Goal: Task Accomplishment & Management: Use online tool/utility

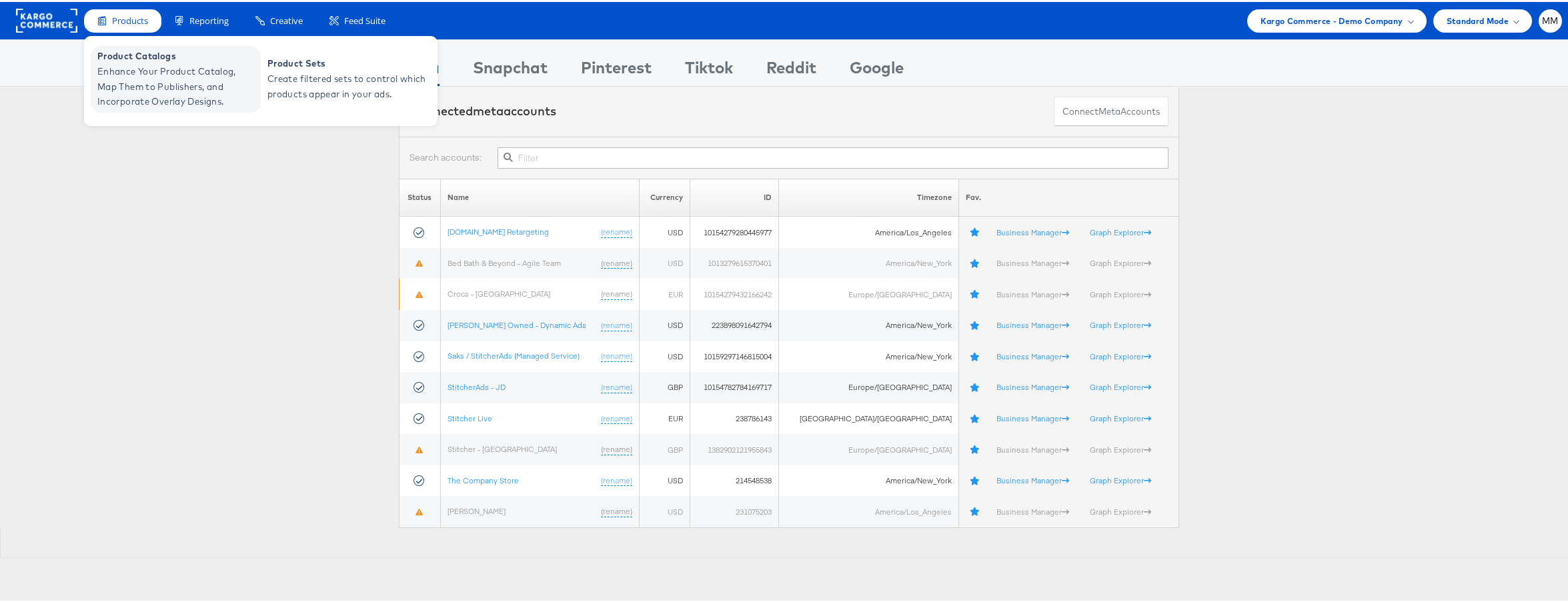
click at [132, 78] on span "Enhance Your Product Catalog, Map Them to Publishers, and Incorporate Overlay D…" at bounding box center [177, 84] width 160 height 45
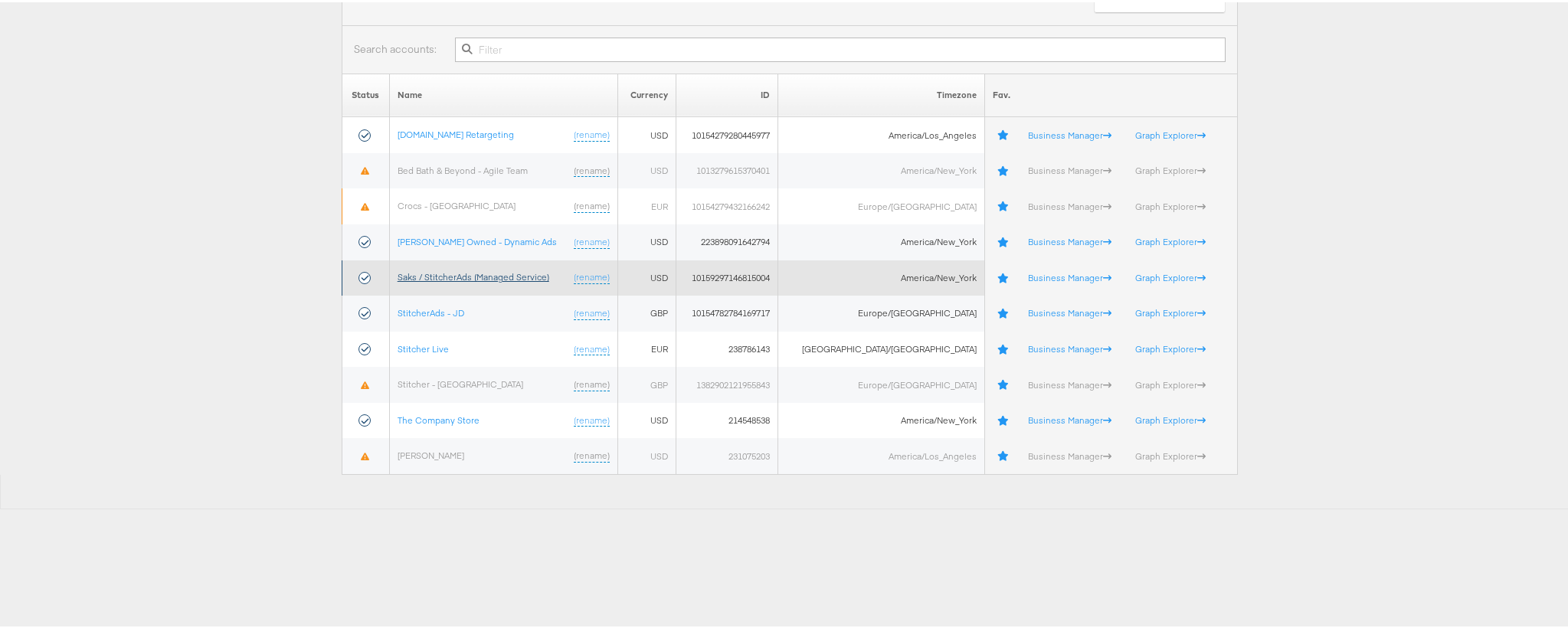
scroll to position [103, 0]
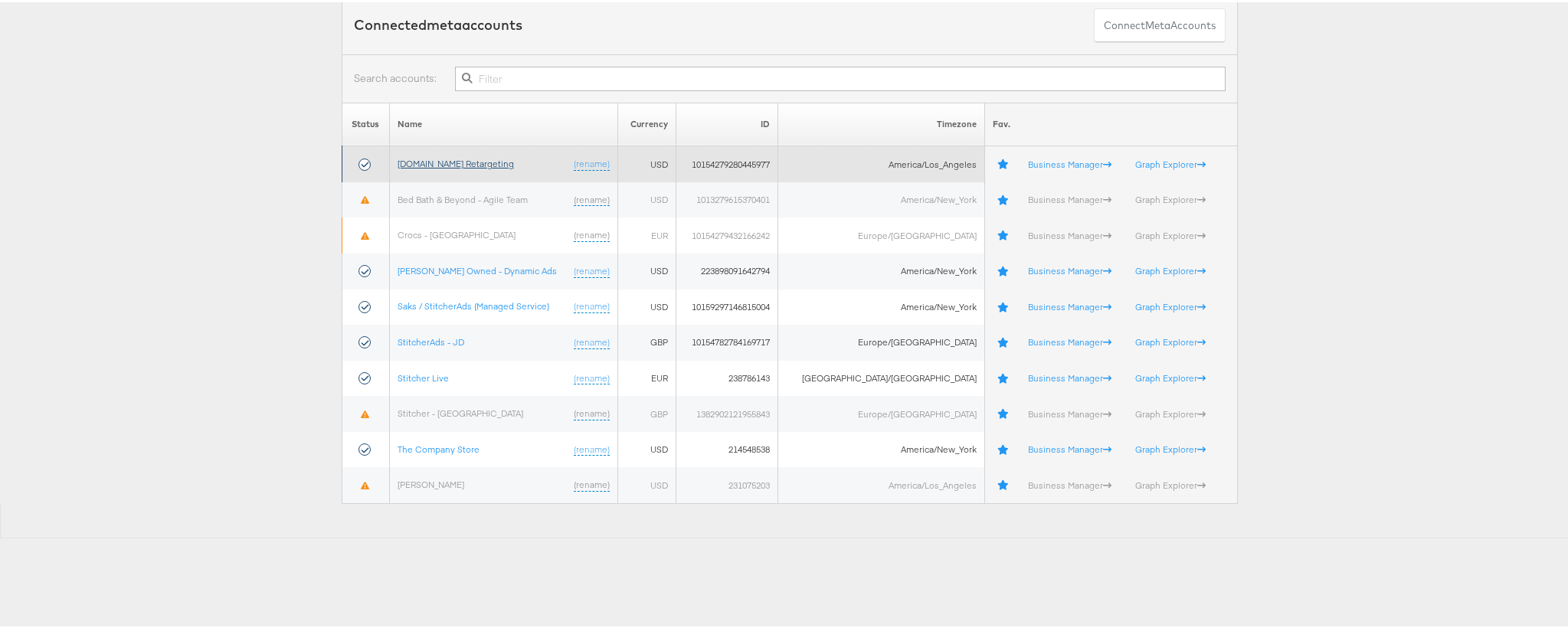
click at [474, 160] on link "[DOMAIN_NAME] Retargeting" at bounding box center [456, 161] width 117 height 11
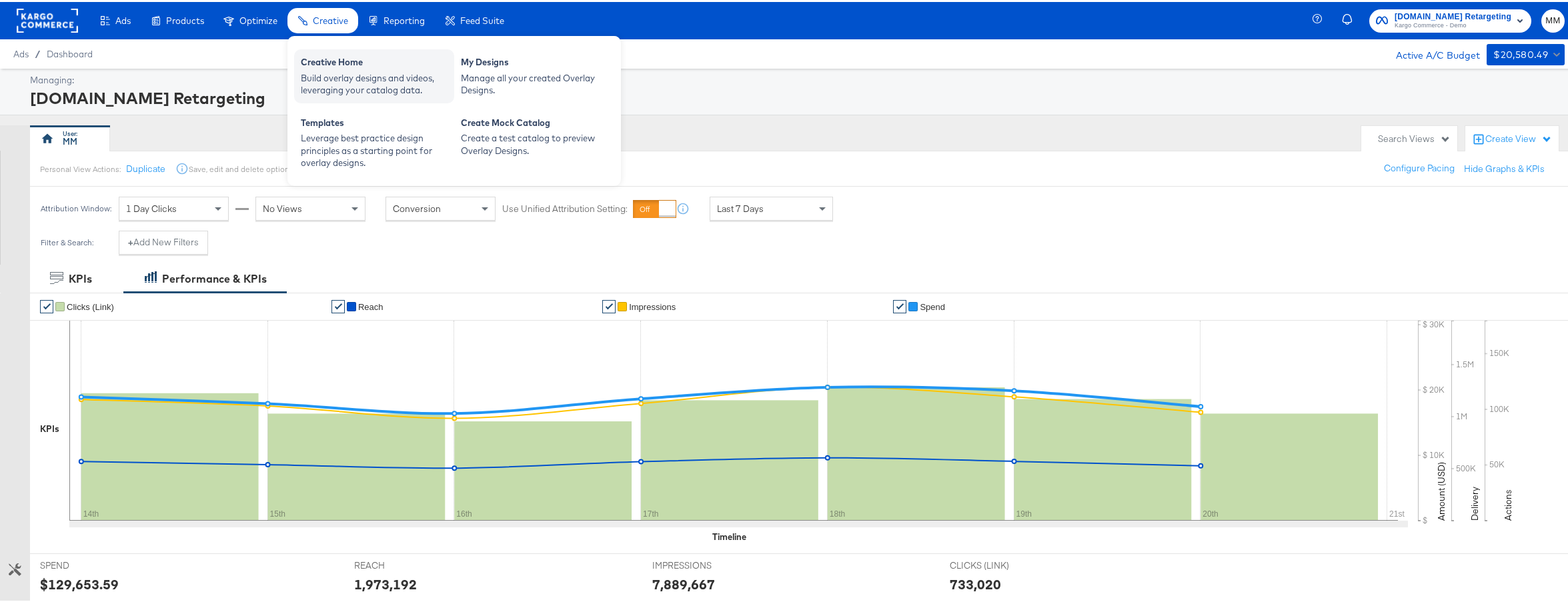
click at [351, 67] on div "Creative Home" at bounding box center [374, 62] width 147 height 16
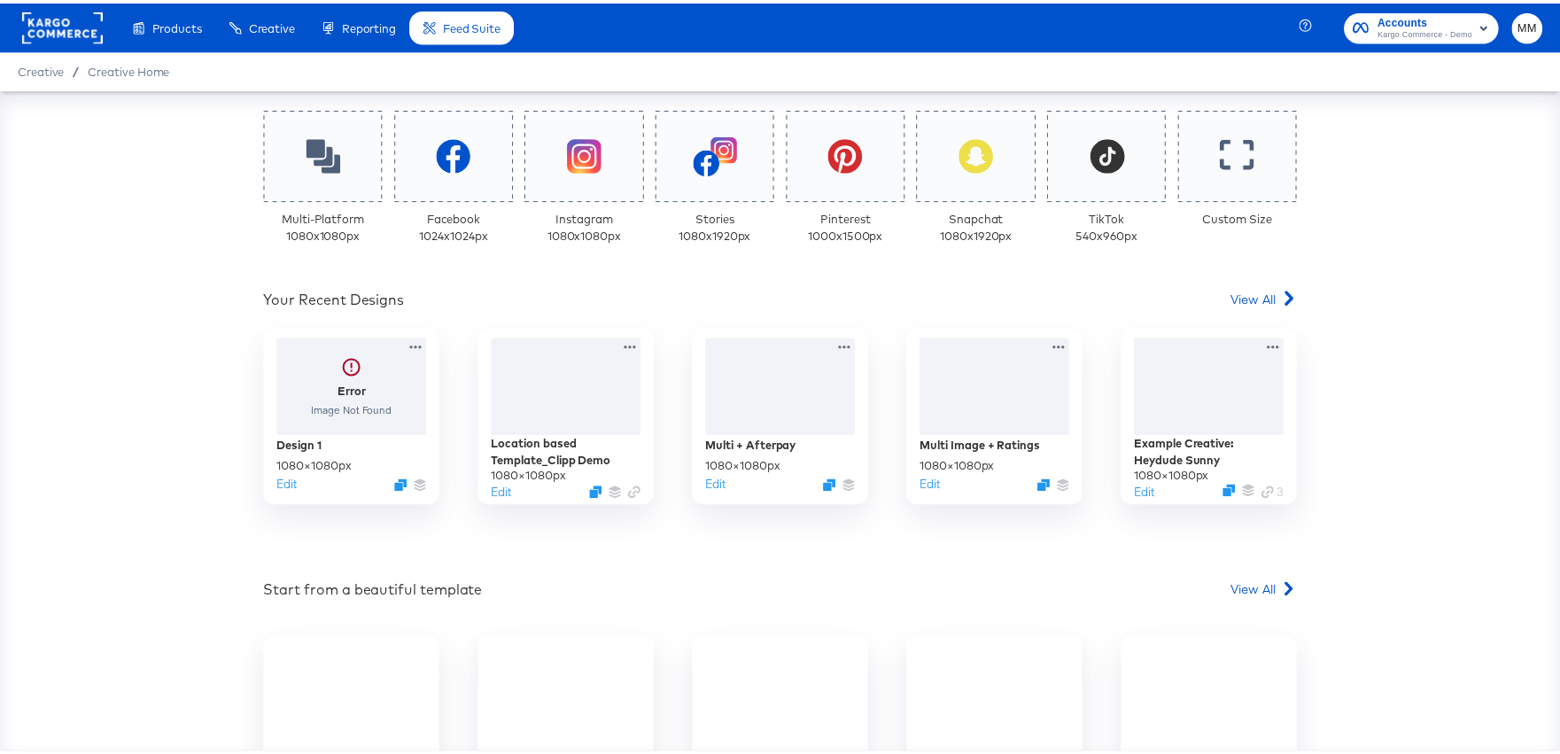
scroll to position [437, 0]
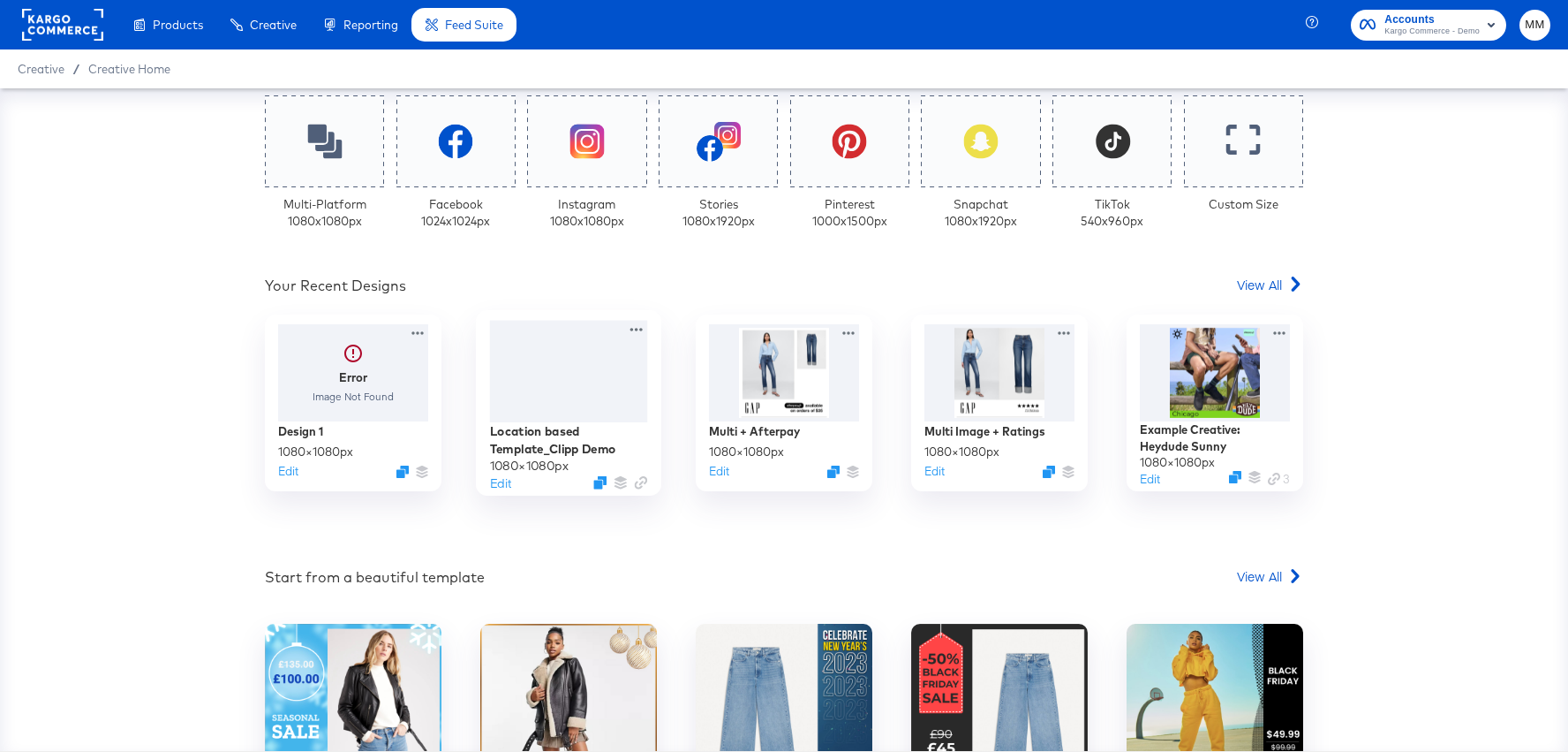
click at [560, 372] on div at bounding box center [569, 372] width 158 height 102
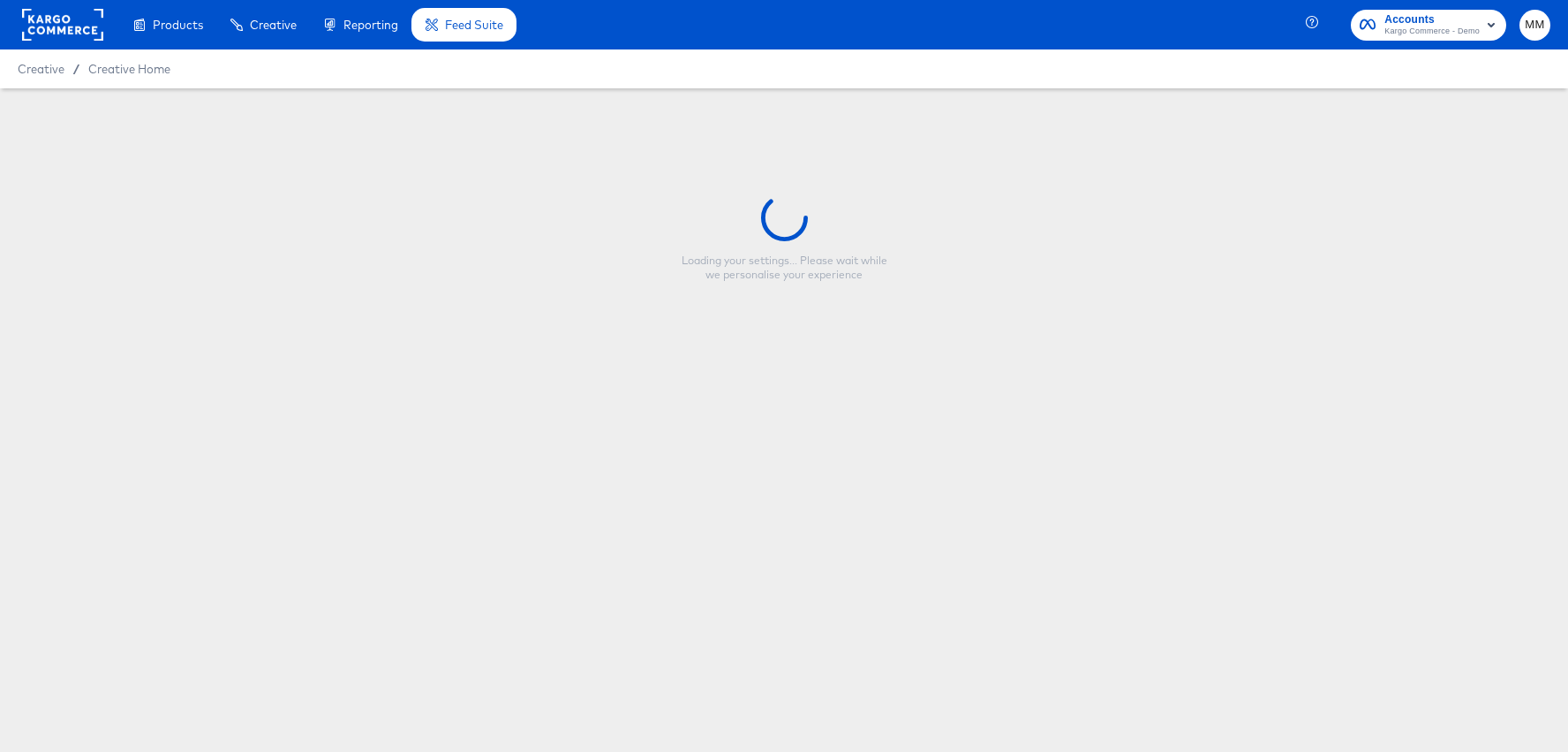
type input "Location based Template_Clipp Demo"
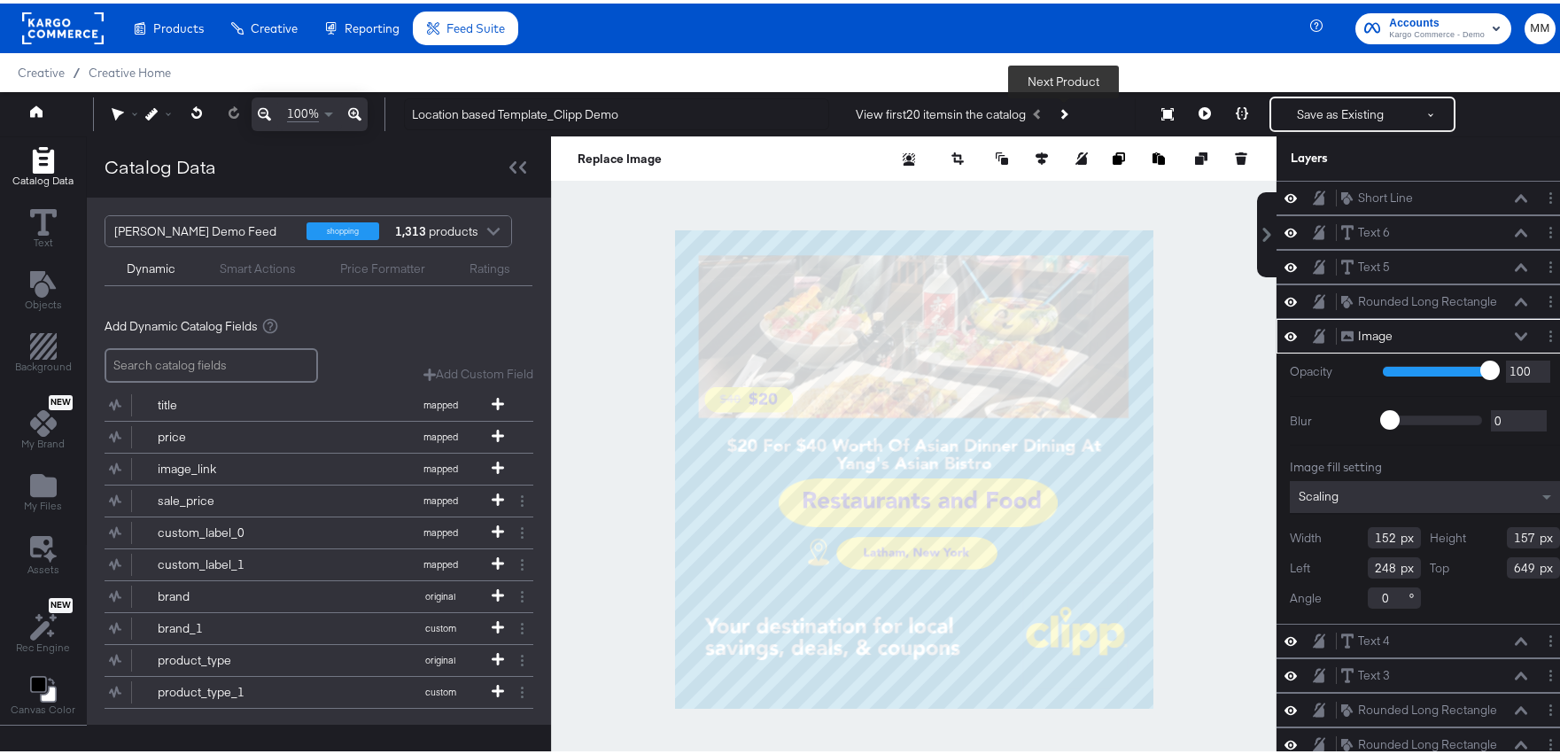
click at [1060, 107] on icon "Next Product" at bounding box center [1064, 110] width 10 height 10
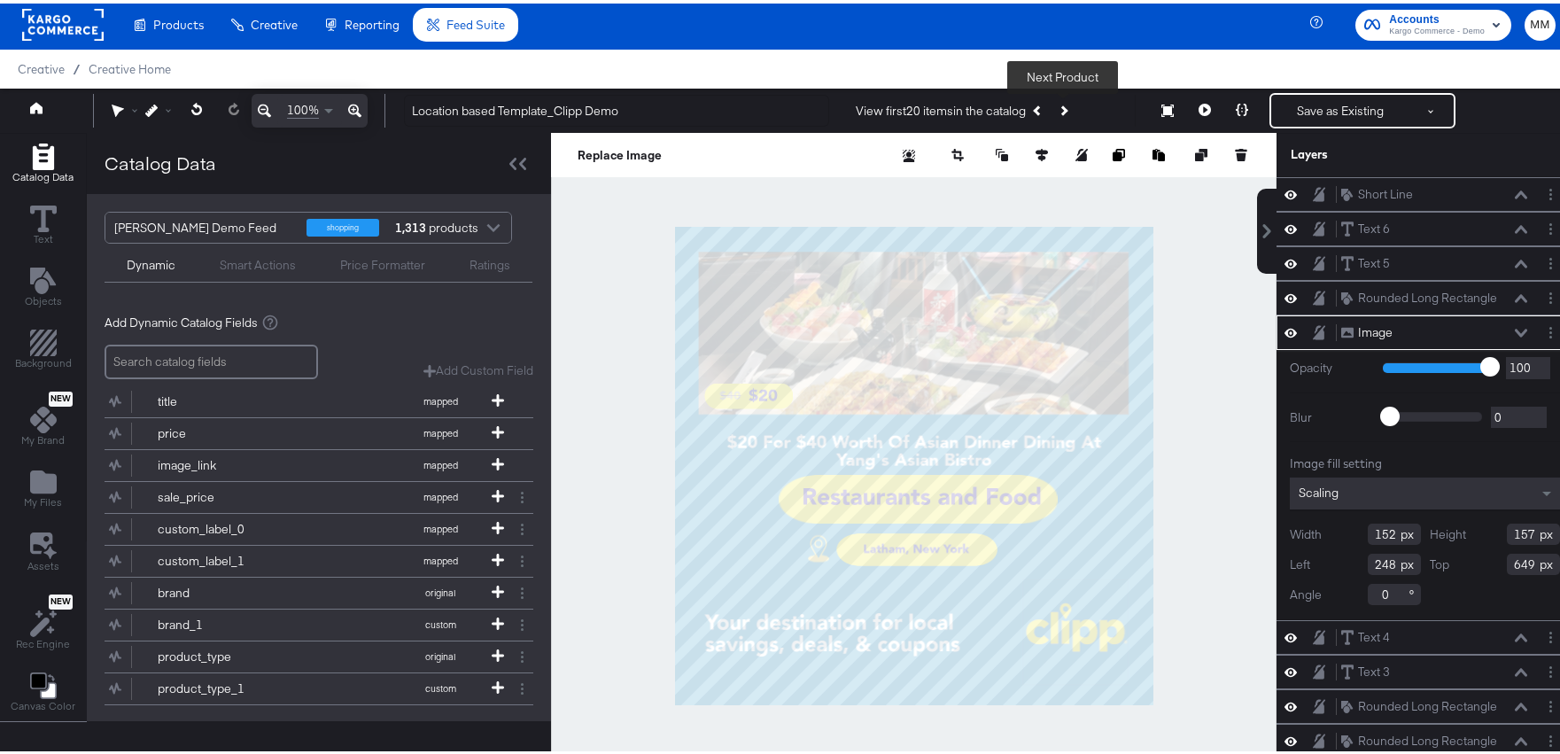
click at [1066, 103] on button "Next Product" at bounding box center [1063, 107] width 25 height 32
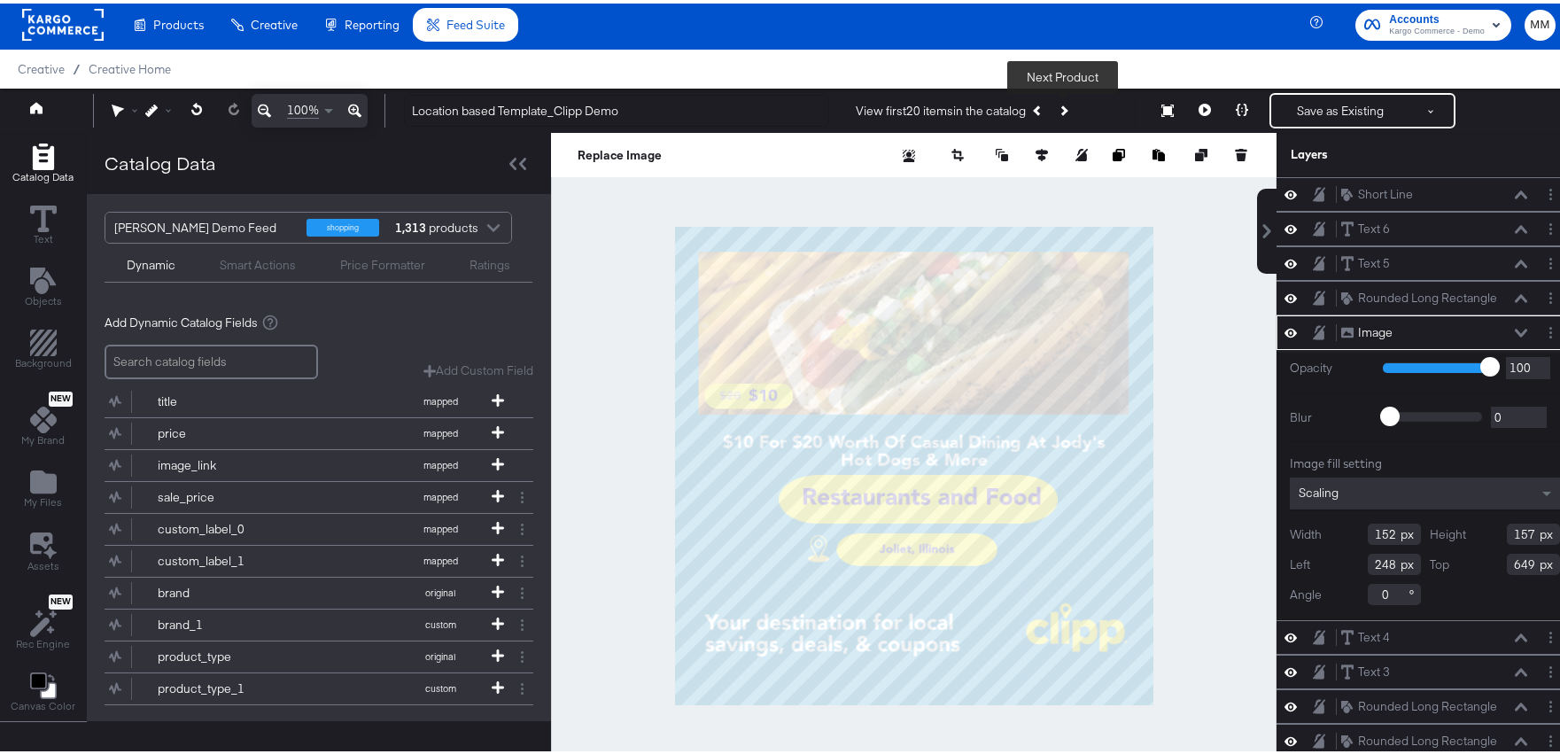
click at [1070, 112] on button "Next Product" at bounding box center [1063, 107] width 25 height 32
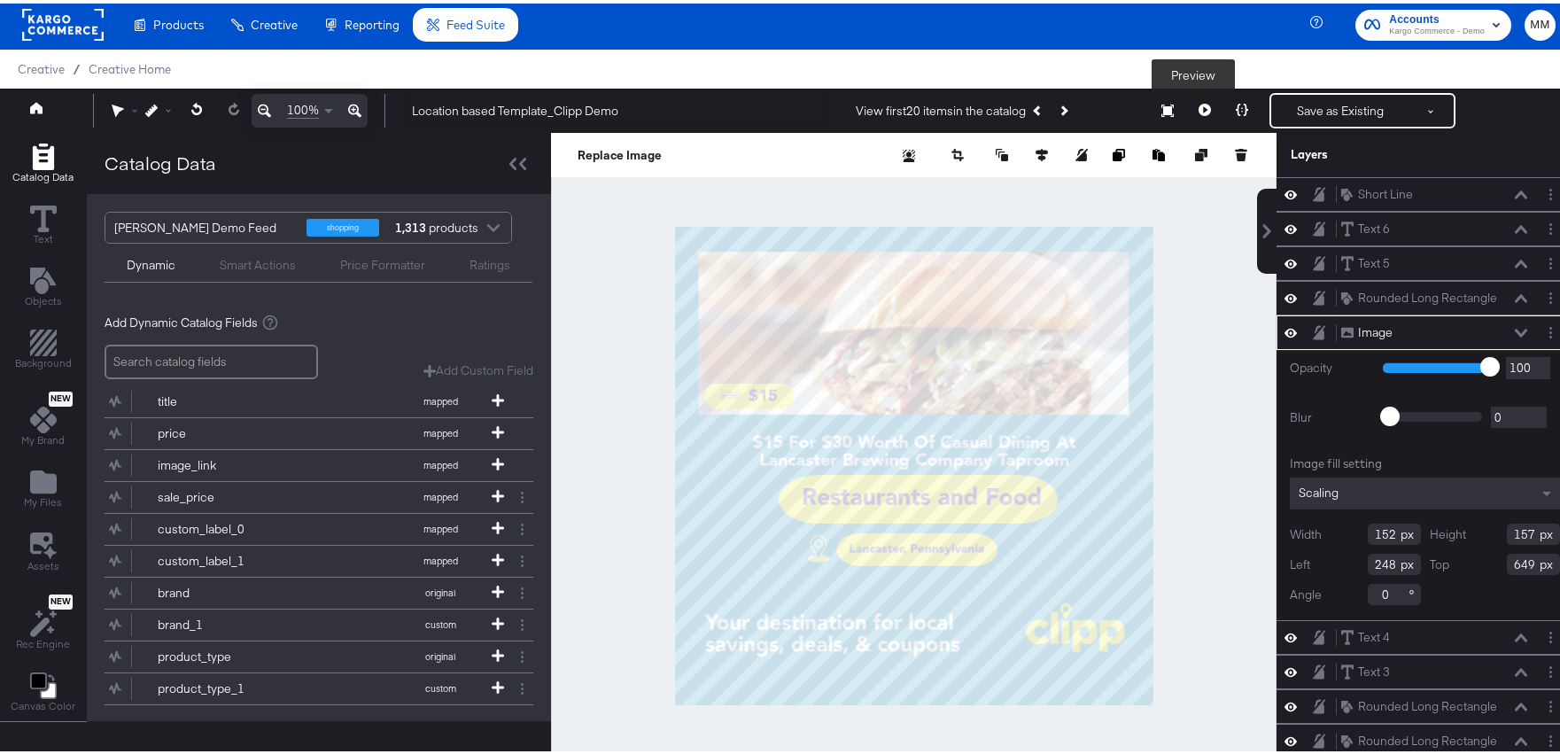
click at [1199, 103] on icon at bounding box center [1205, 106] width 12 height 12
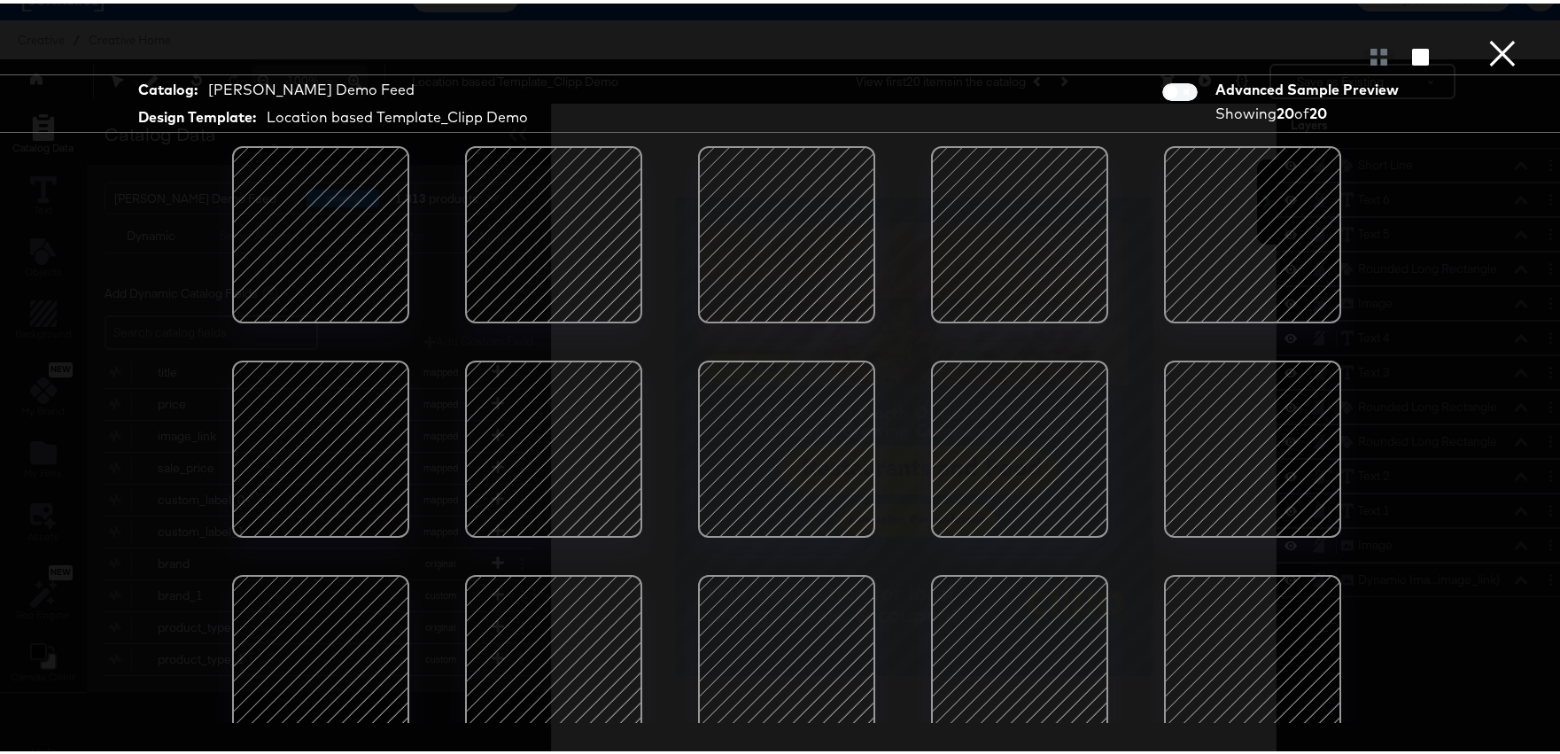
scroll to position [257, 0]
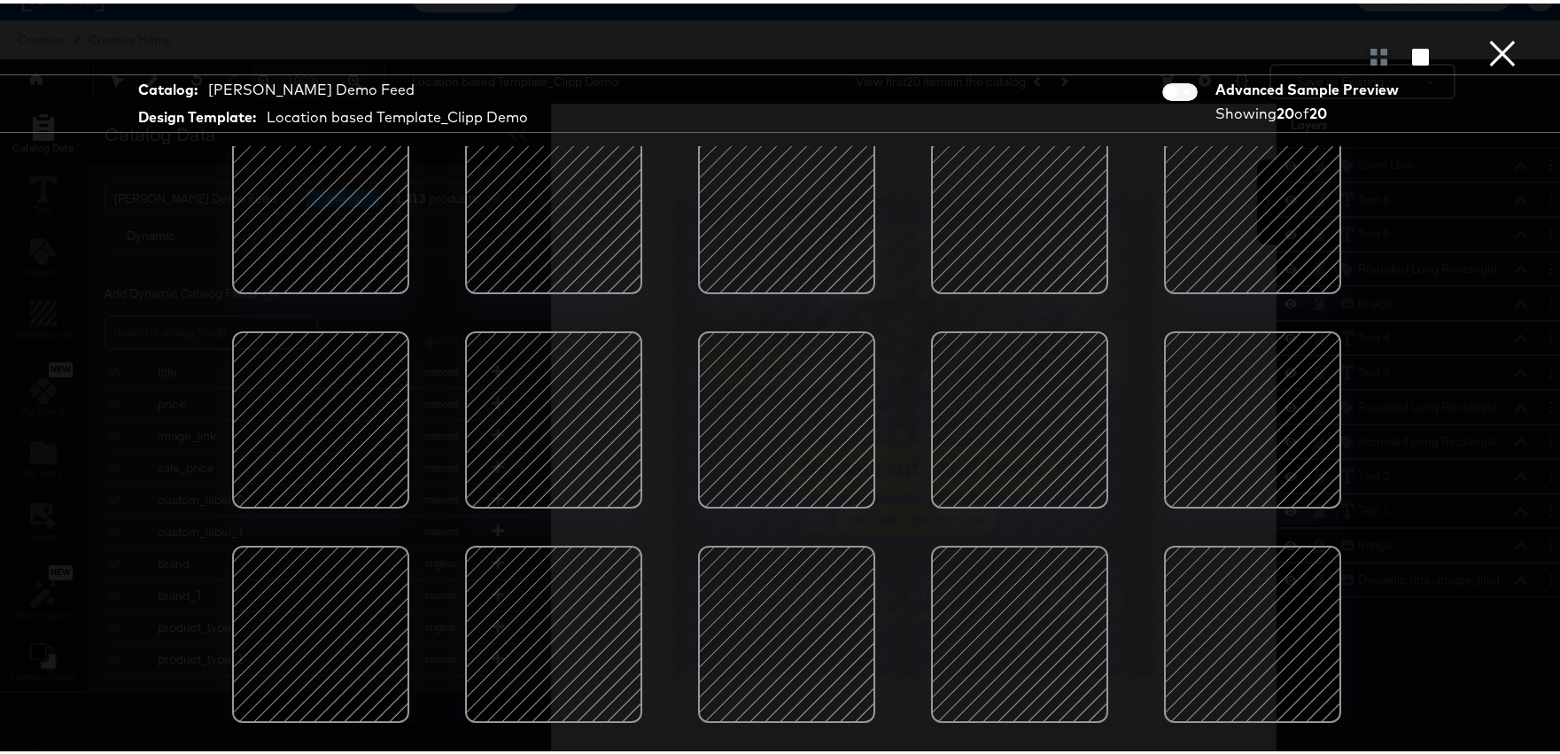
click at [1485, 35] on button "×" at bounding box center [1502, 17] width 35 height 35
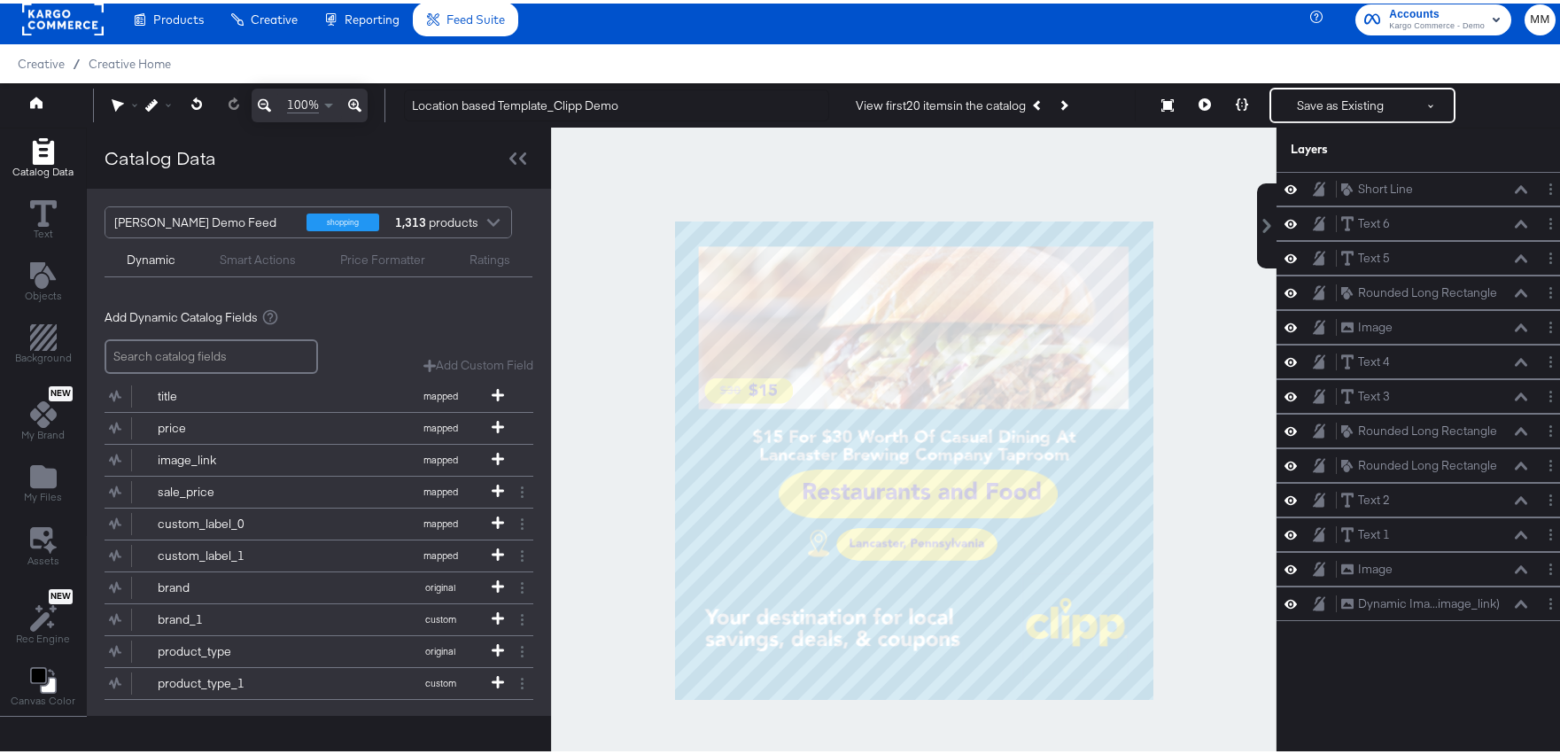
scroll to position [0, 0]
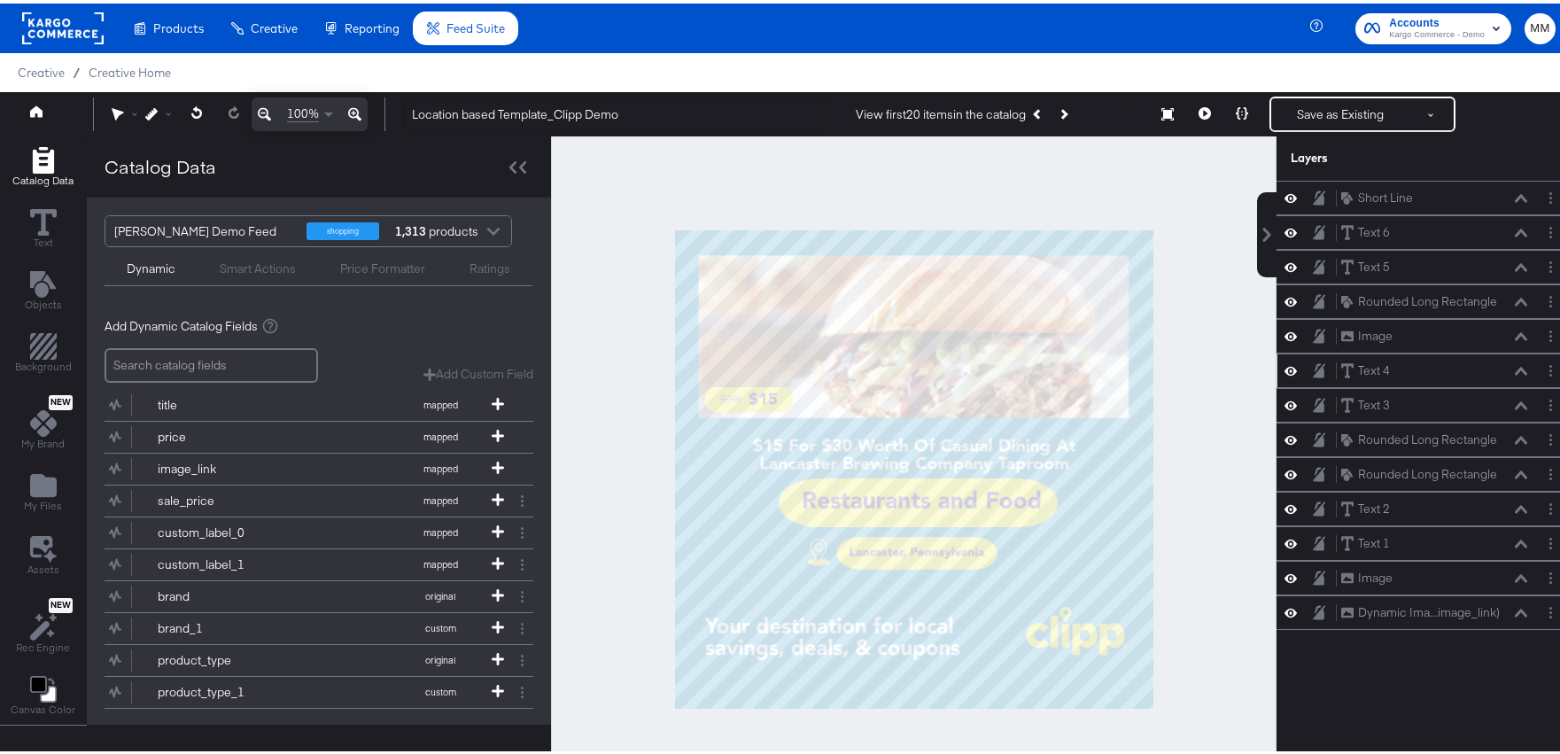
click at [1285, 362] on icon at bounding box center [1291, 367] width 12 height 15
click at [1285, 362] on icon at bounding box center [1291, 368] width 12 height 12
click at [1285, 335] on icon at bounding box center [1291, 333] width 12 height 9
click at [1284, 306] on button at bounding box center [1291, 298] width 14 height 17
drag, startPoint x: 1278, startPoint y: 268, endPoint x: 1285, endPoint y: 226, distance: 42.1
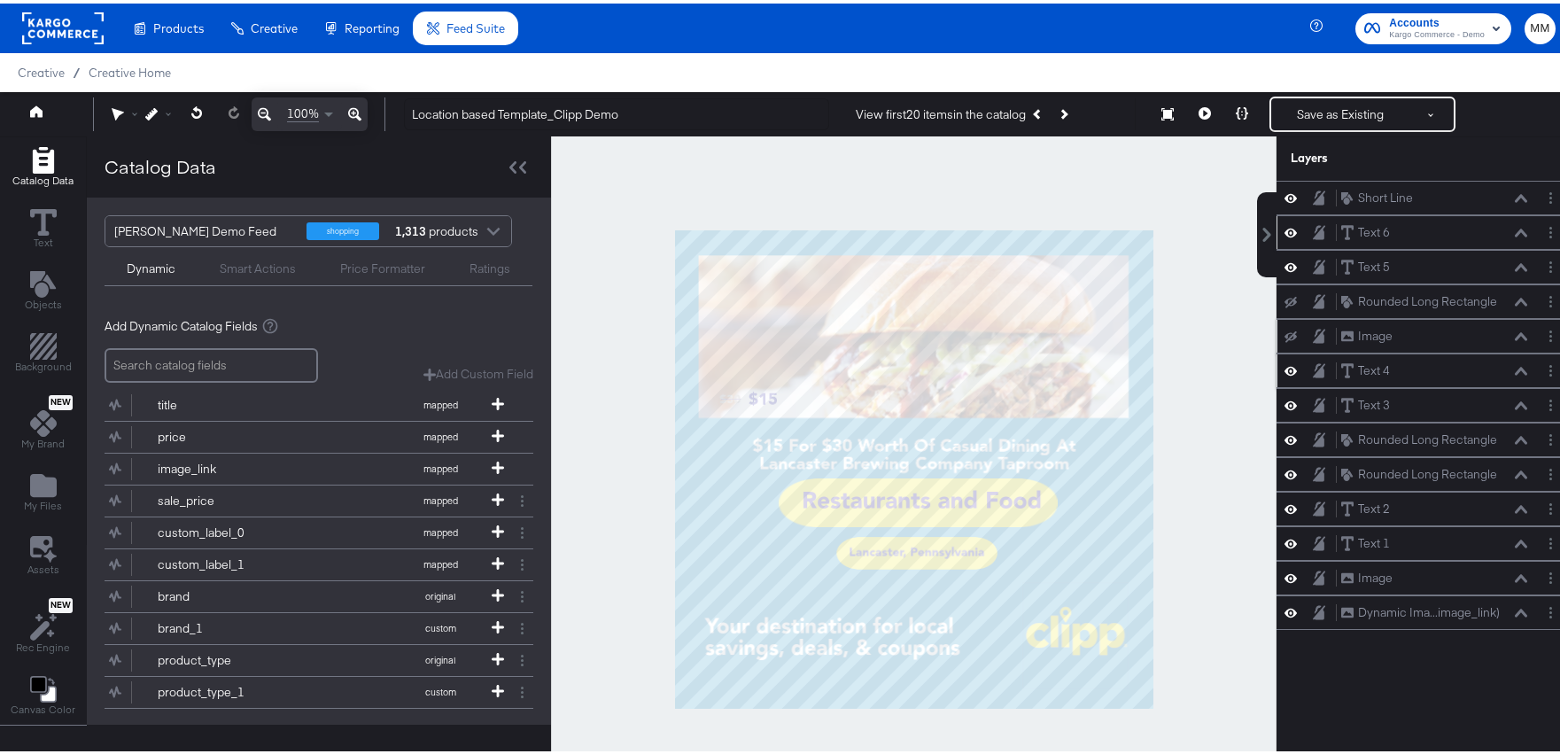
click at [1285, 266] on icon at bounding box center [1291, 264] width 12 height 9
click at [1286, 221] on div at bounding box center [1296, 229] width 25 height 17
click at [1285, 199] on icon at bounding box center [1291, 194] width 12 height 15
click at [1285, 226] on icon at bounding box center [1291, 229] width 12 height 9
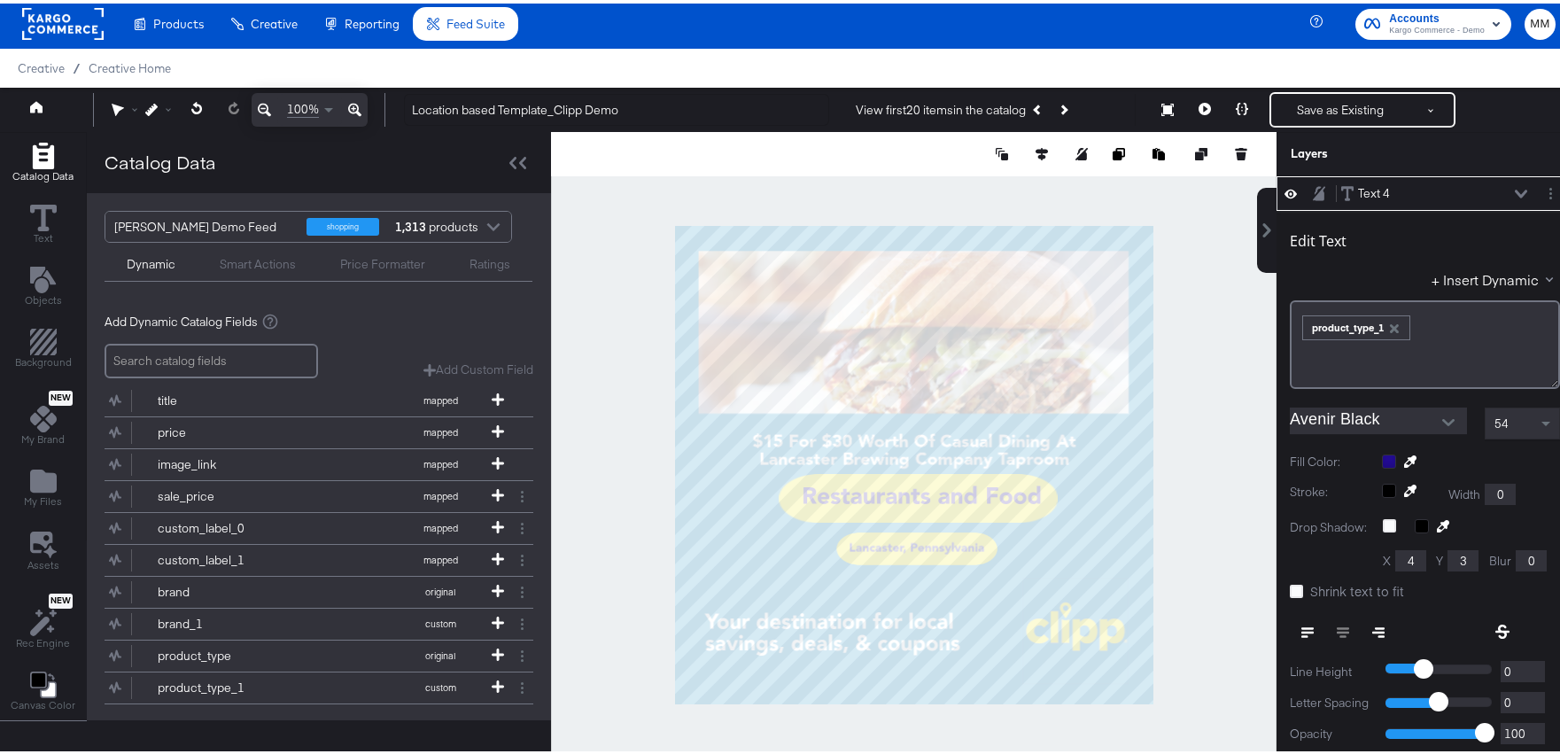
type input "-198"
type input "316"
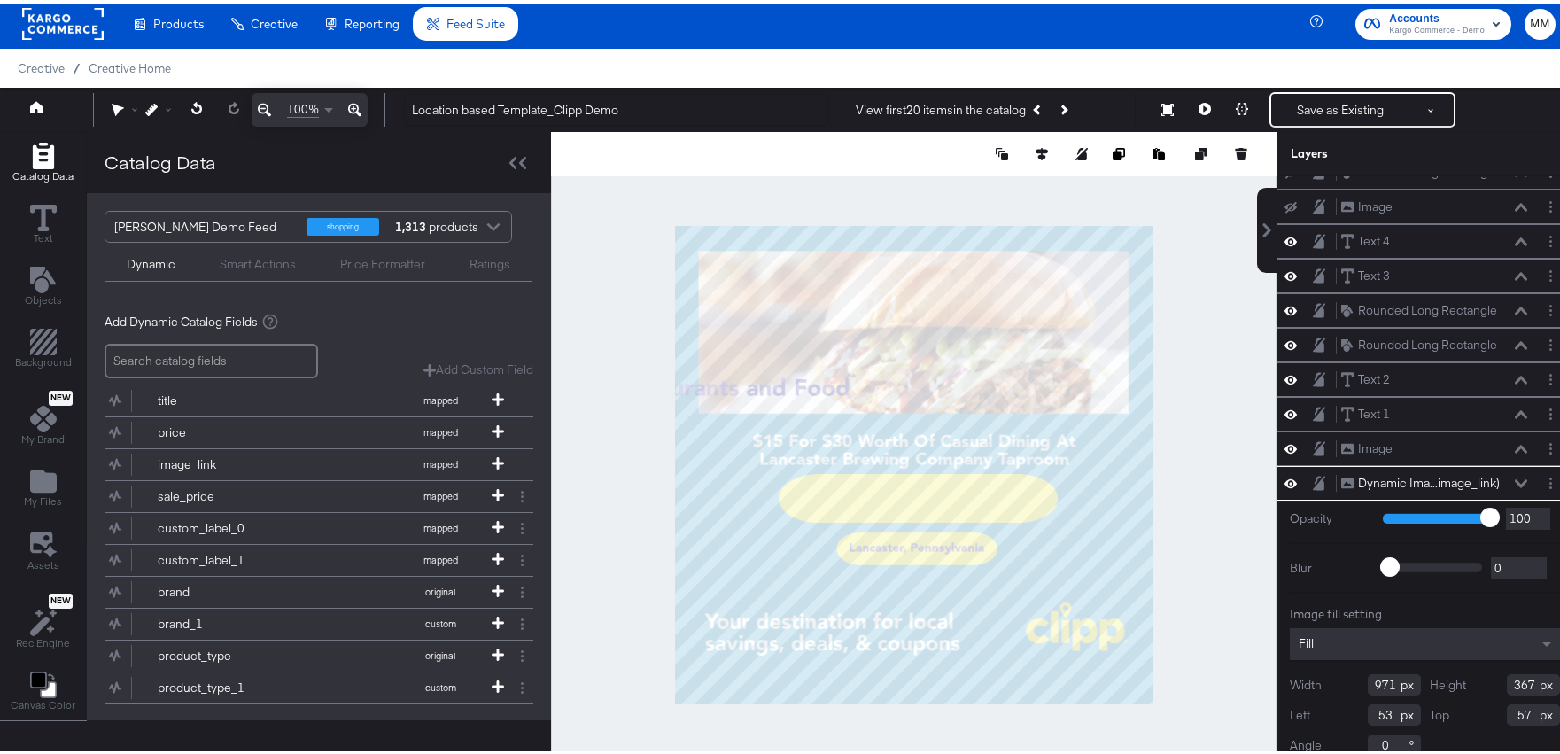
scroll to position [18, 0]
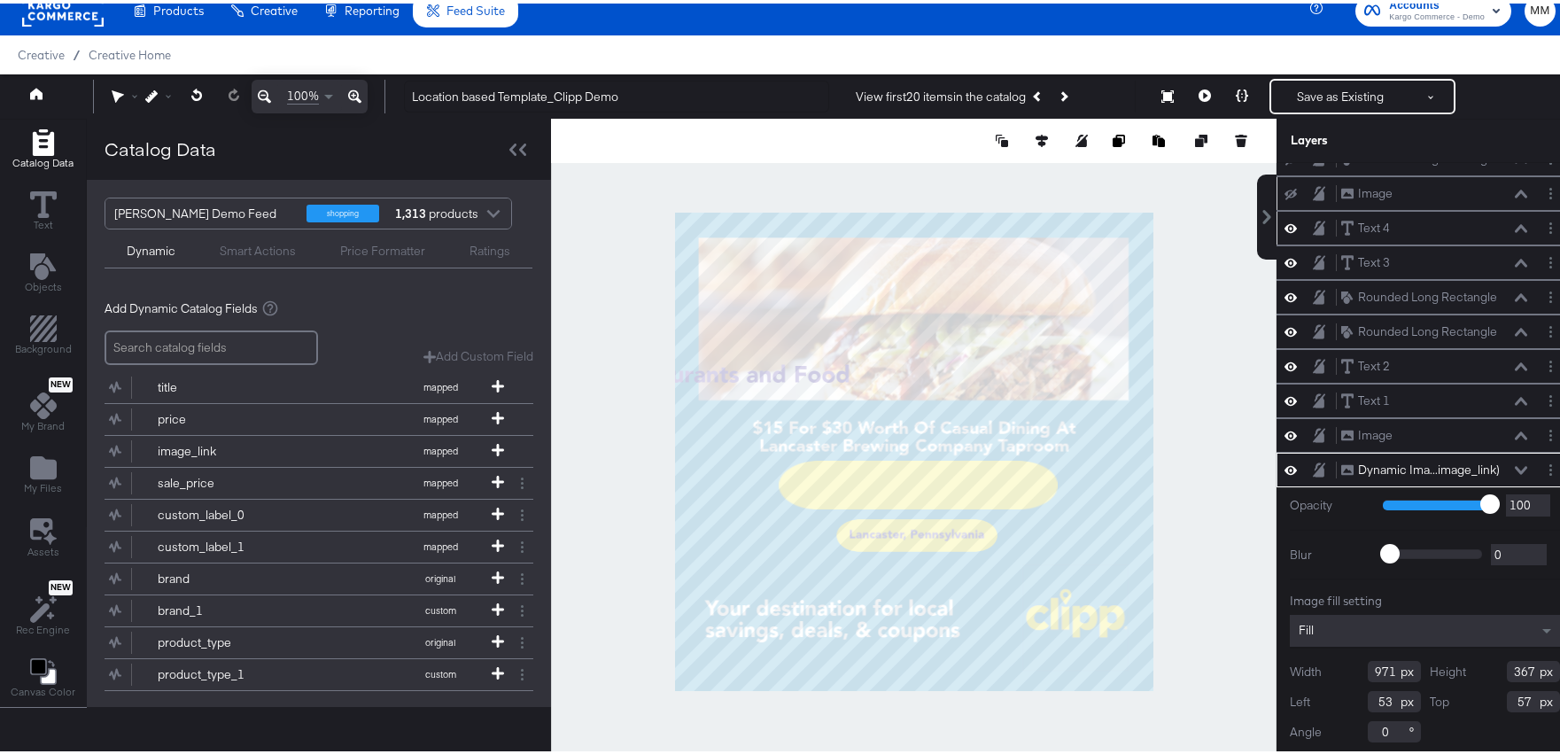
type input "63"
type input "411"
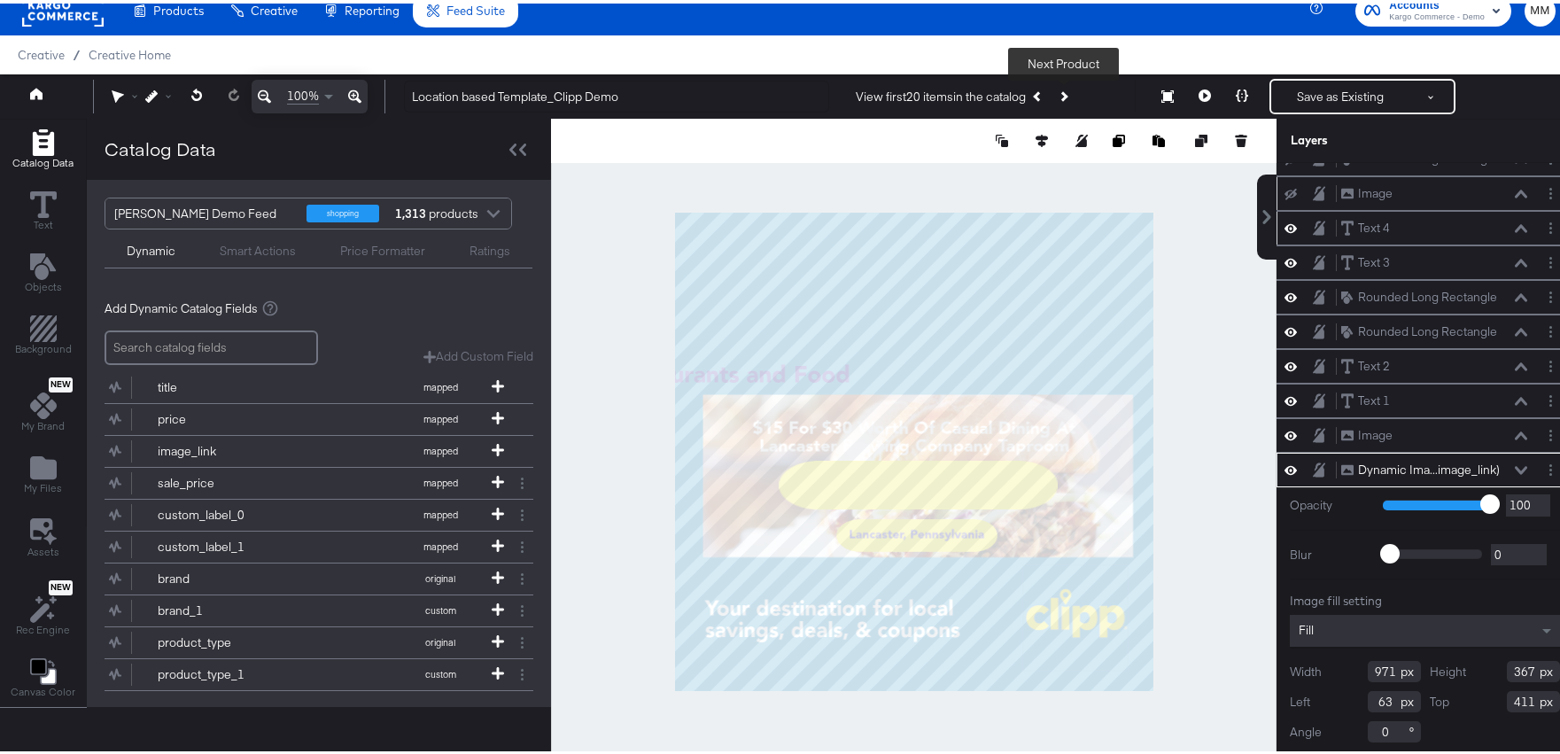
click at [1053, 91] on button "Next Product" at bounding box center [1063, 93] width 25 height 32
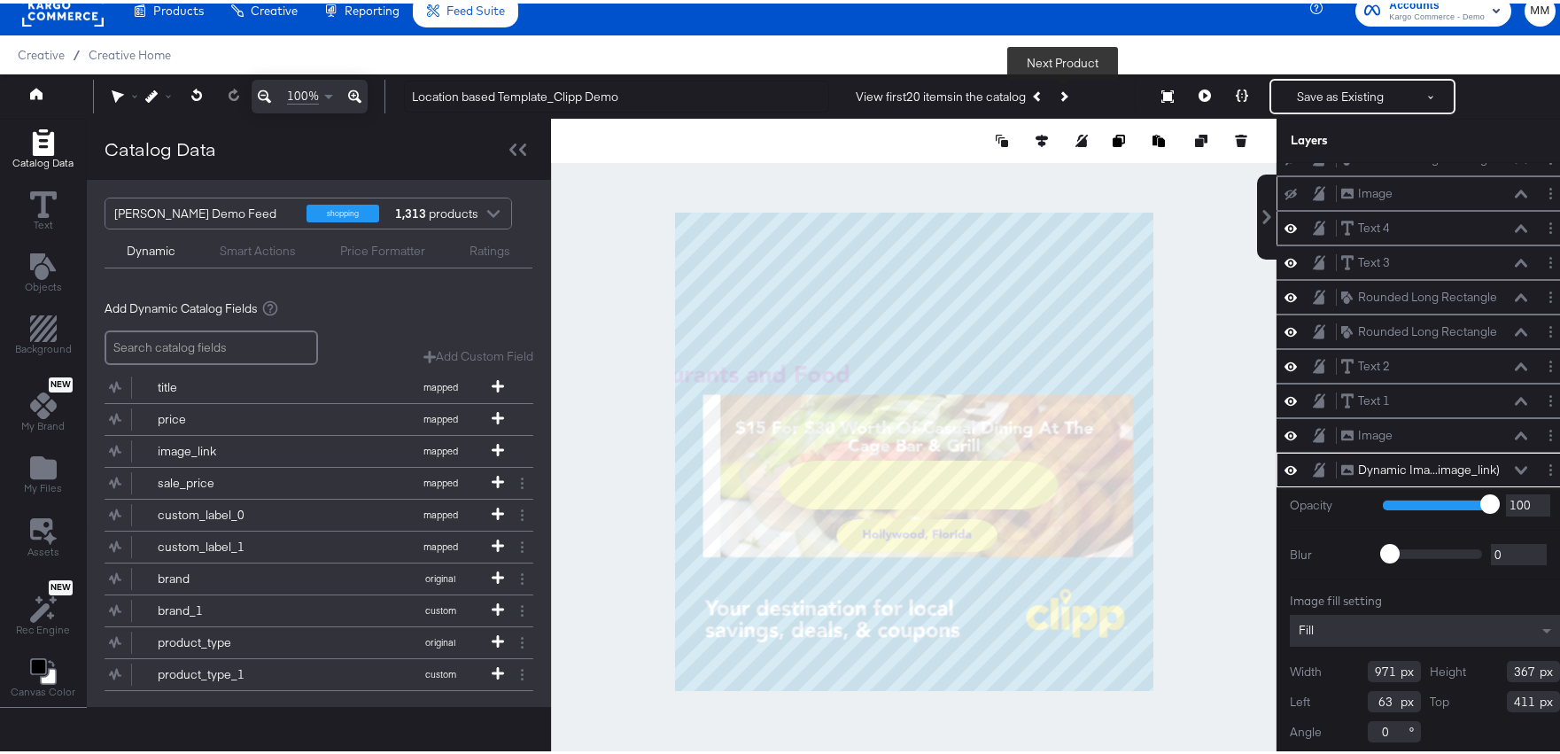
scroll to position [173, 0]
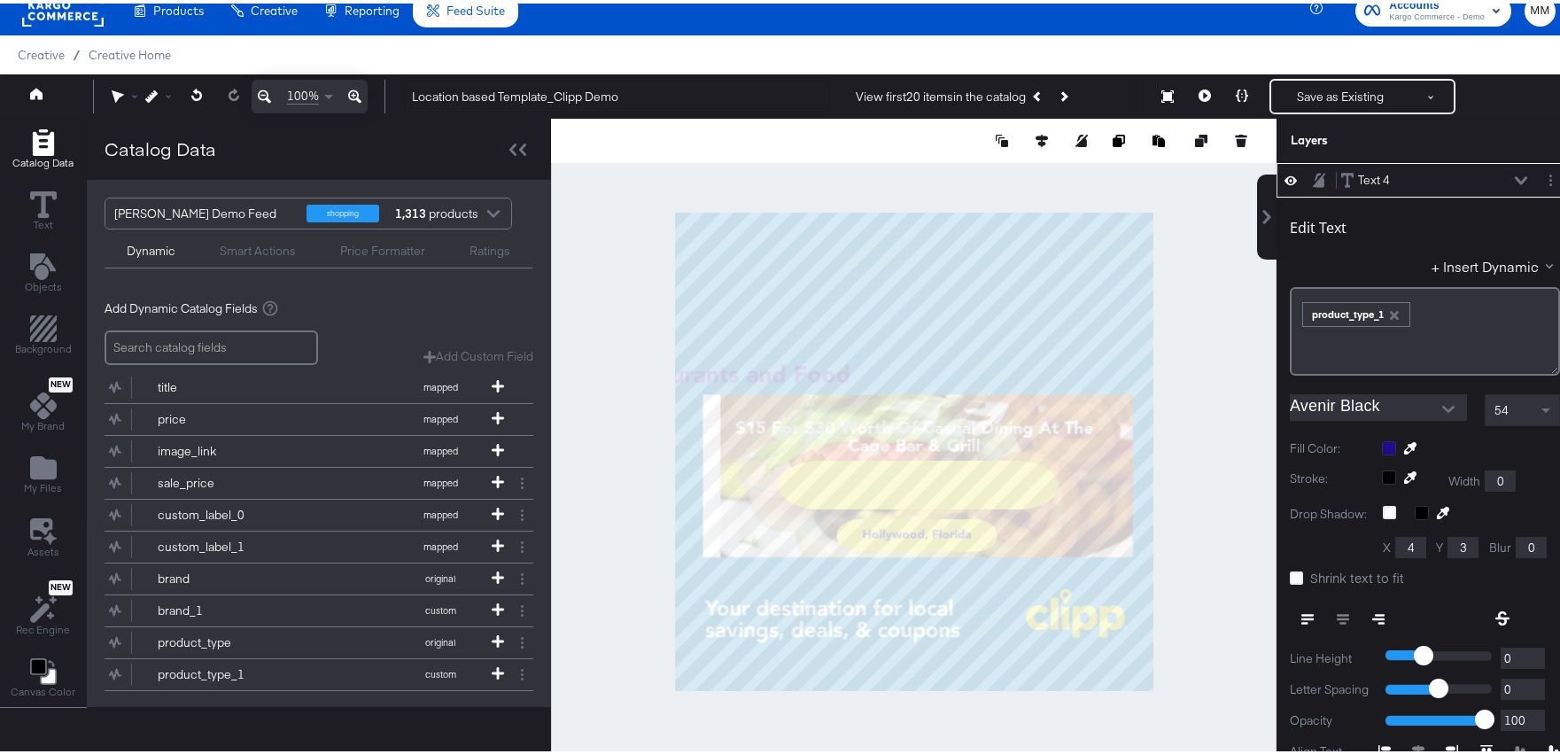
type input "41"
type input "56"
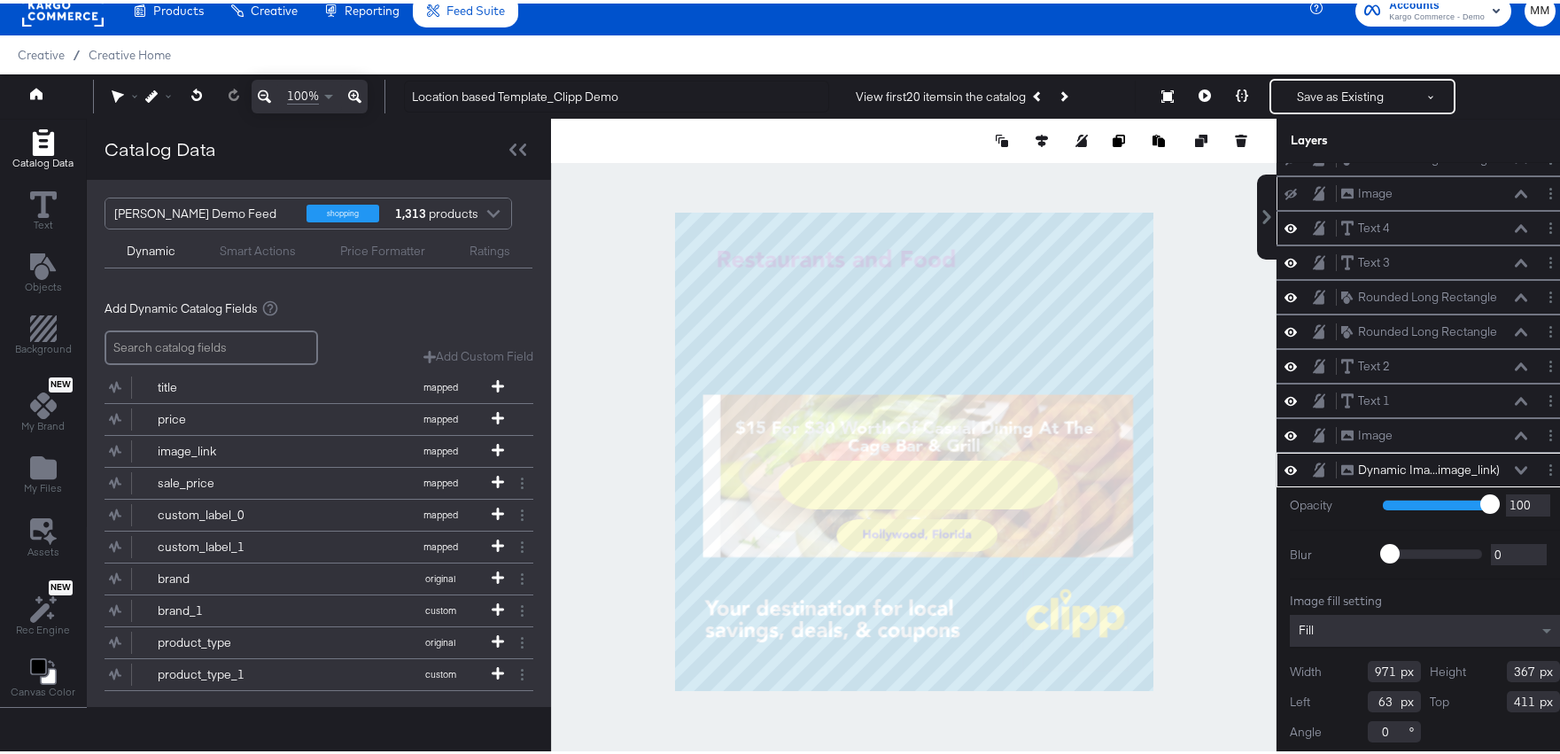
scroll to position [125, 0]
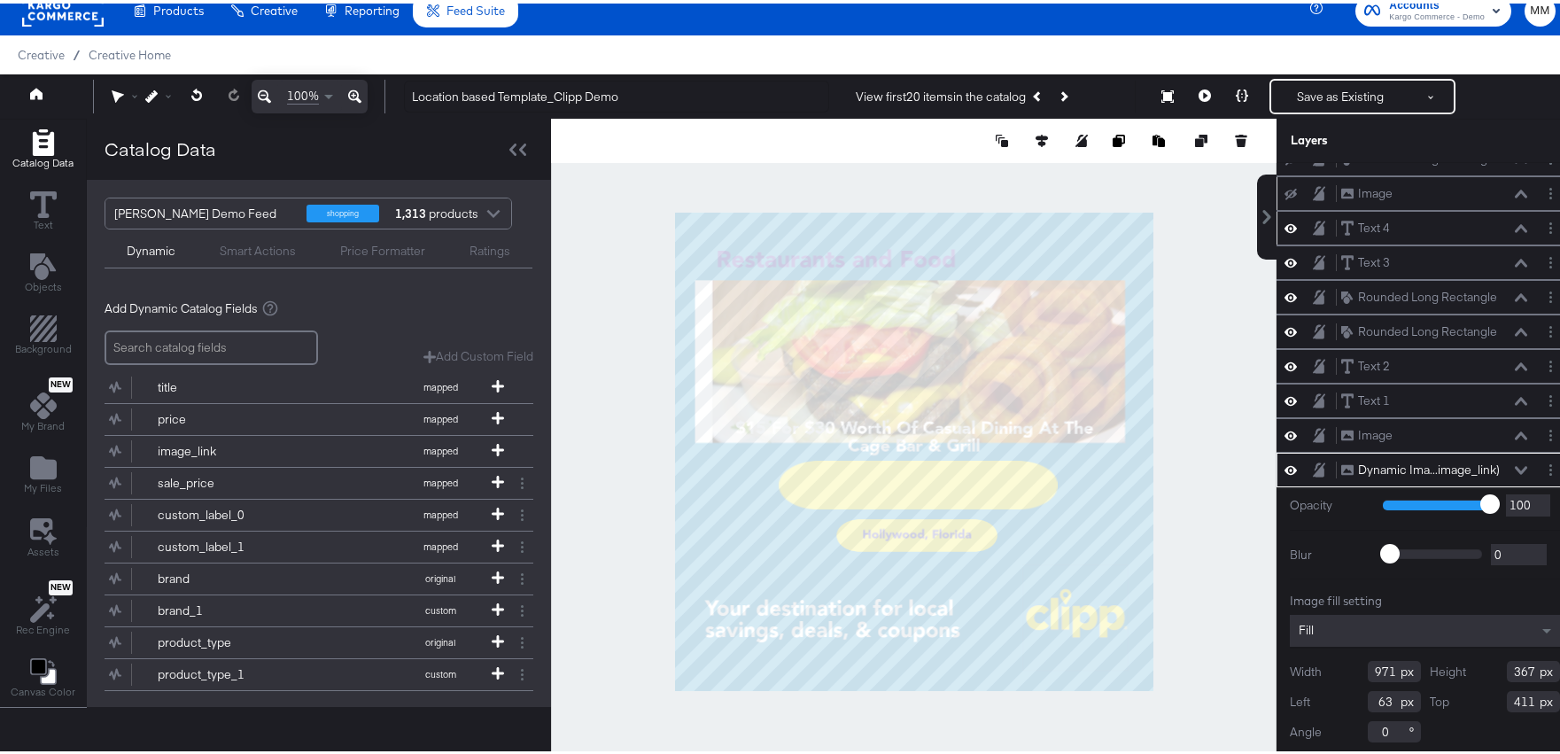
type input "45"
type input "153"
click at [1215, 299] on div at bounding box center [914, 448] width 726 height 666
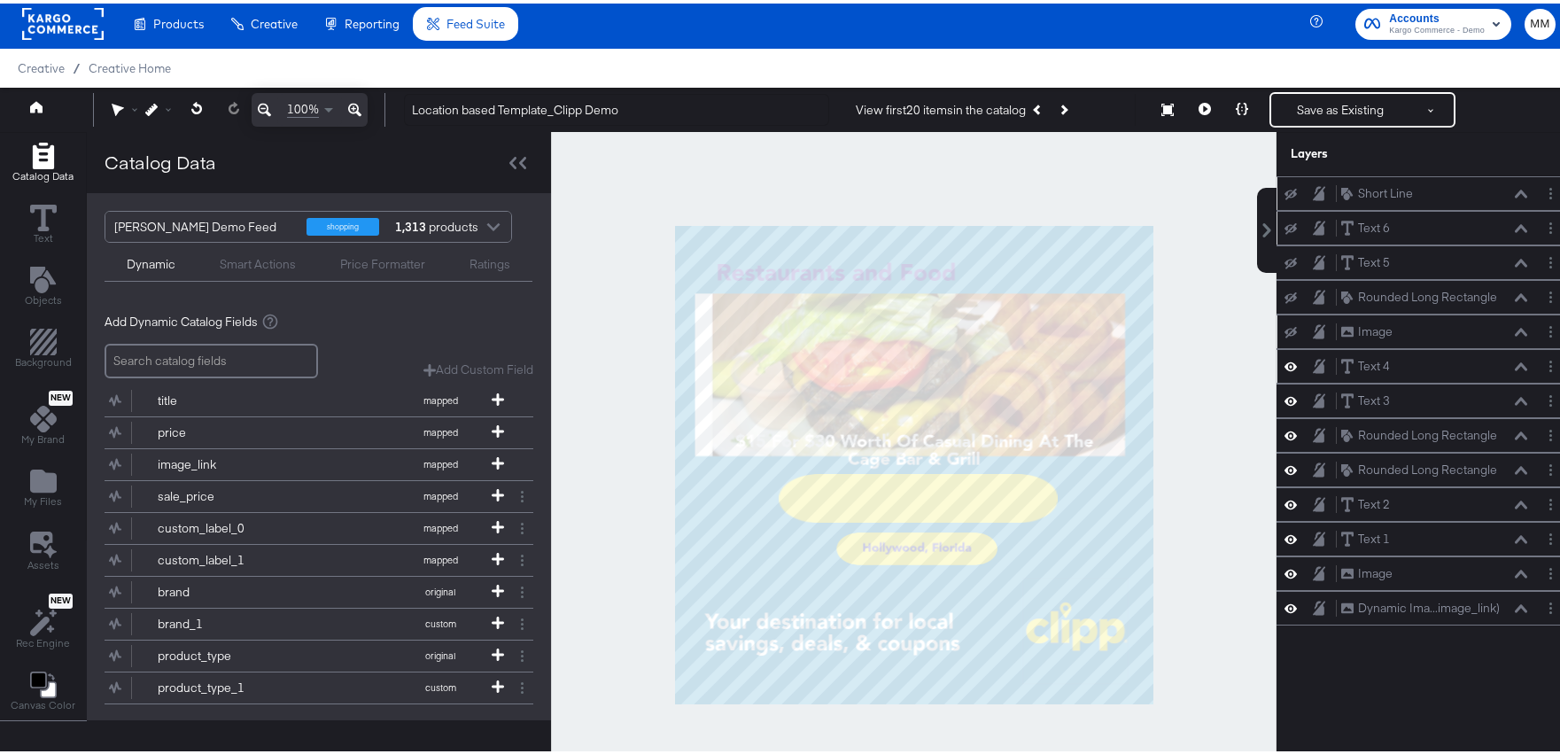
scroll to position [0, 0]
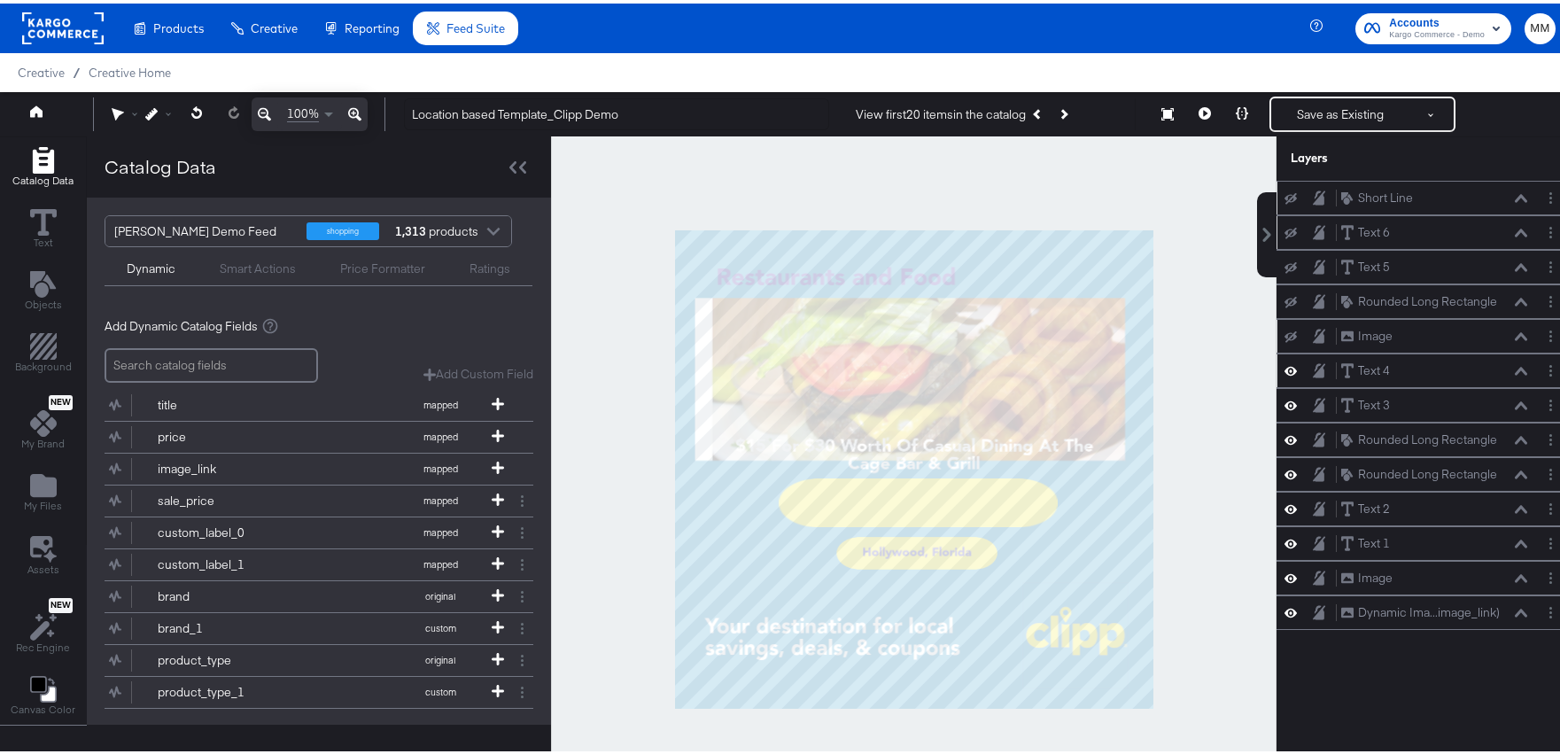
click at [51, 35] on rect at bounding box center [63, 25] width 82 height 32
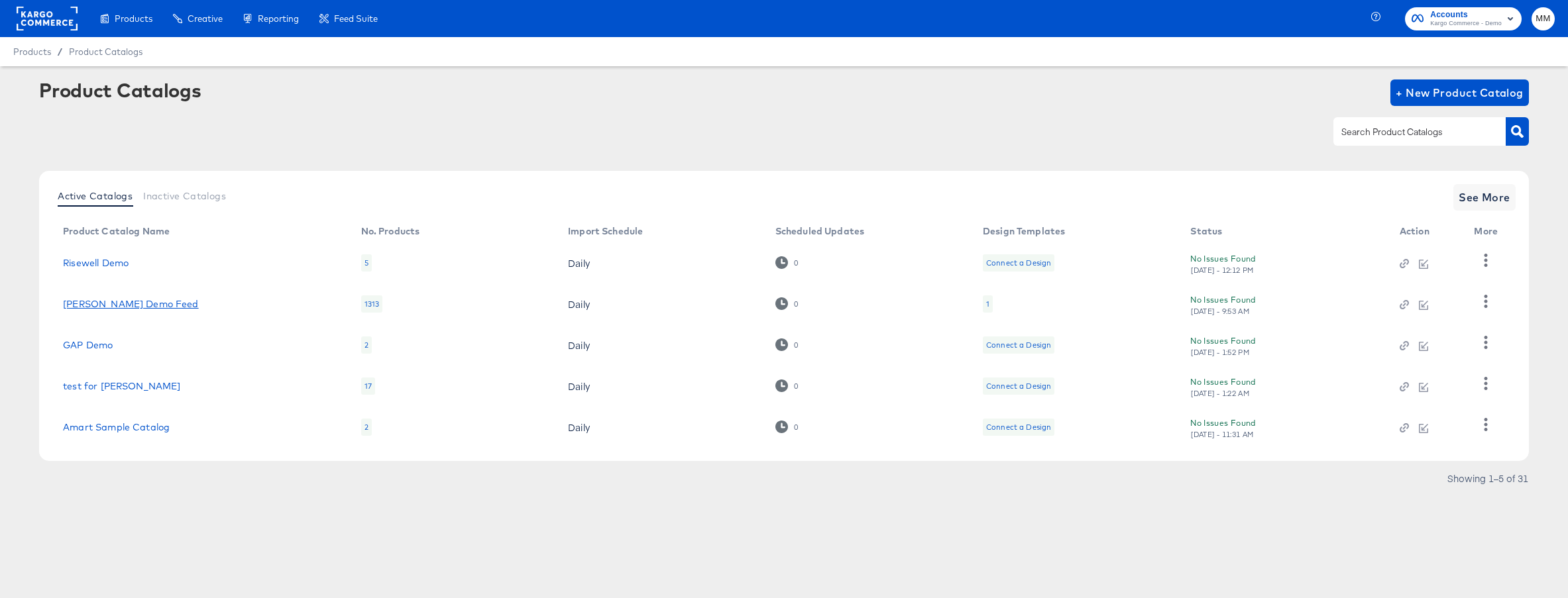
click at [97, 306] on link "Clipp Demo Feed" at bounding box center [130, 304] width 135 height 10
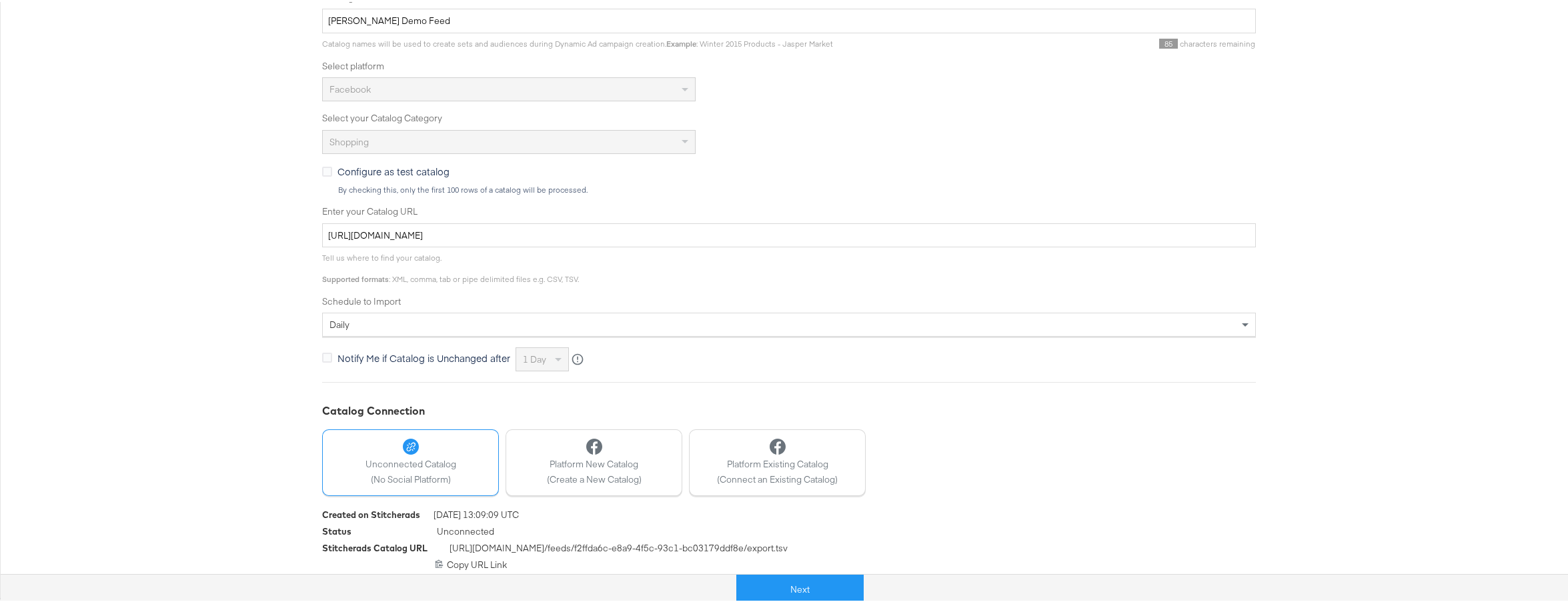
scroll to position [293, 0]
click at [844, 588] on button "Next" at bounding box center [799, 588] width 127 height 30
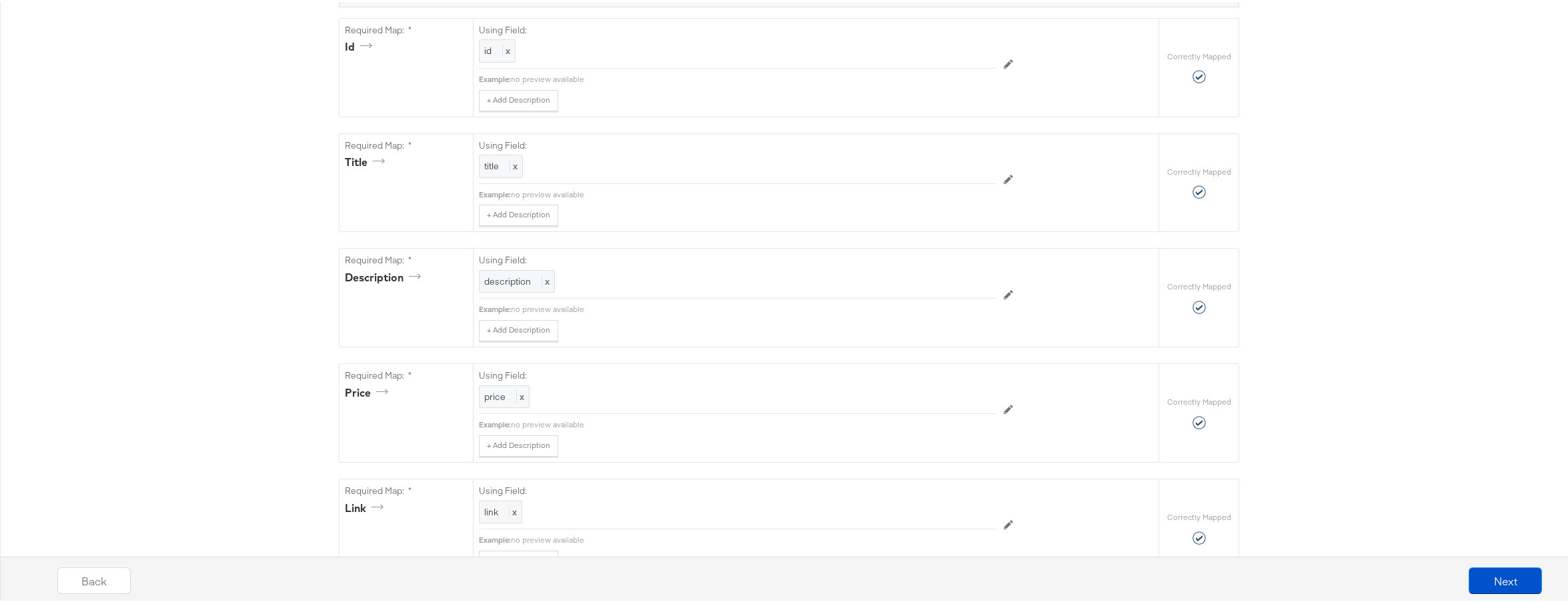
scroll to position [0, 0]
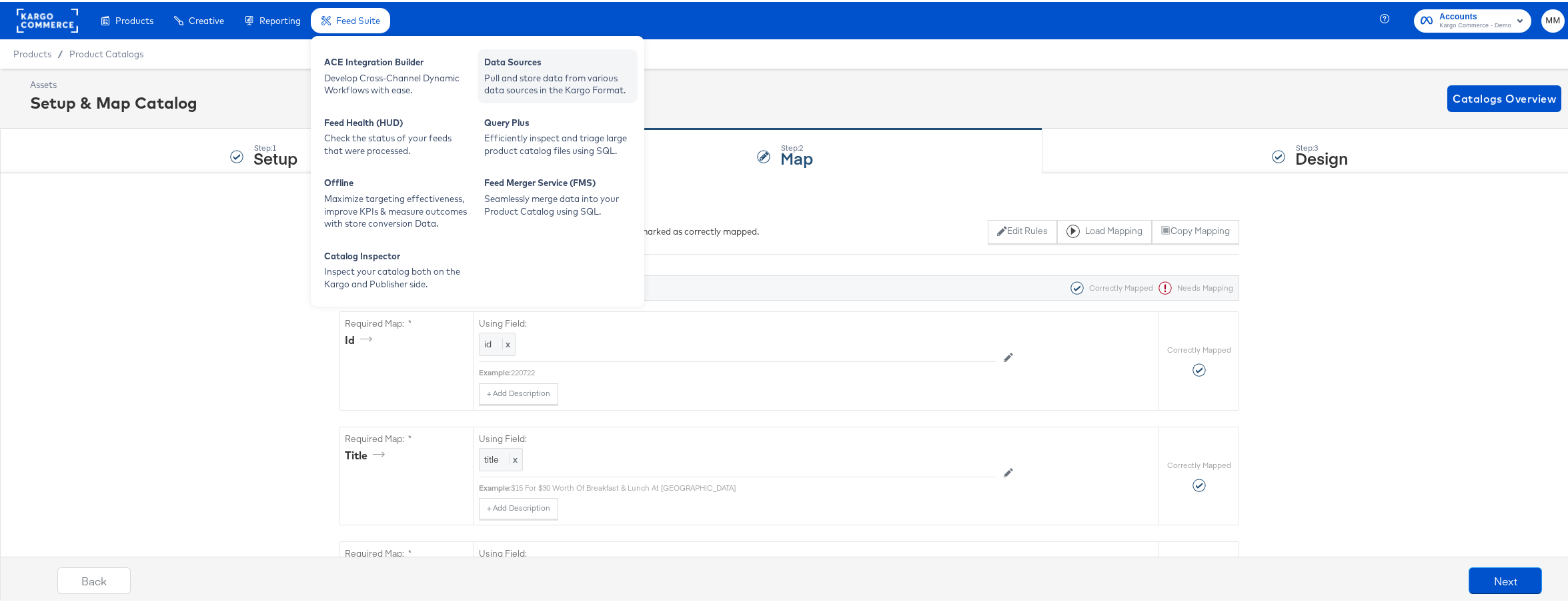
click at [588, 79] on div "Pull and store data from various data sources in the Kargo Format." at bounding box center [557, 82] width 147 height 25
click at [574, 178] on div "Feed Merger Service (FMS)" at bounding box center [557, 182] width 147 height 16
click at [446, 279] on div "Inspect your catalog both on the Kargo and Publisher side." at bounding box center [397, 275] width 147 height 25
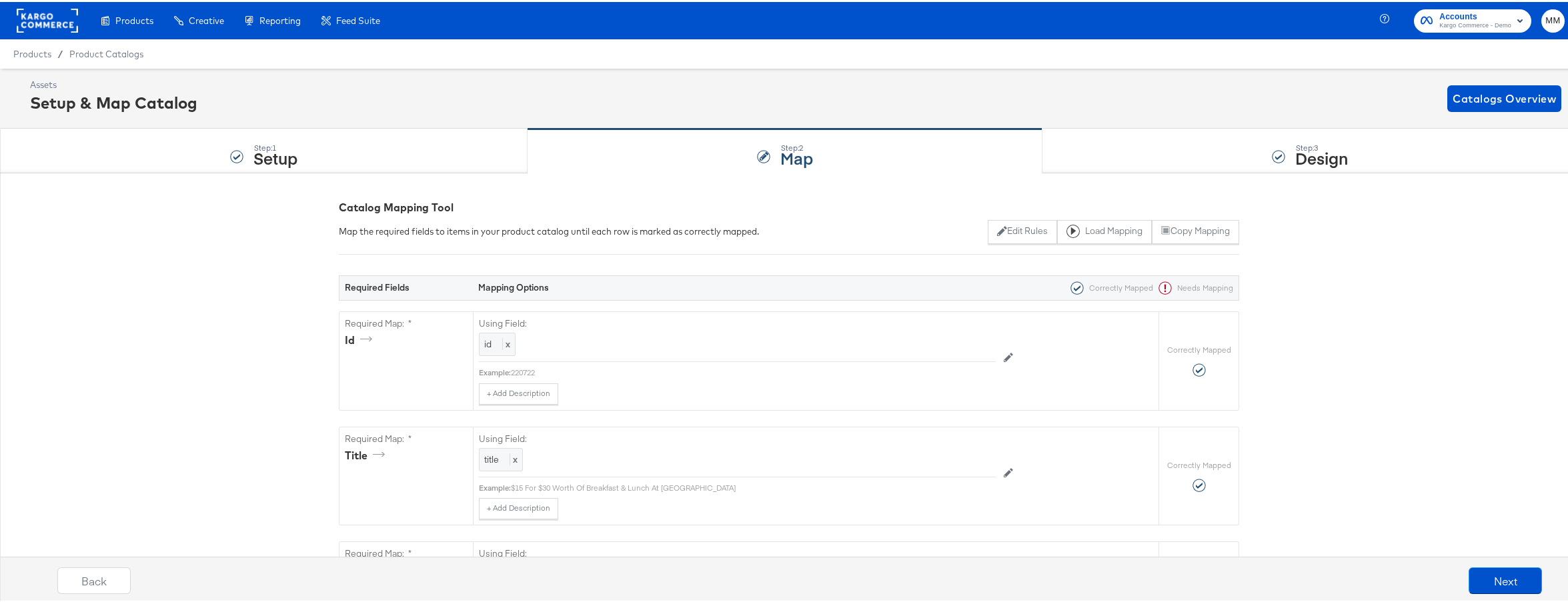
click at [768, 59] on div "Products / Product Catalogs" at bounding box center [789, 52] width 1578 height 29
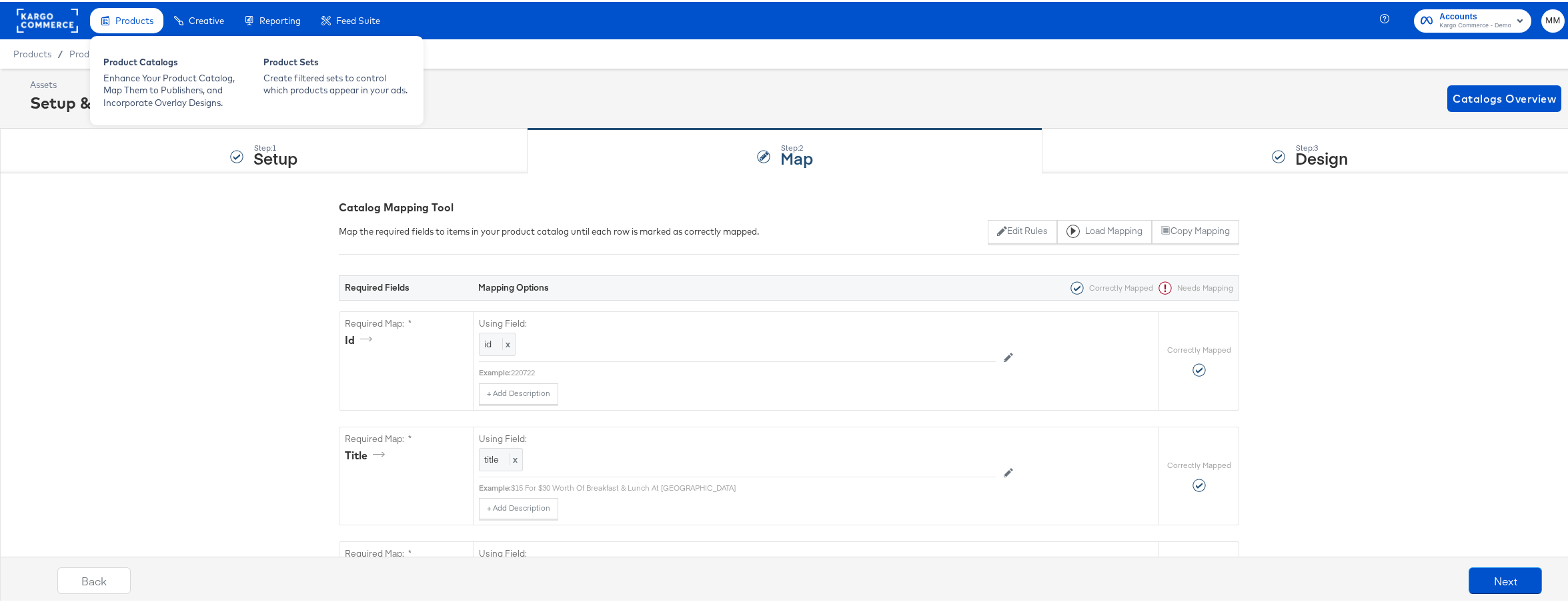
click at [125, 17] on span "Products" at bounding box center [134, 19] width 38 height 11
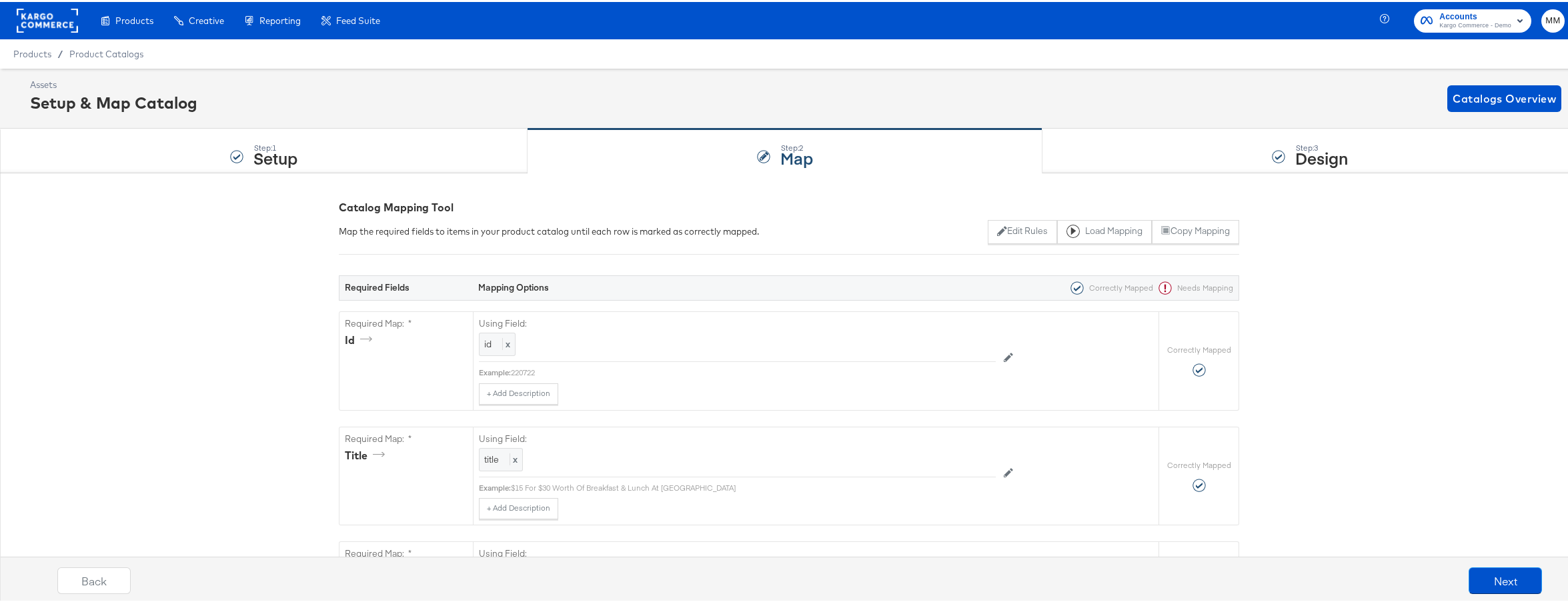
click at [50, 26] on rect at bounding box center [47, 19] width 62 height 24
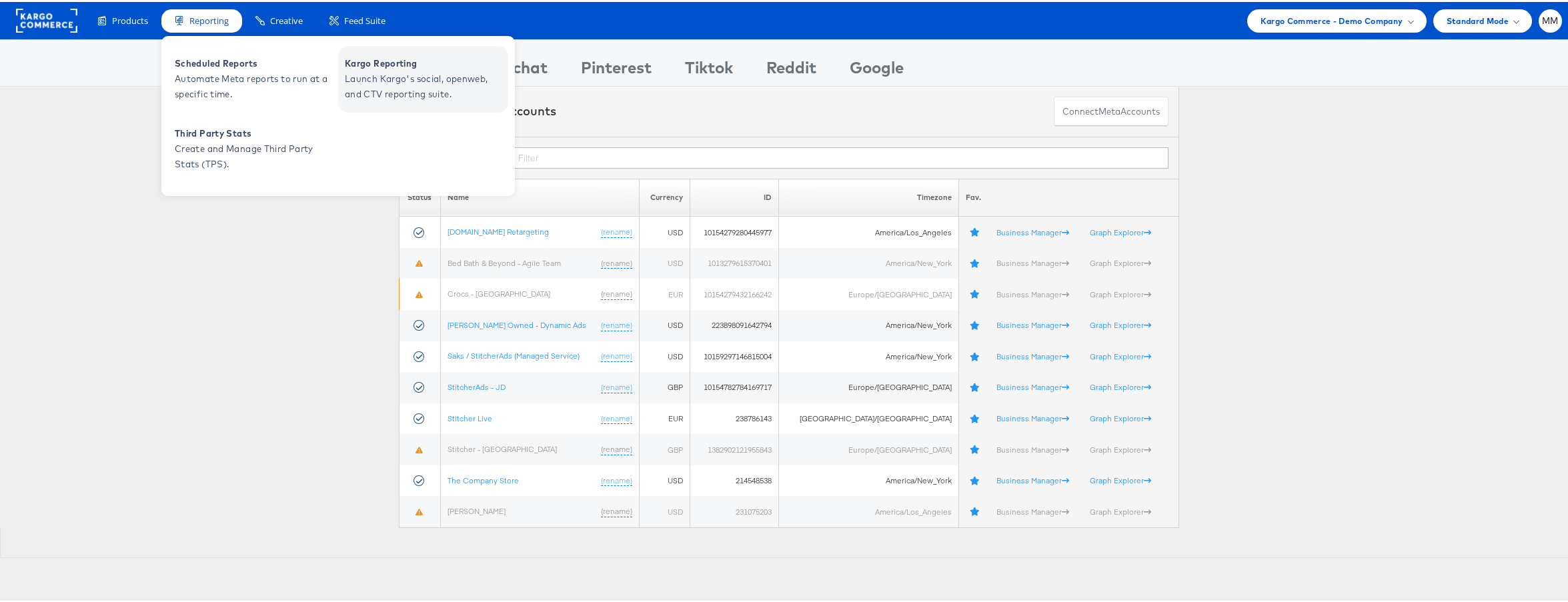
click at [400, 71] on span "Launch Kargo's social, openweb, and CTV reporting suite." at bounding box center [425, 84] width 160 height 31
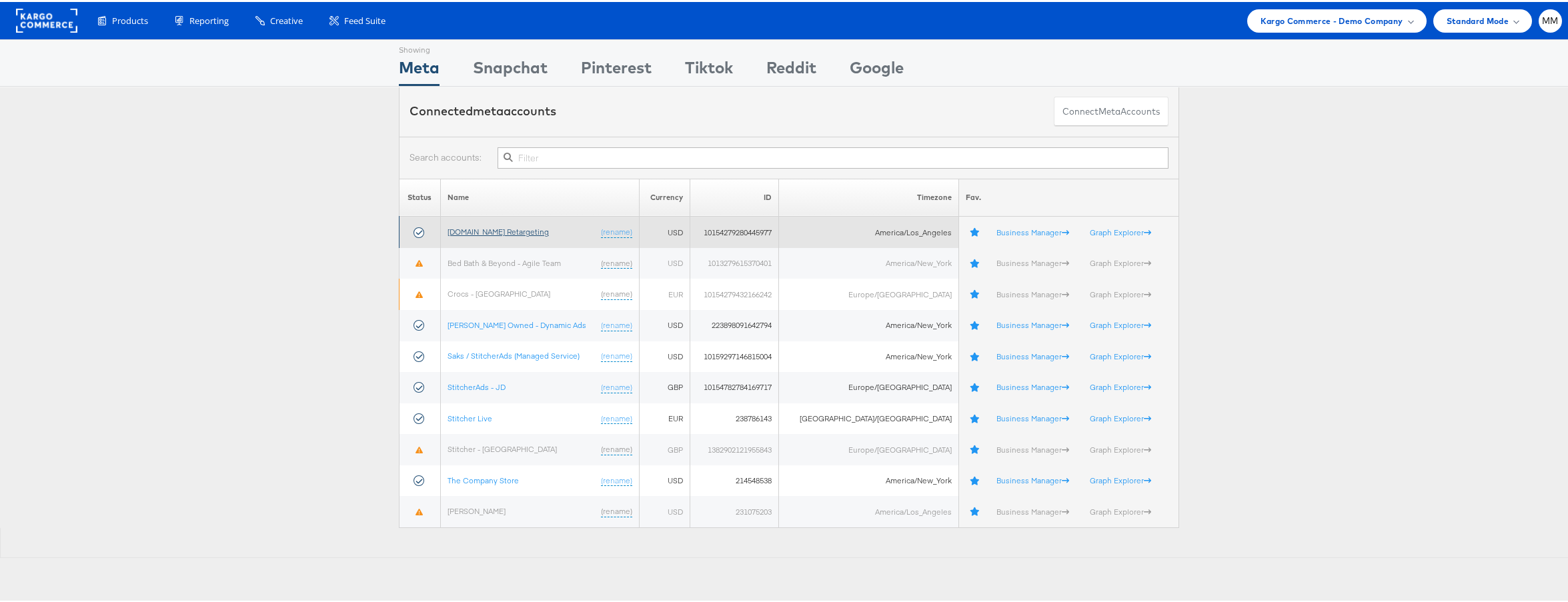
click at [484, 231] on link "[DOMAIN_NAME] Retargeting" at bounding box center [498, 230] width 102 height 10
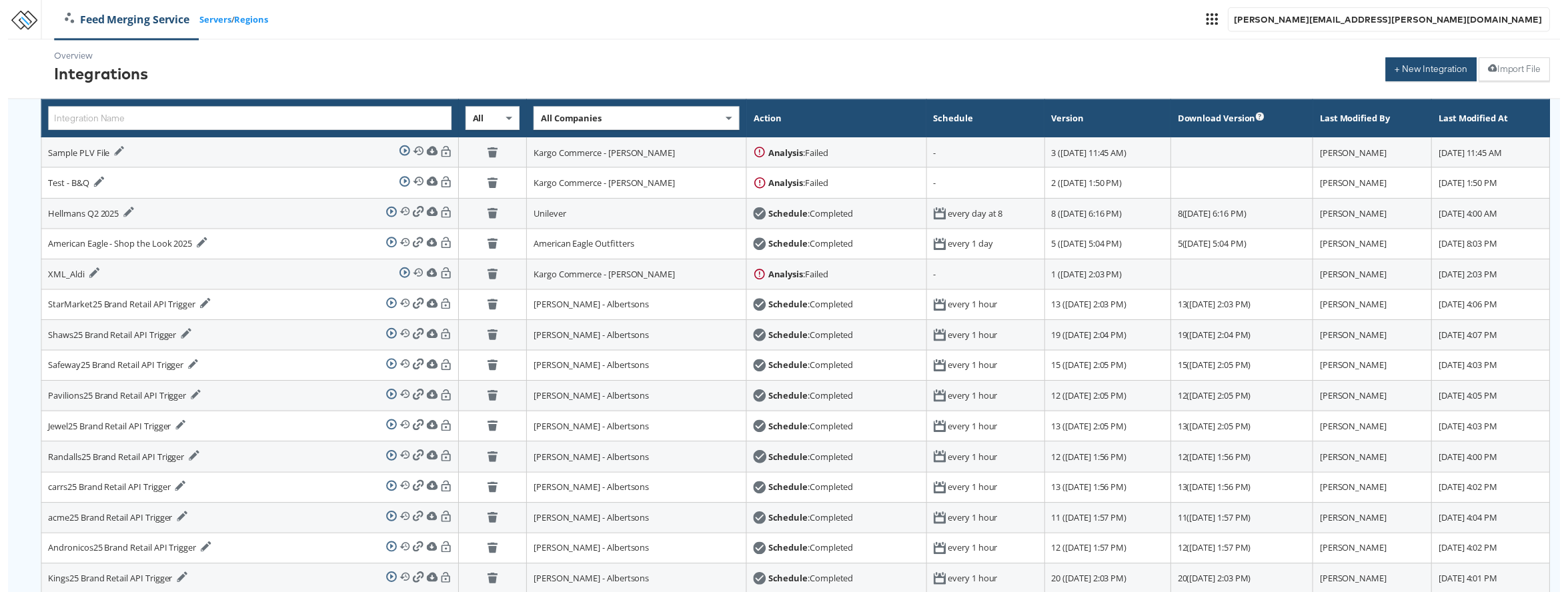
click at [1411, 79] on button "+ New Integration" at bounding box center [1438, 70] width 92 height 24
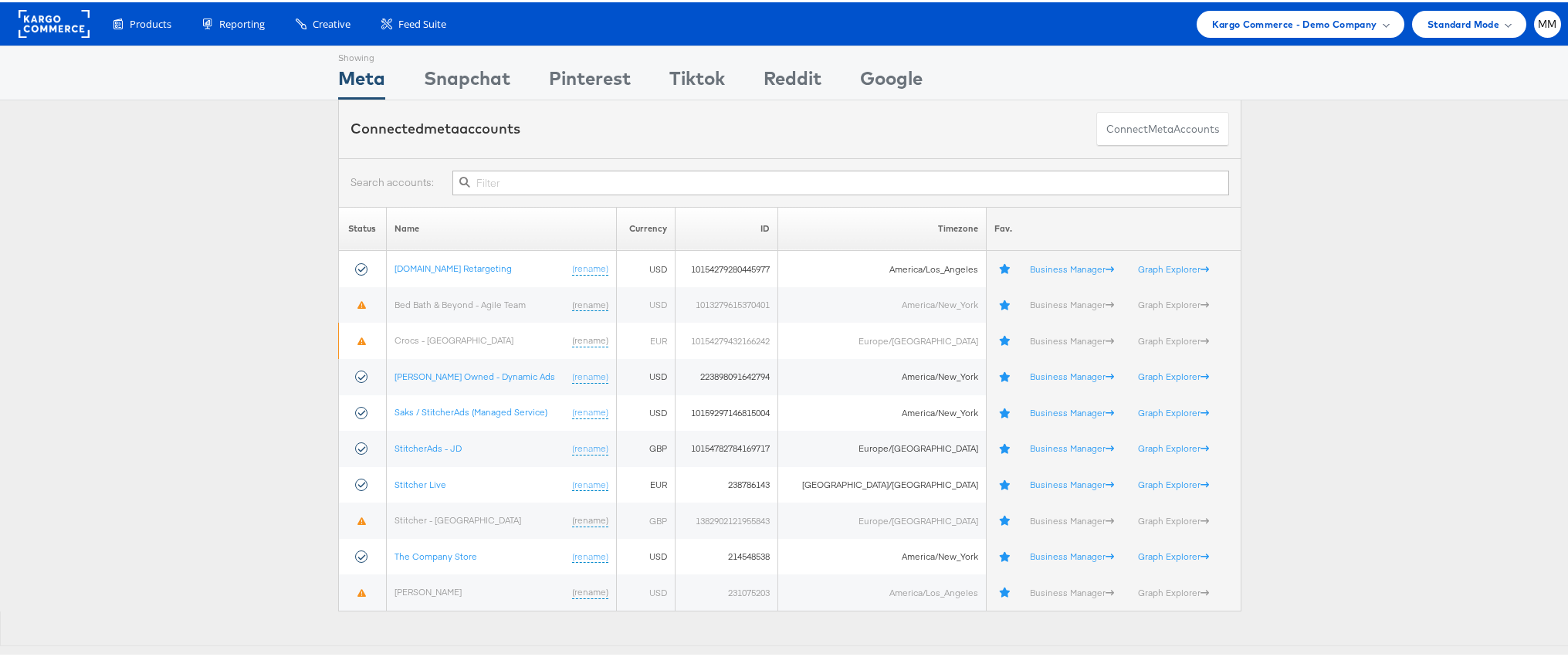
click at [3, 249] on div "Status Name Currency ID Timezone Fav. Apartments.com Retargeting (rename) USD 1…" at bounding box center [790, 407] width 1580 height 404
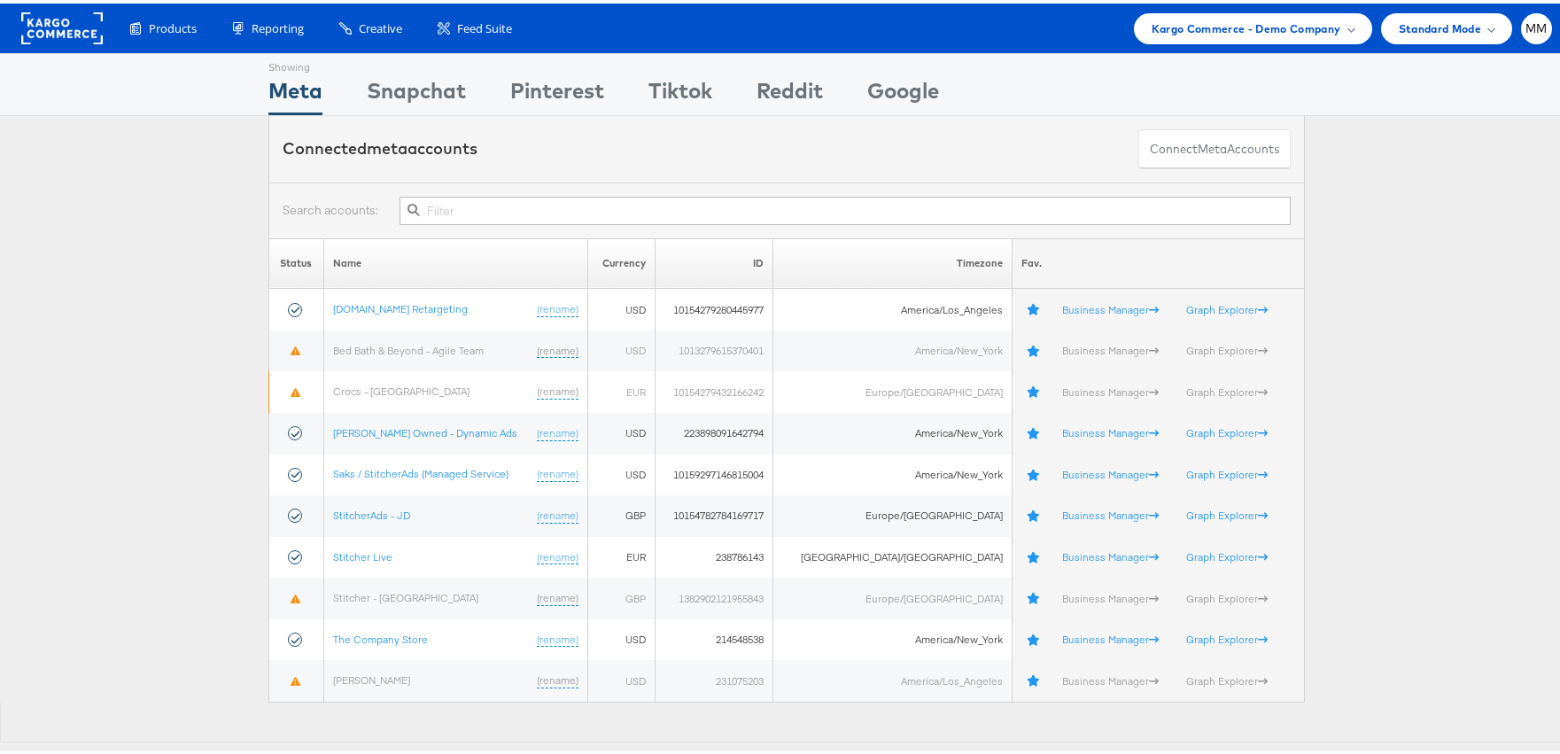
click at [156, 229] on div "Status Name Currency ID Timezone Fav. Apartments.com Retargeting (rename) USD 1…" at bounding box center [786, 459] width 1573 height 560
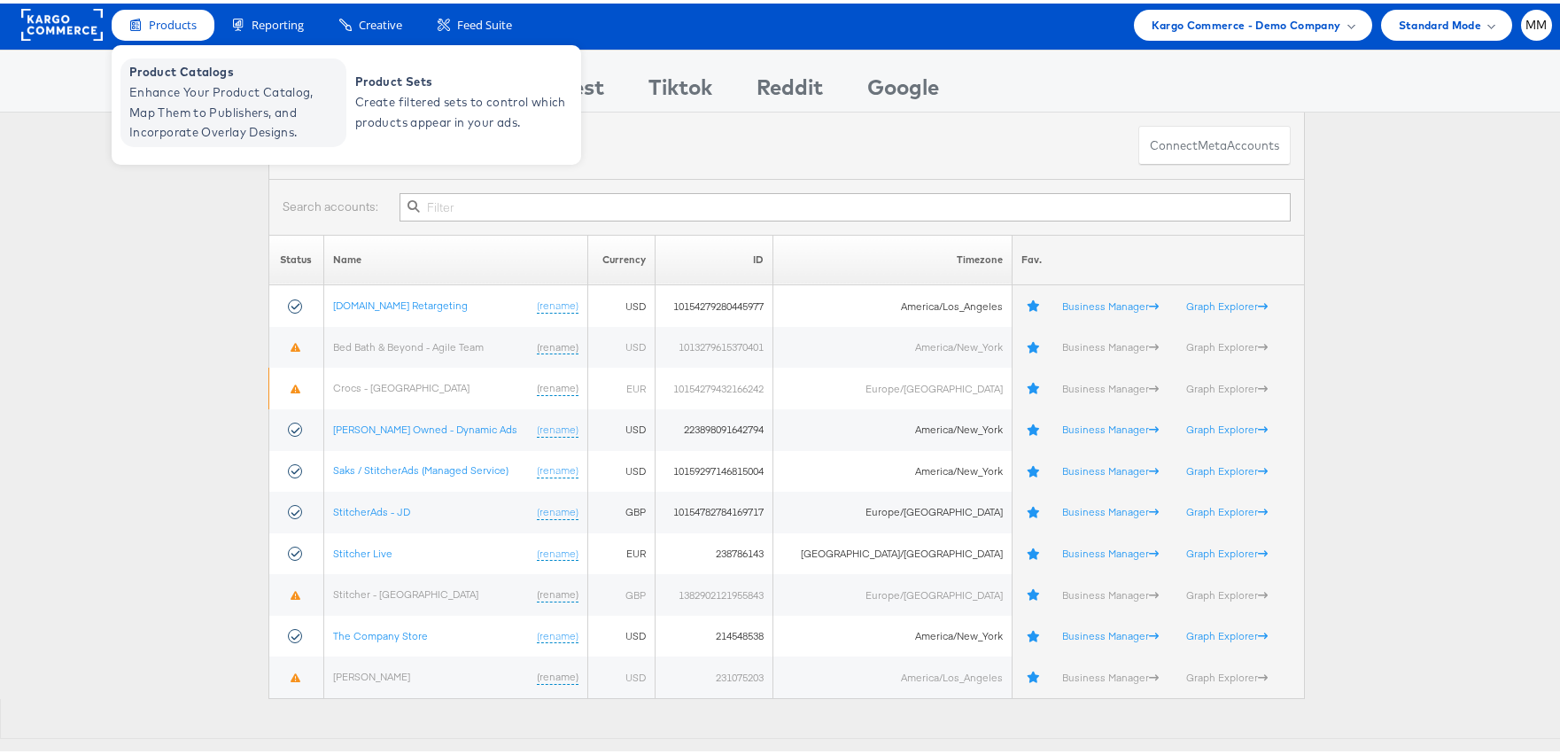
click at [178, 92] on span "Enhance Your Product Catalog, Map Them to Publishers, and Incorporate Overlay D…" at bounding box center [235, 109] width 213 height 60
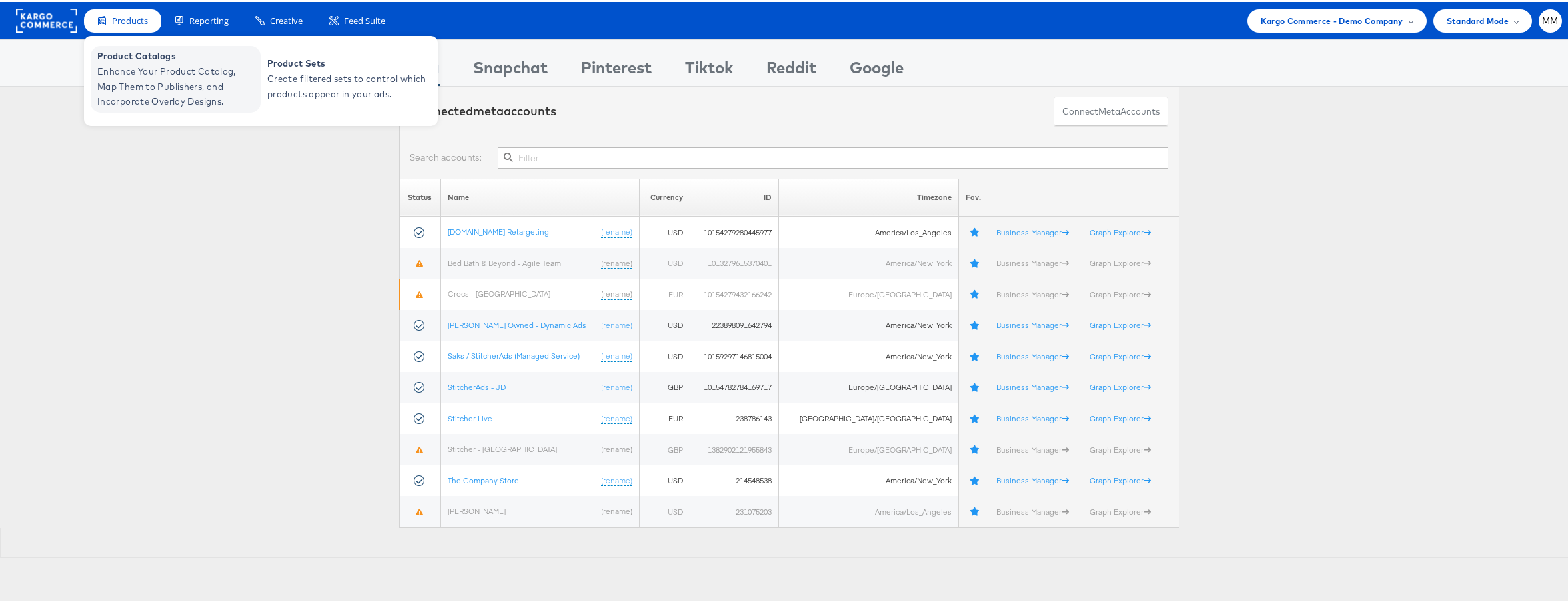
click at [132, 61] on span "Product Catalogs" at bounding box center [177, 54] width 160 height 15
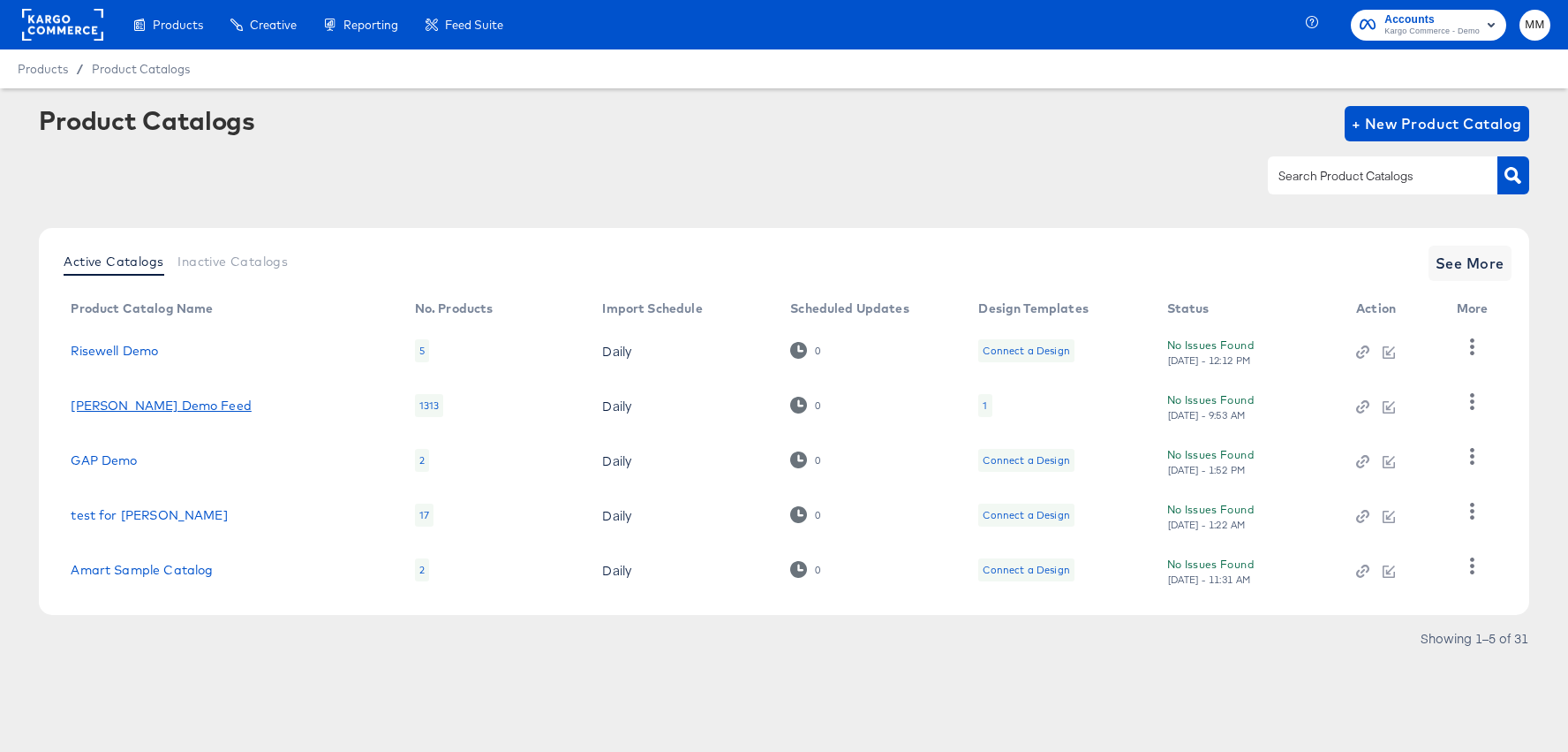
click at [134, 406] on link "[PERSON_NAME] Demo Feed" at bounding box center [160, 406] width 180 height 14
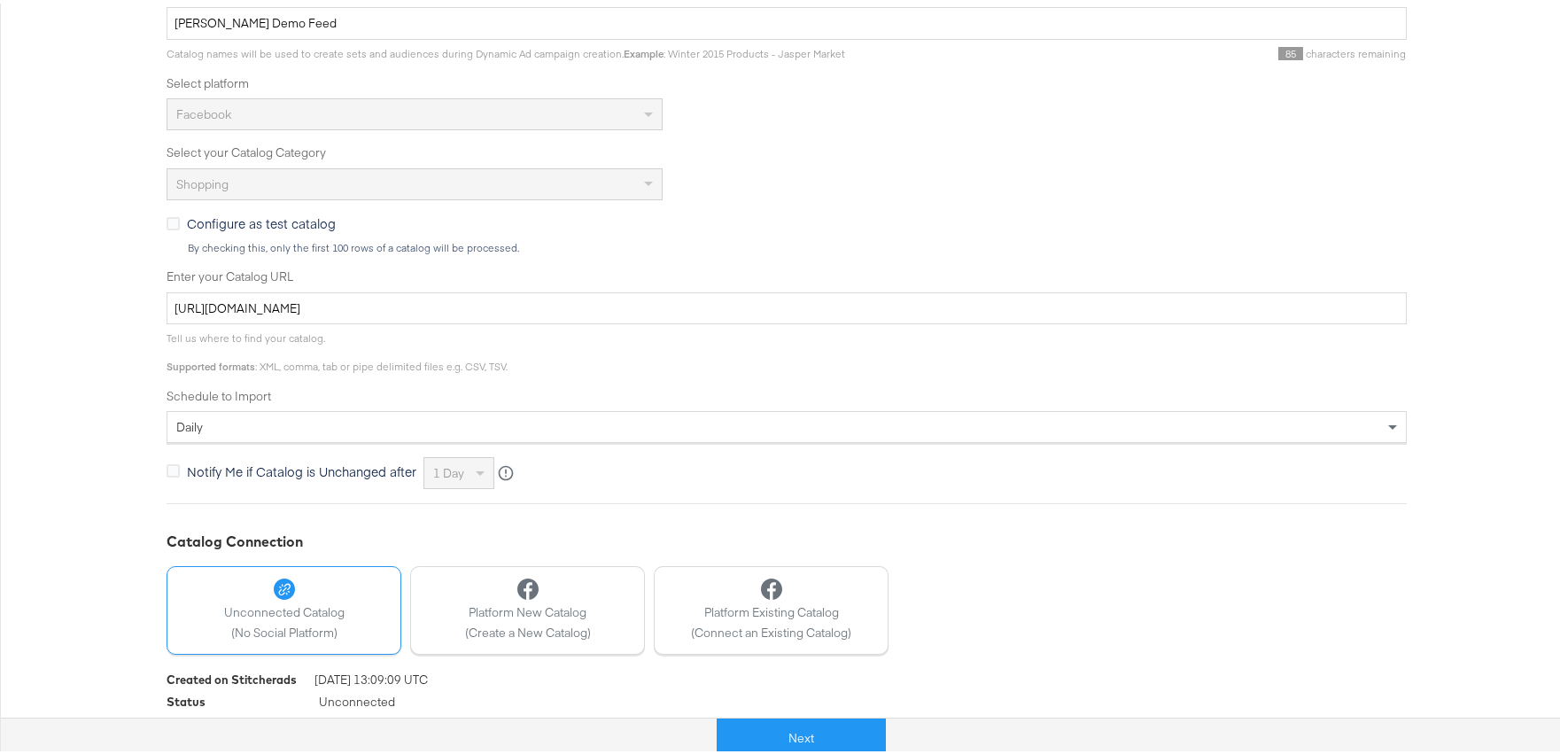
scroll to position [436, 0]
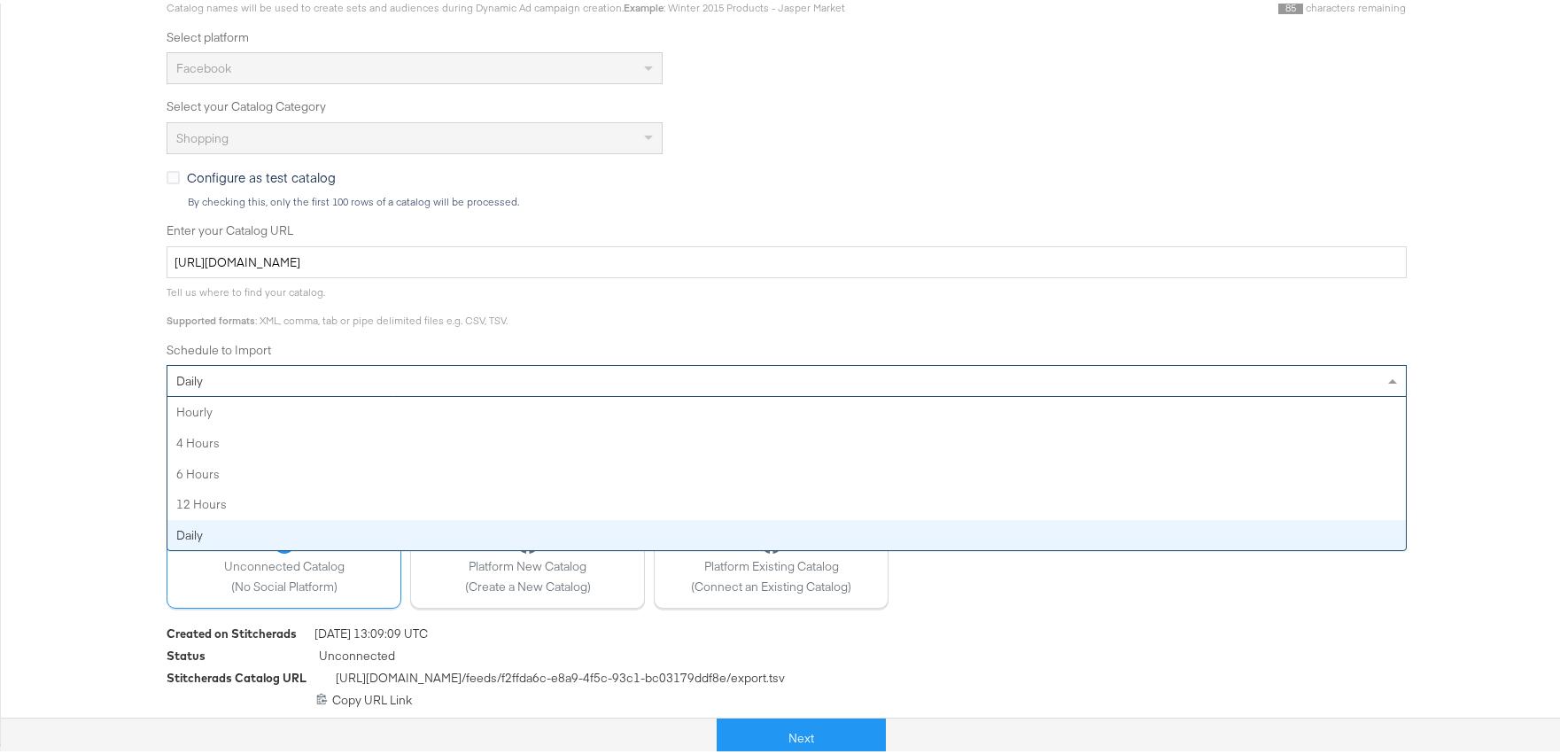
click at [243, 385] on div "daily" at bounding box center [786, 377] width 1239 height 30
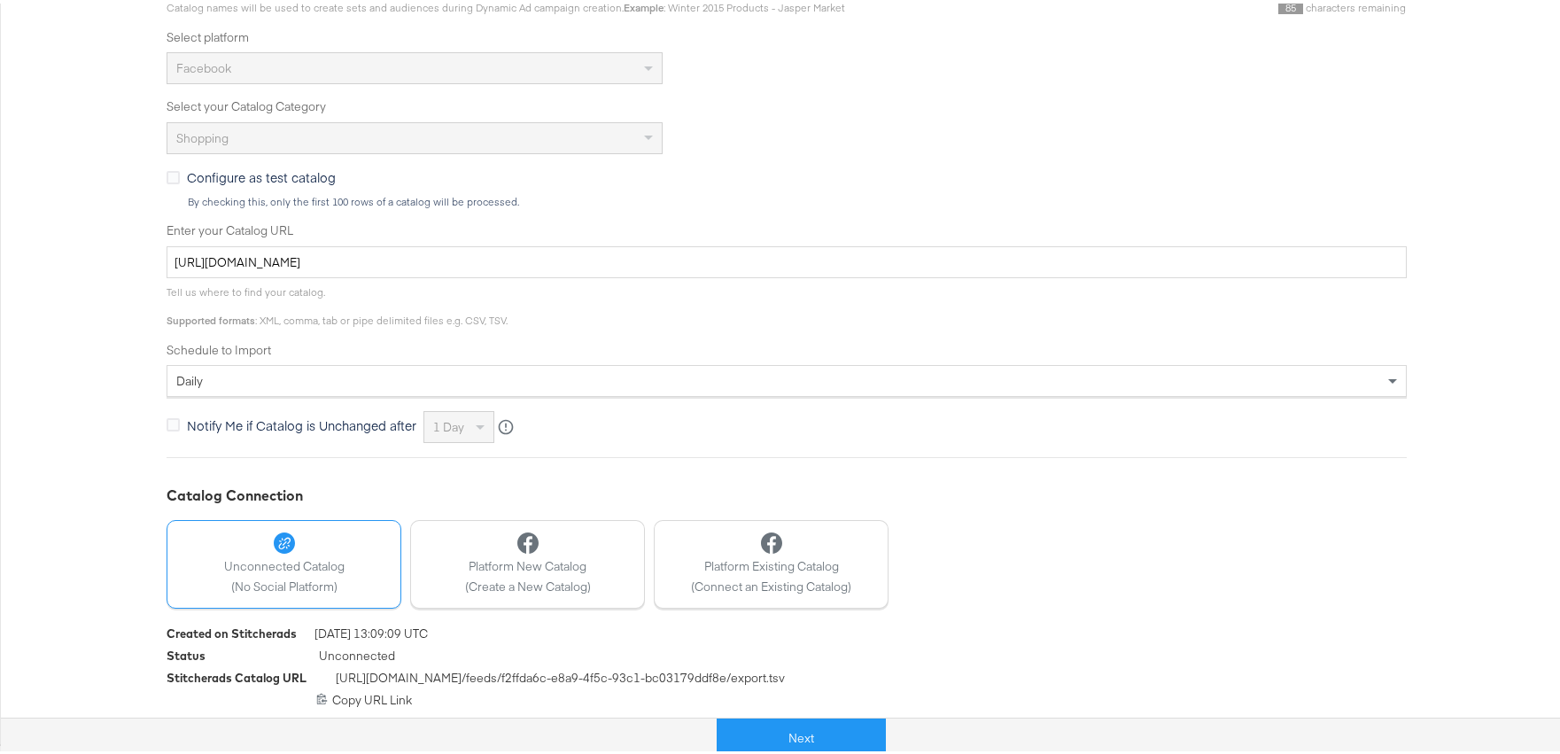
click at [97, 361] on div "Configure Your Catalog Settings Choose catalog type, enter your catalog URL and…" at bounding box center [786, 265] width 1573 height 949
click at [811, 721] on button "Next" at bounding box center [801, 735] width 169 height 40
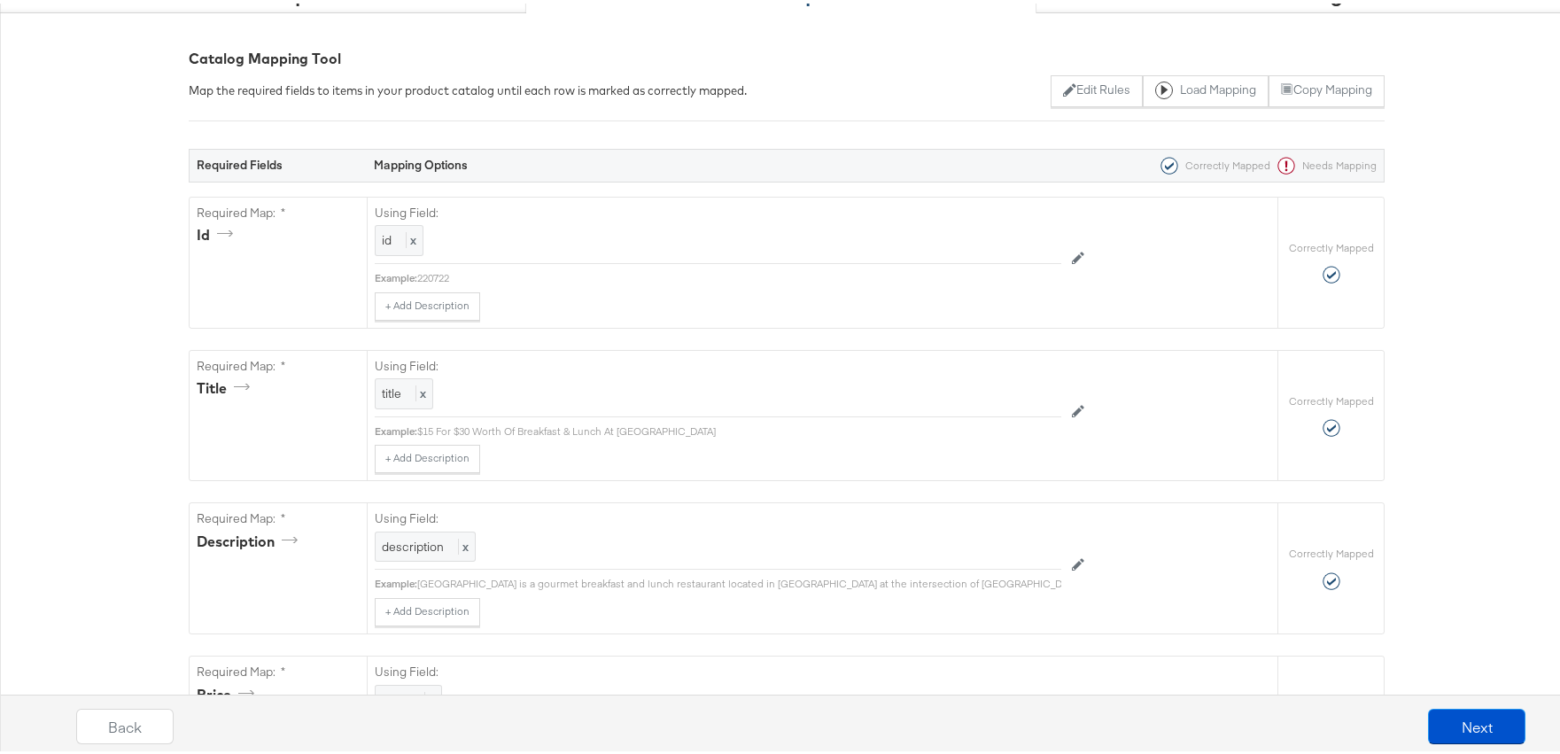
scroll to position [0, 0]
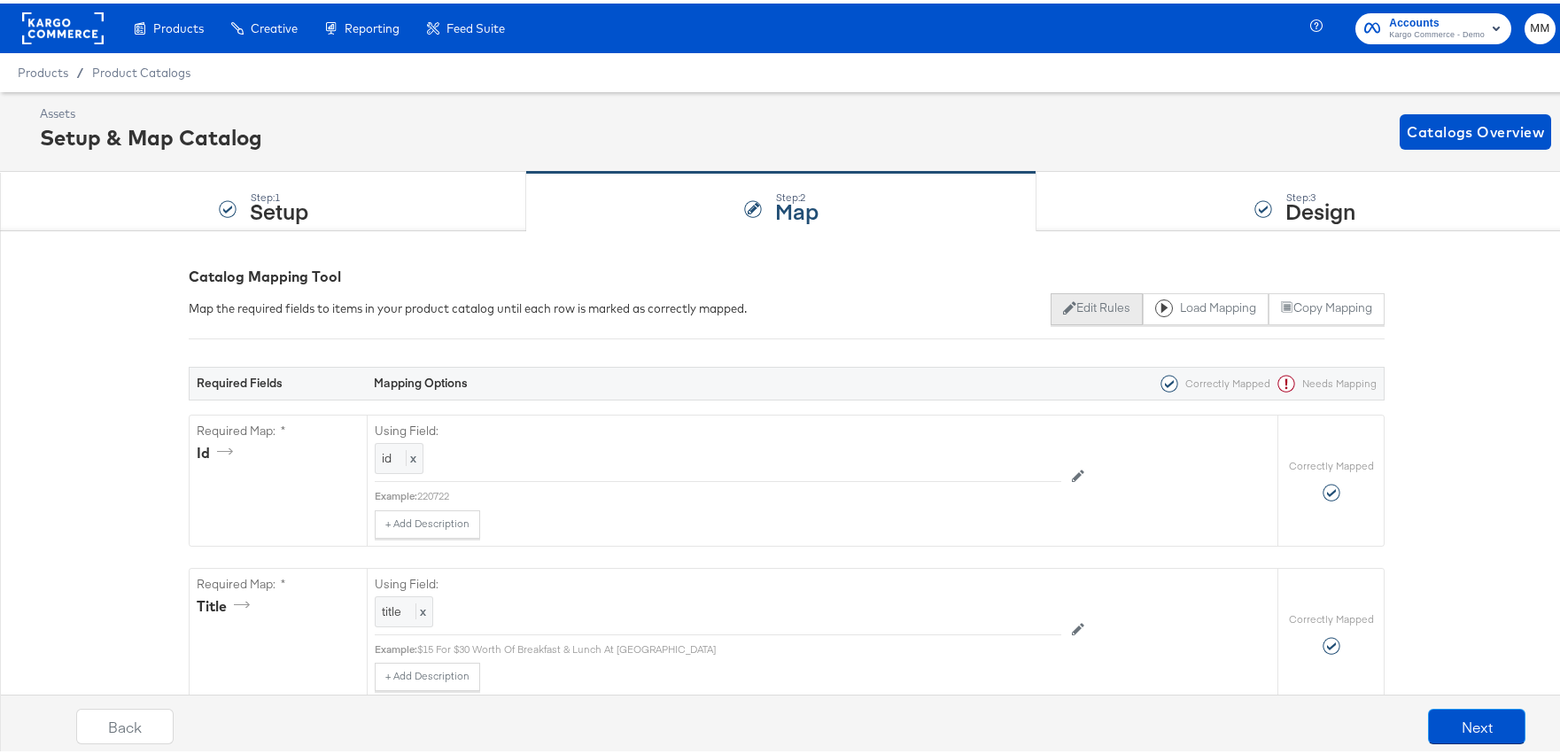
click at [1089, 302] on button "Edit Rules" at bounding box center [1096, 306] width 91 height 32
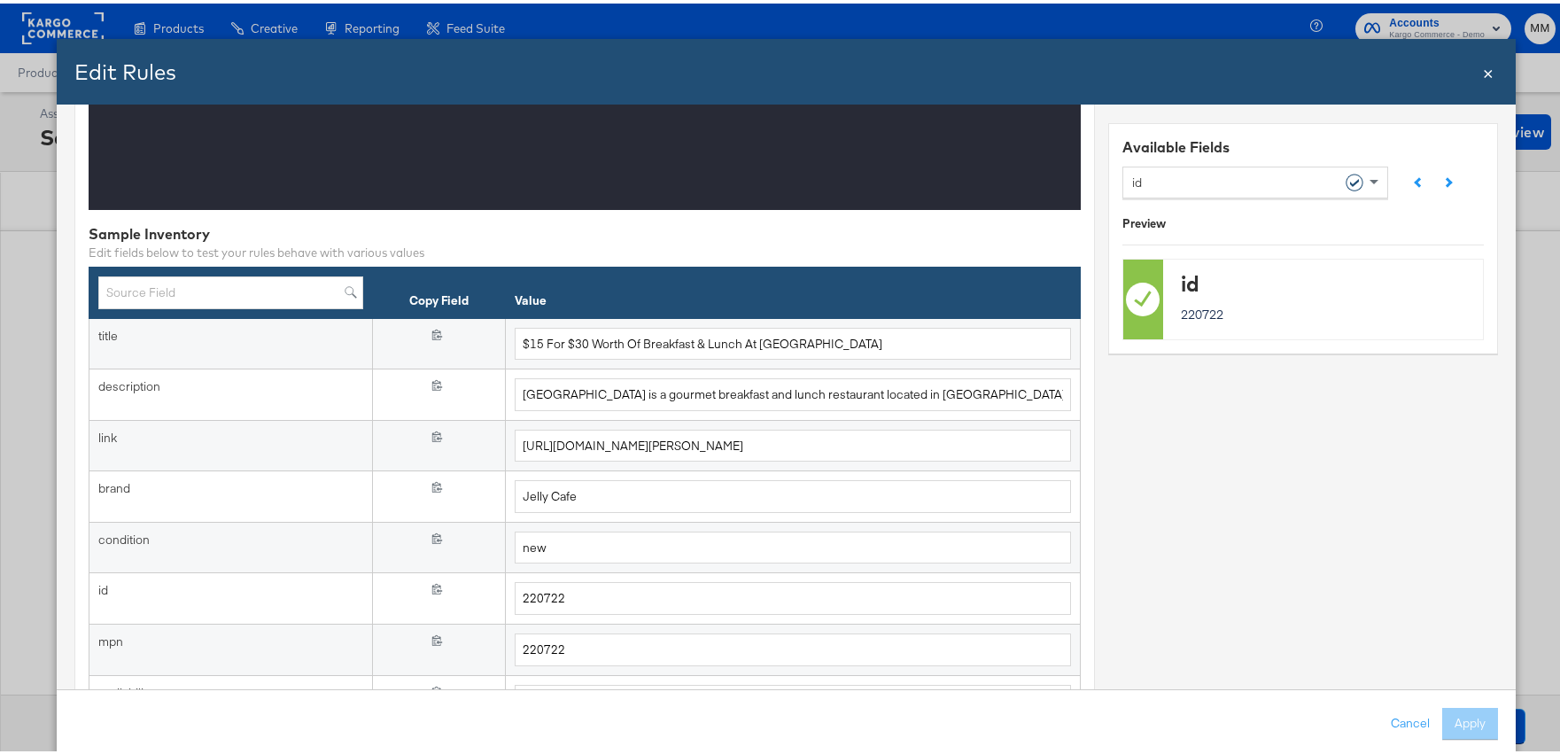
scroll to position [407, 0]
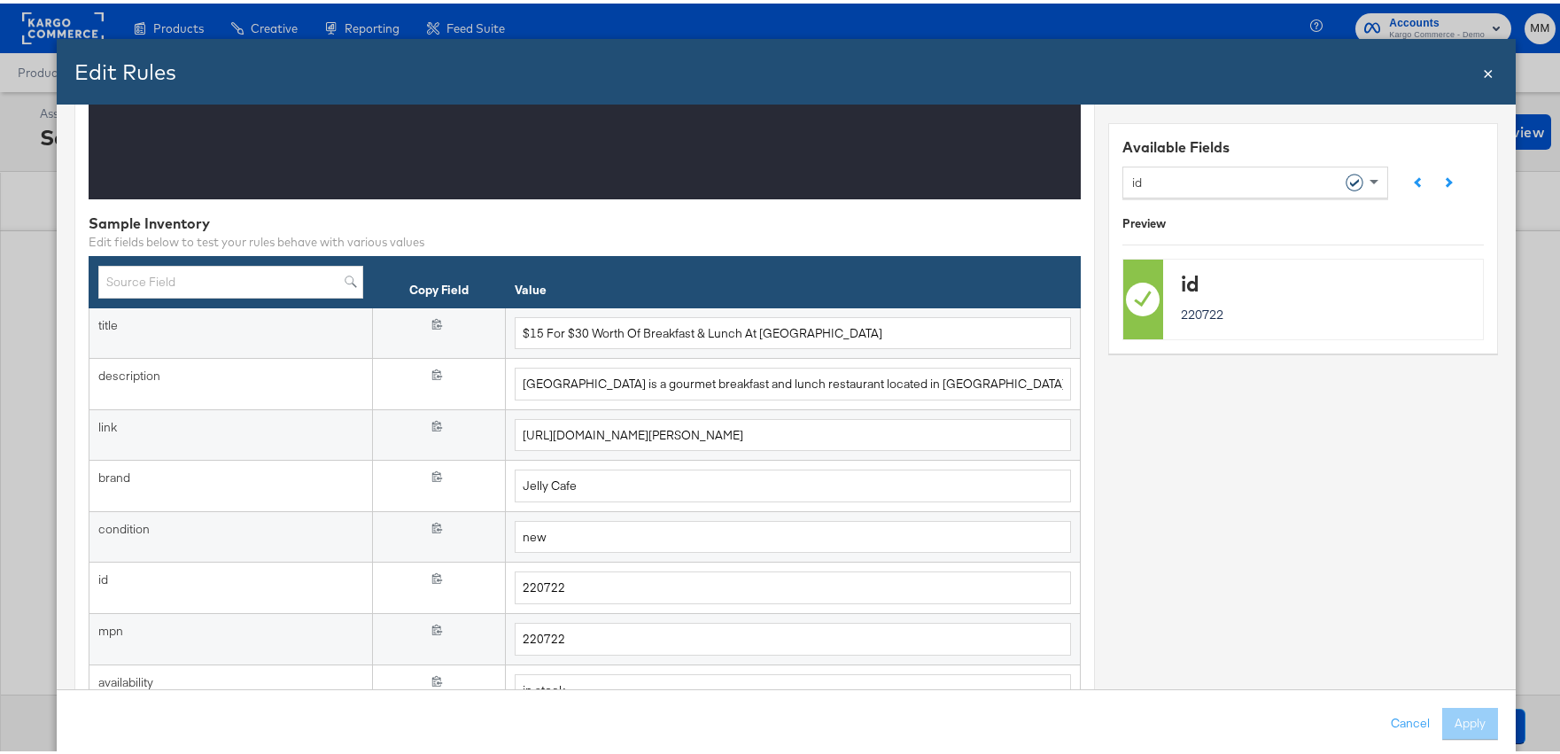
click at [1484, 73] on span "×" at bounding box center [1489, 68] width 11 height 24
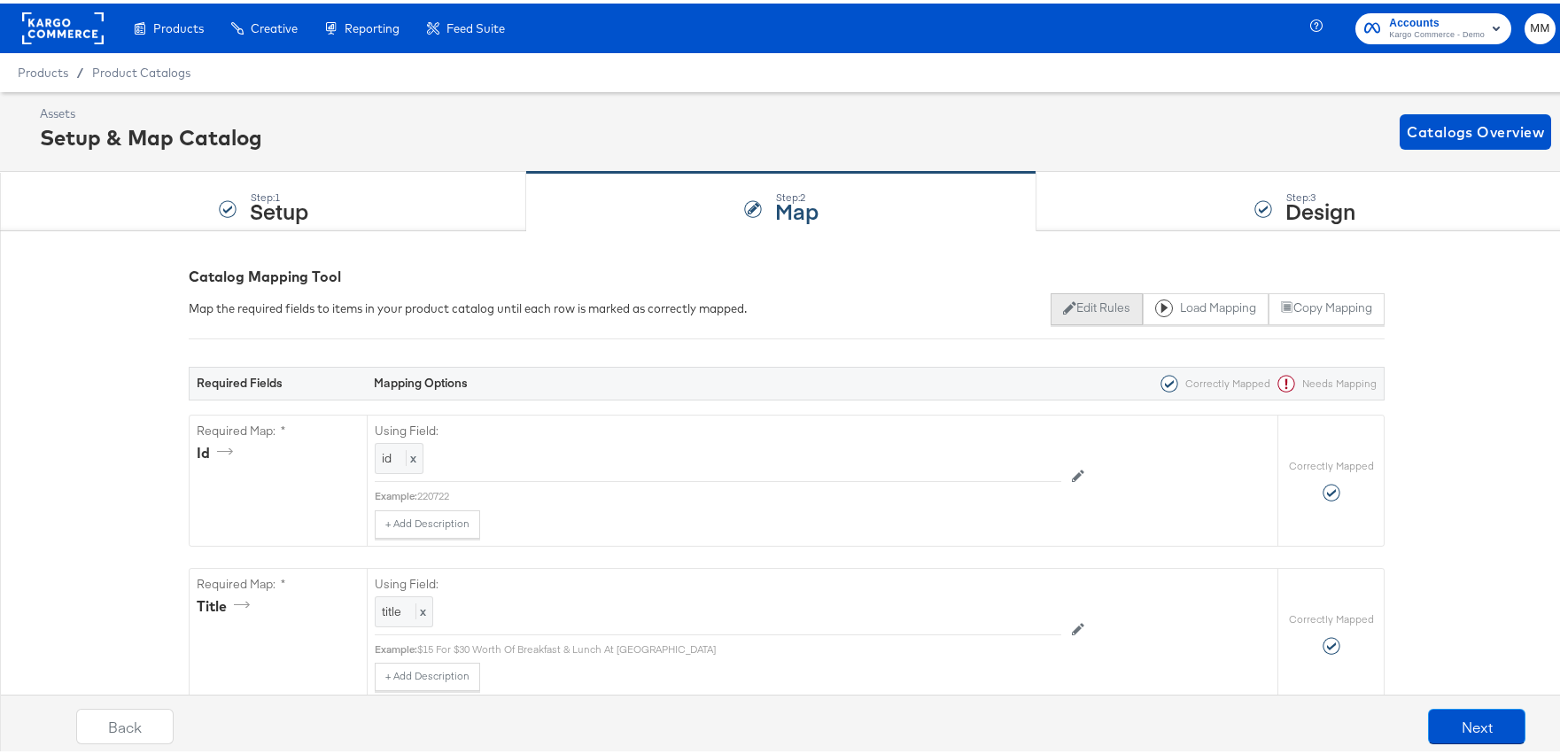
click at [1073, 297] on button "Edit Rules" at bounding box center [1096, 306] width 91 height 32
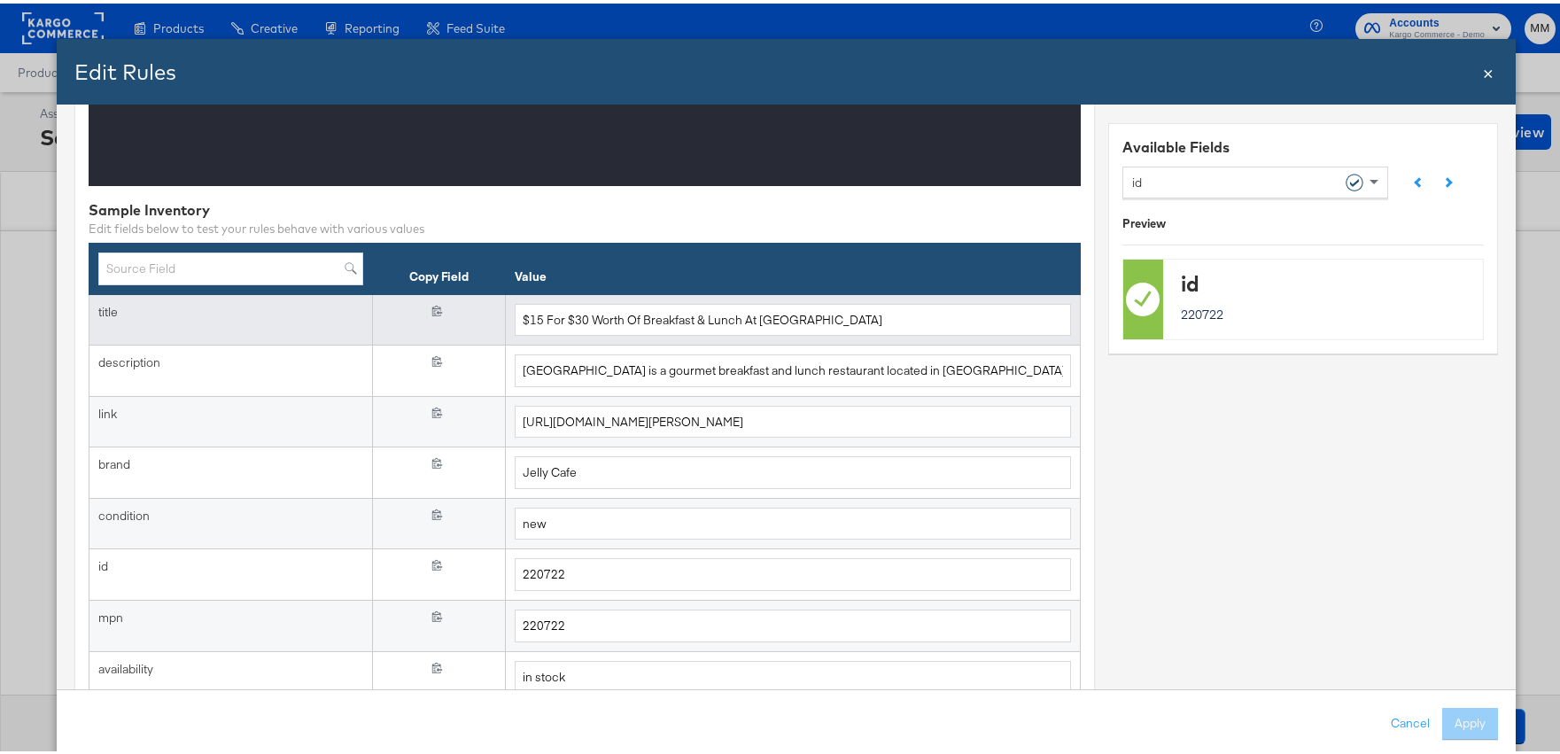
scroll to position [449, 0]
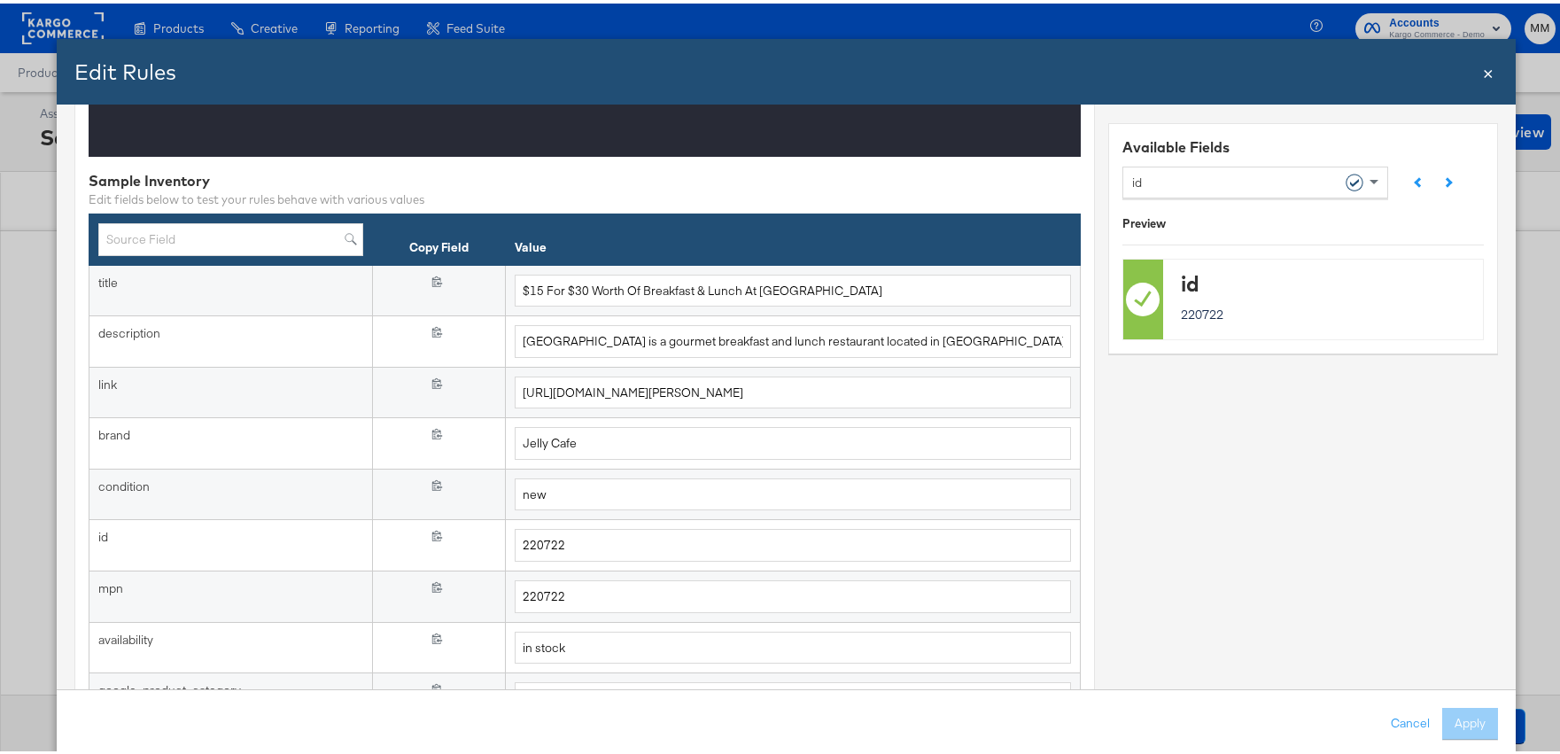
click at [1484, 70] on span "×" at bounding box center [1489, 68] width 11 height 24
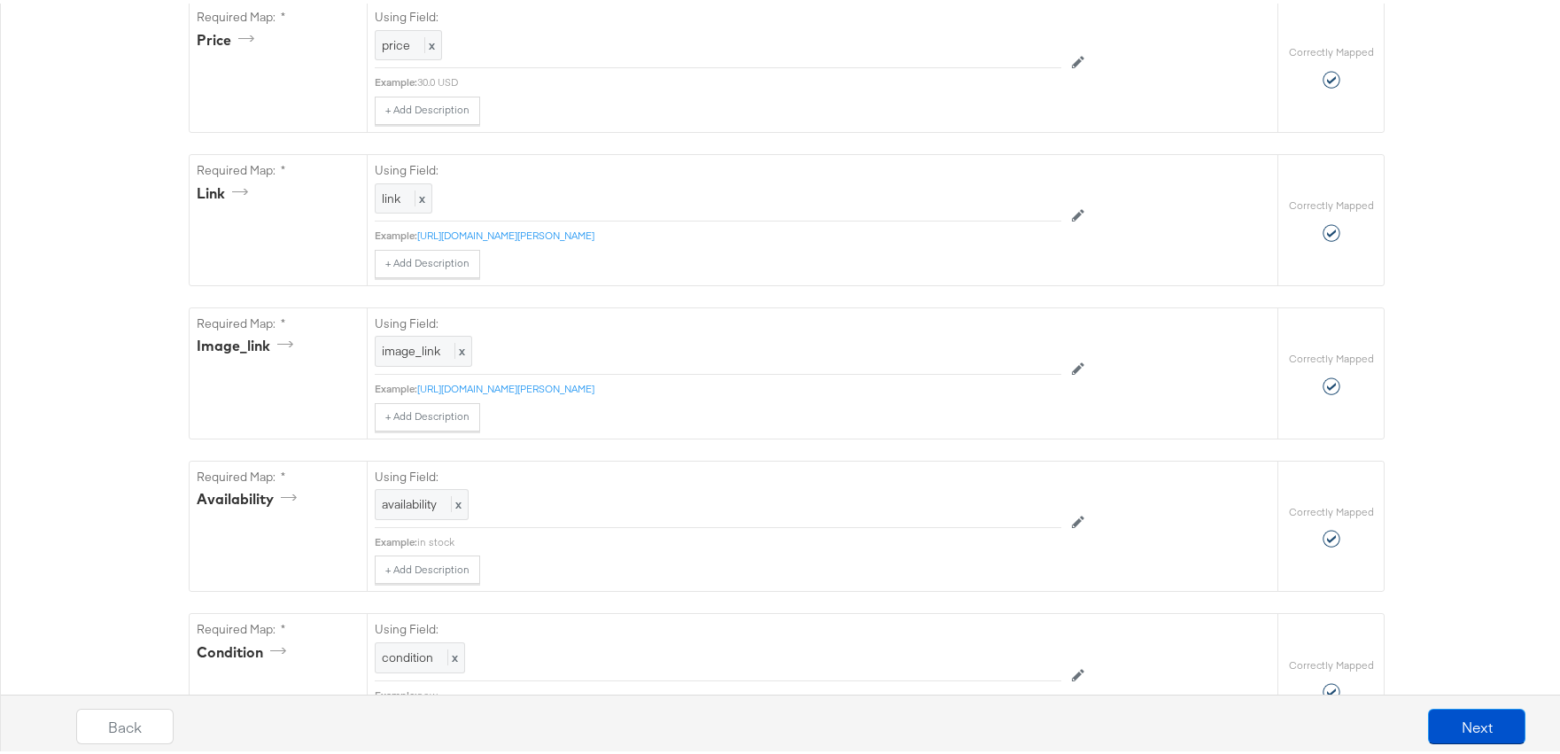
scroll to position [0, 0]
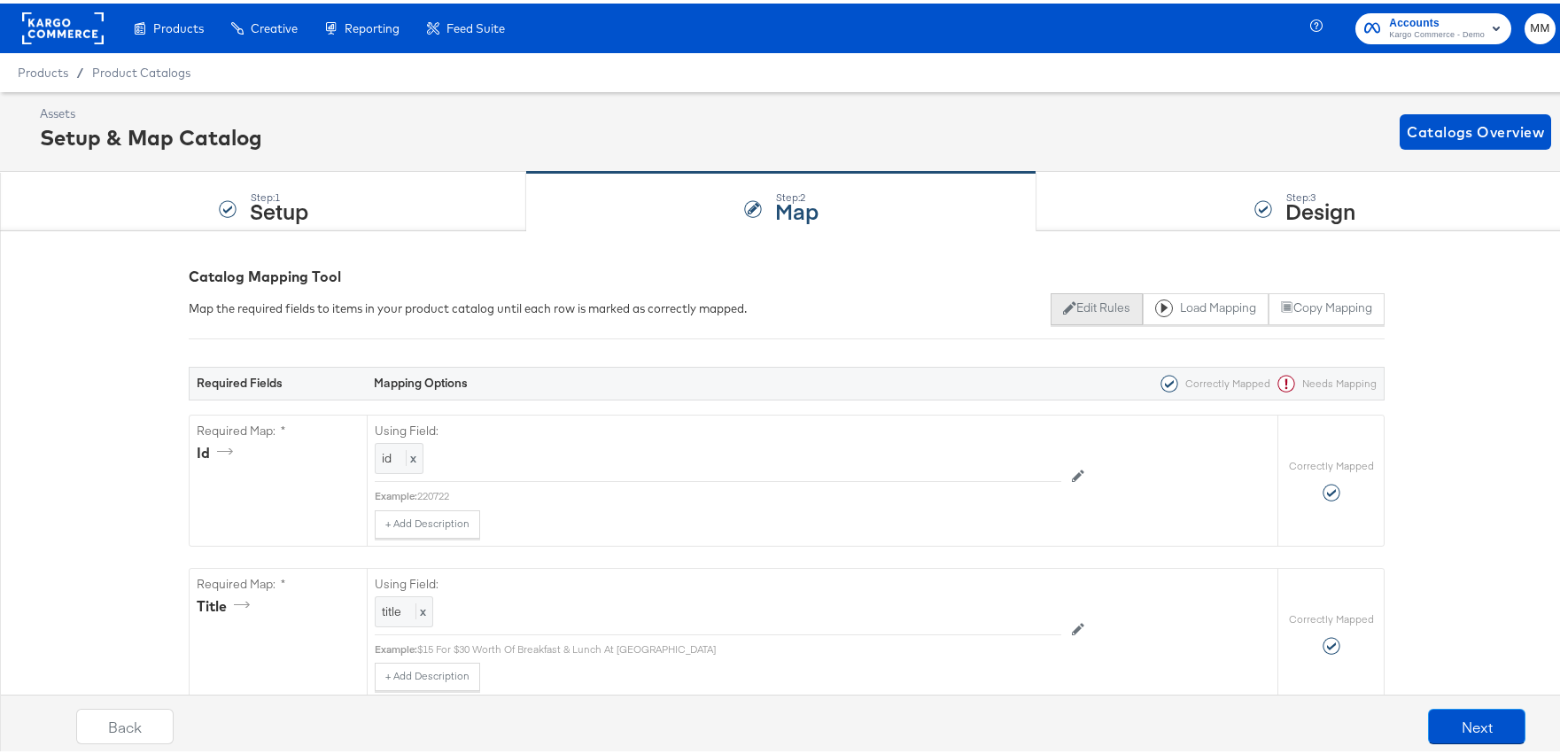
click at [1063, 303] on icon at bounding box center [1069, 304] width 12 height 12
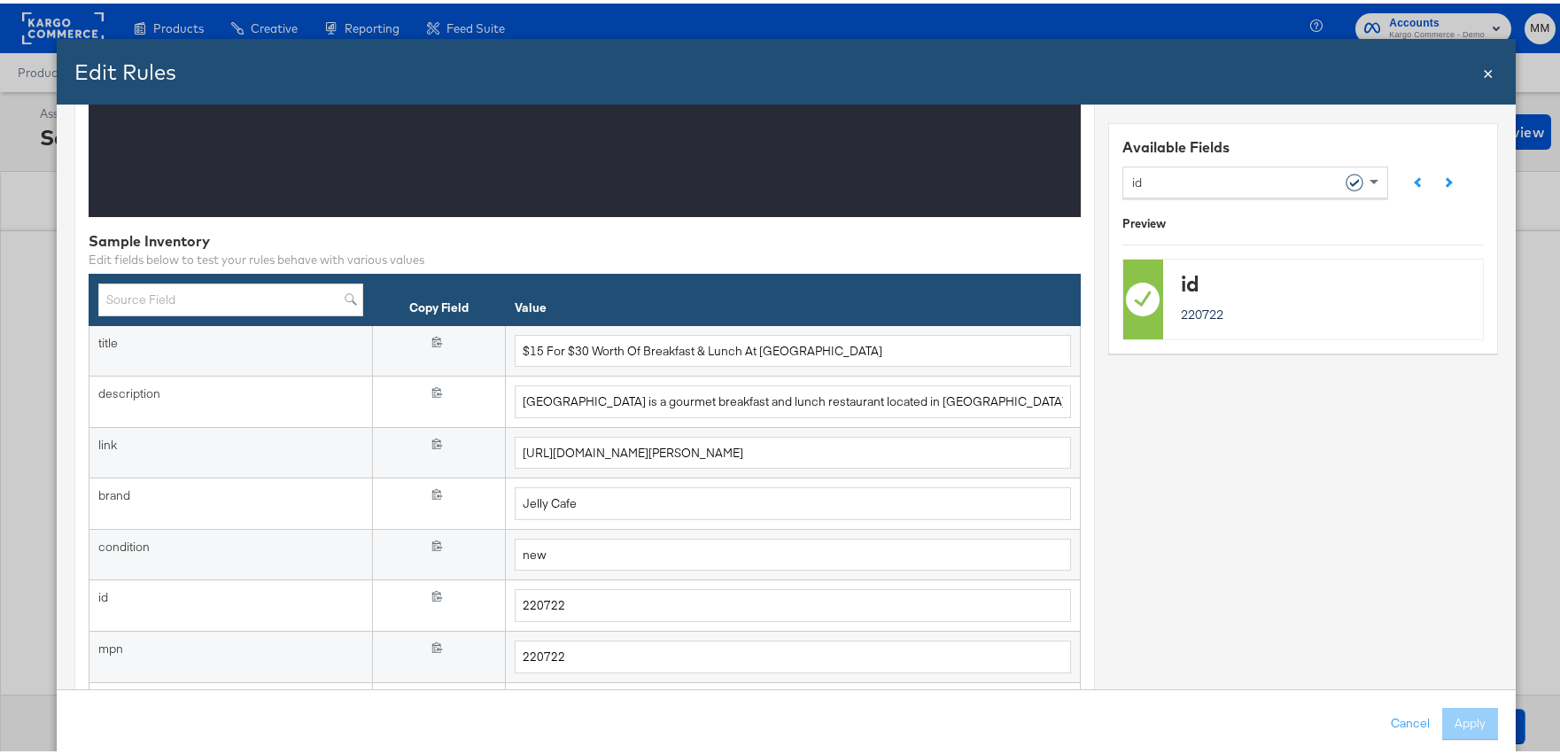
scroll to position [395, 0]
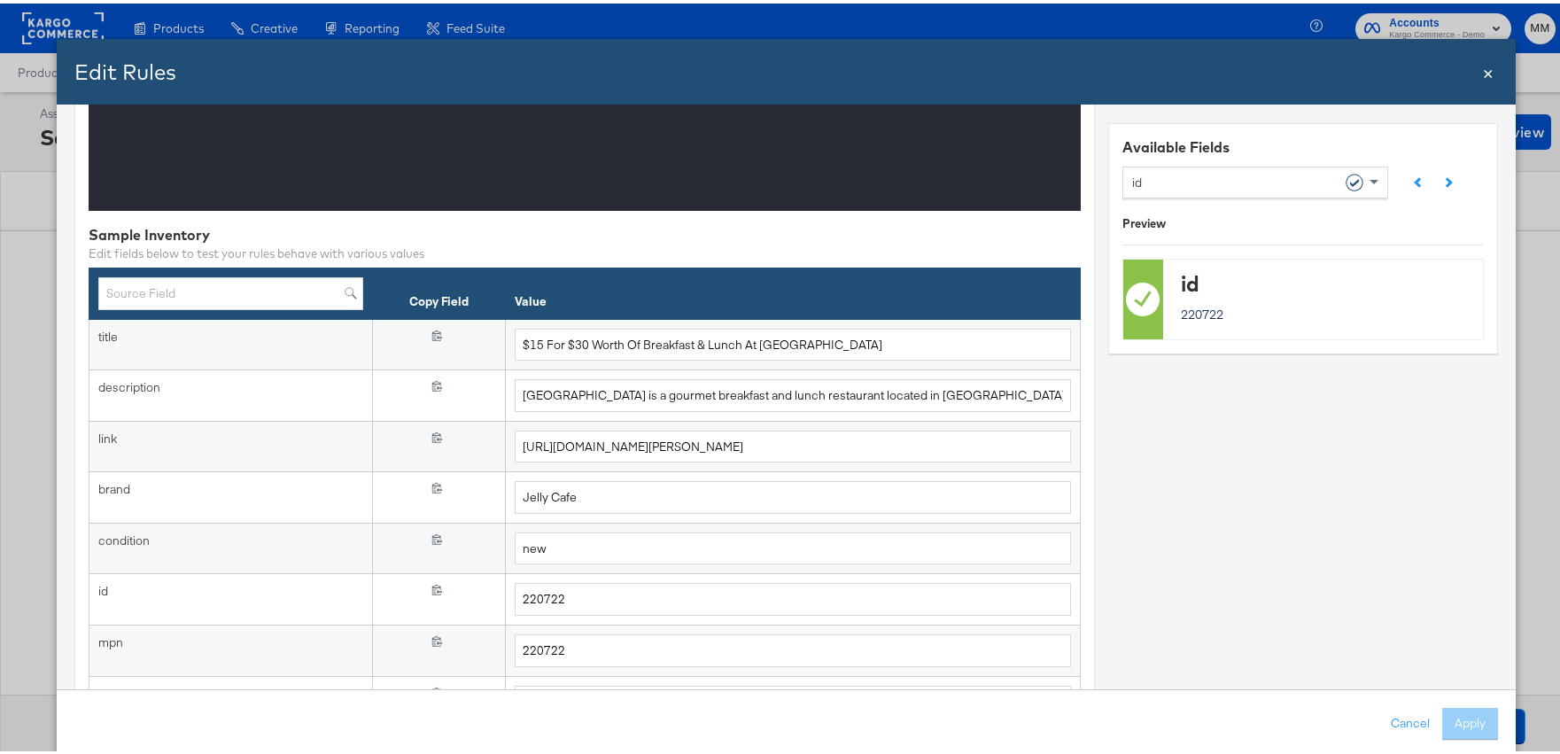
click at [1484, 74] on span "×" at bounding box center [1489, 68] width 11 height 24
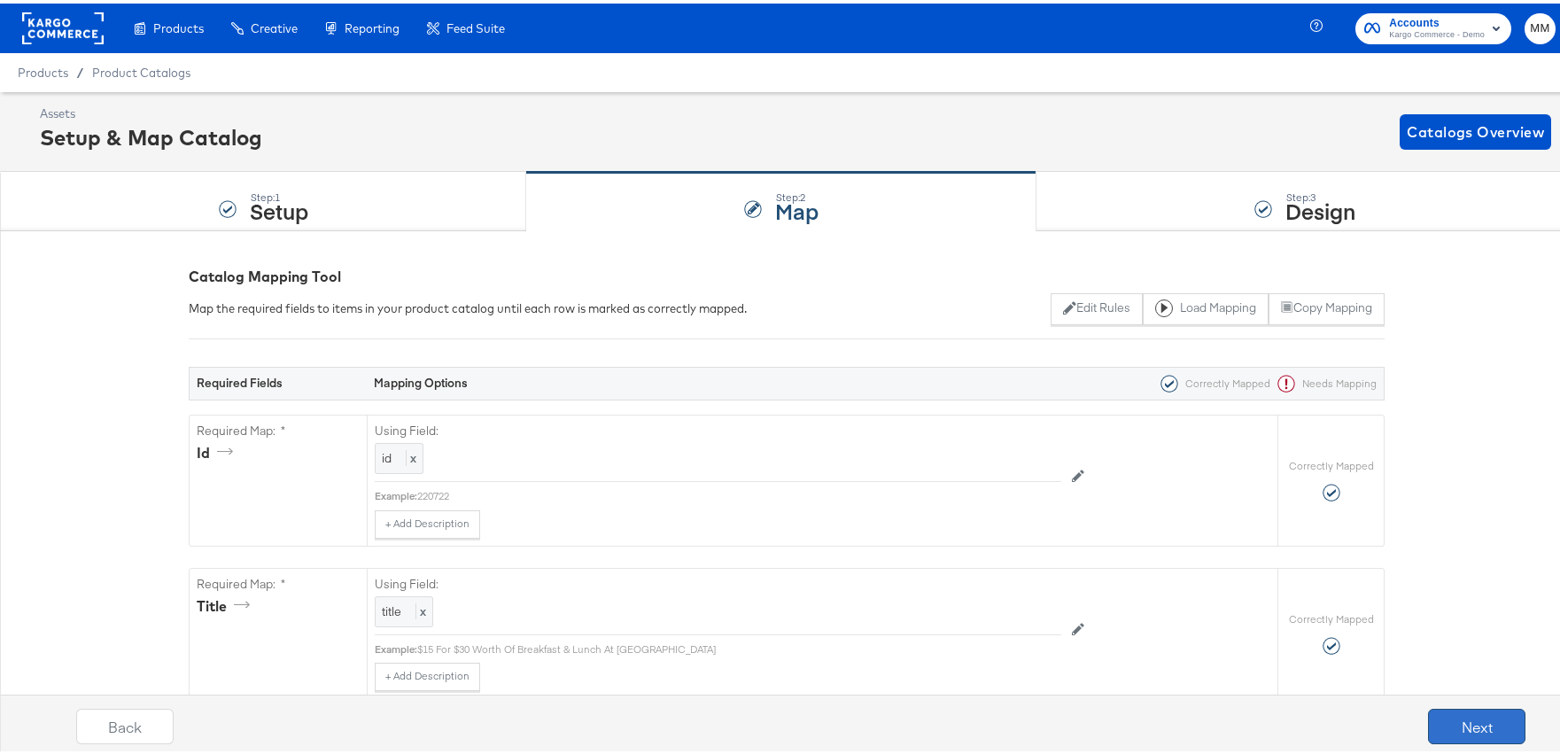
click at [1452, 712] on button "Next" at bounding box center [1476, 722] width 97 height 35
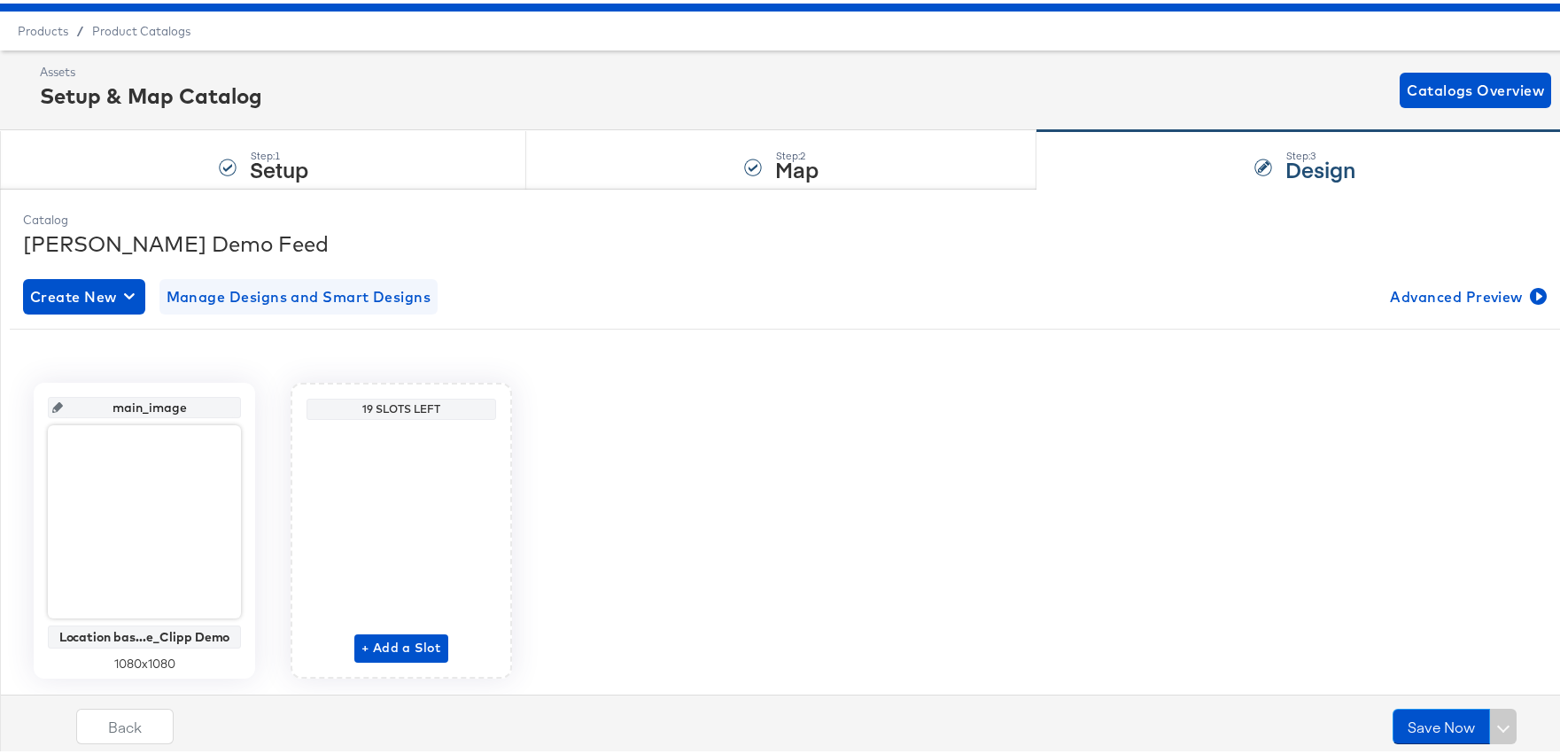
scroll to position [91, 0]
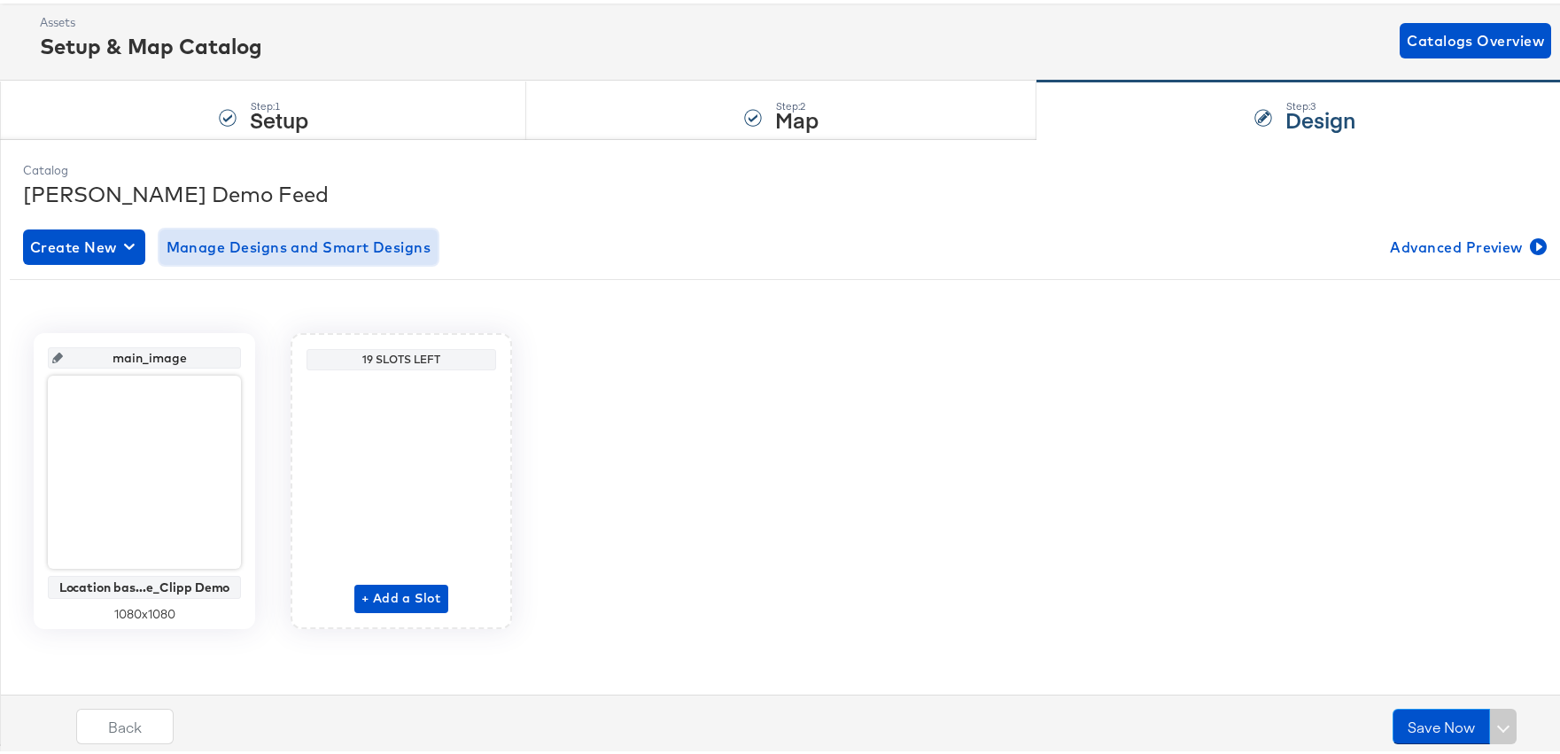
click at [253, 236] on span "Manage Designs and Smart Designs" at bounding box center [299, 243] width 265 height 25
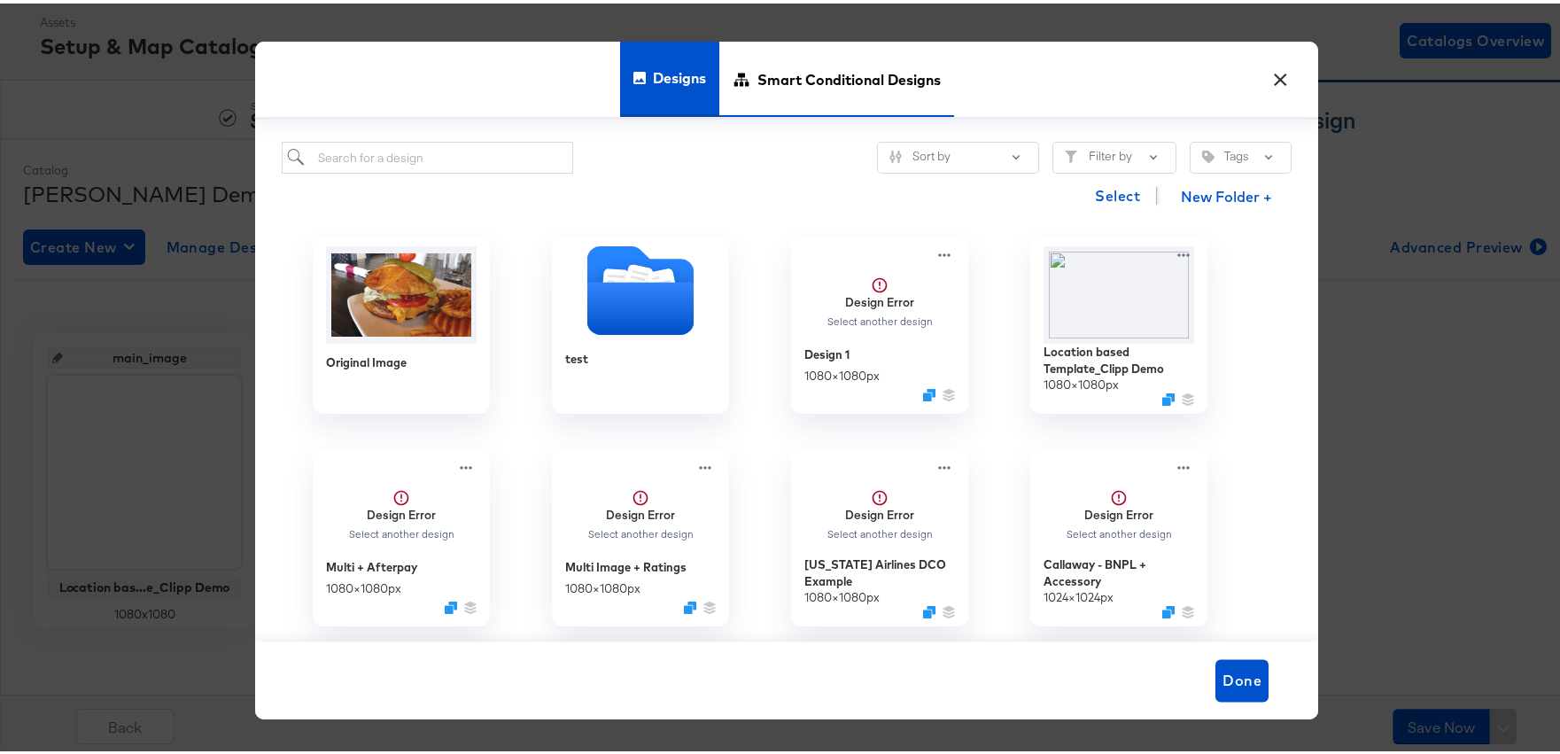
click at [847, 56] on span "Smart Conditional Designs" at bounding box center [848, 75] width 183 height 78
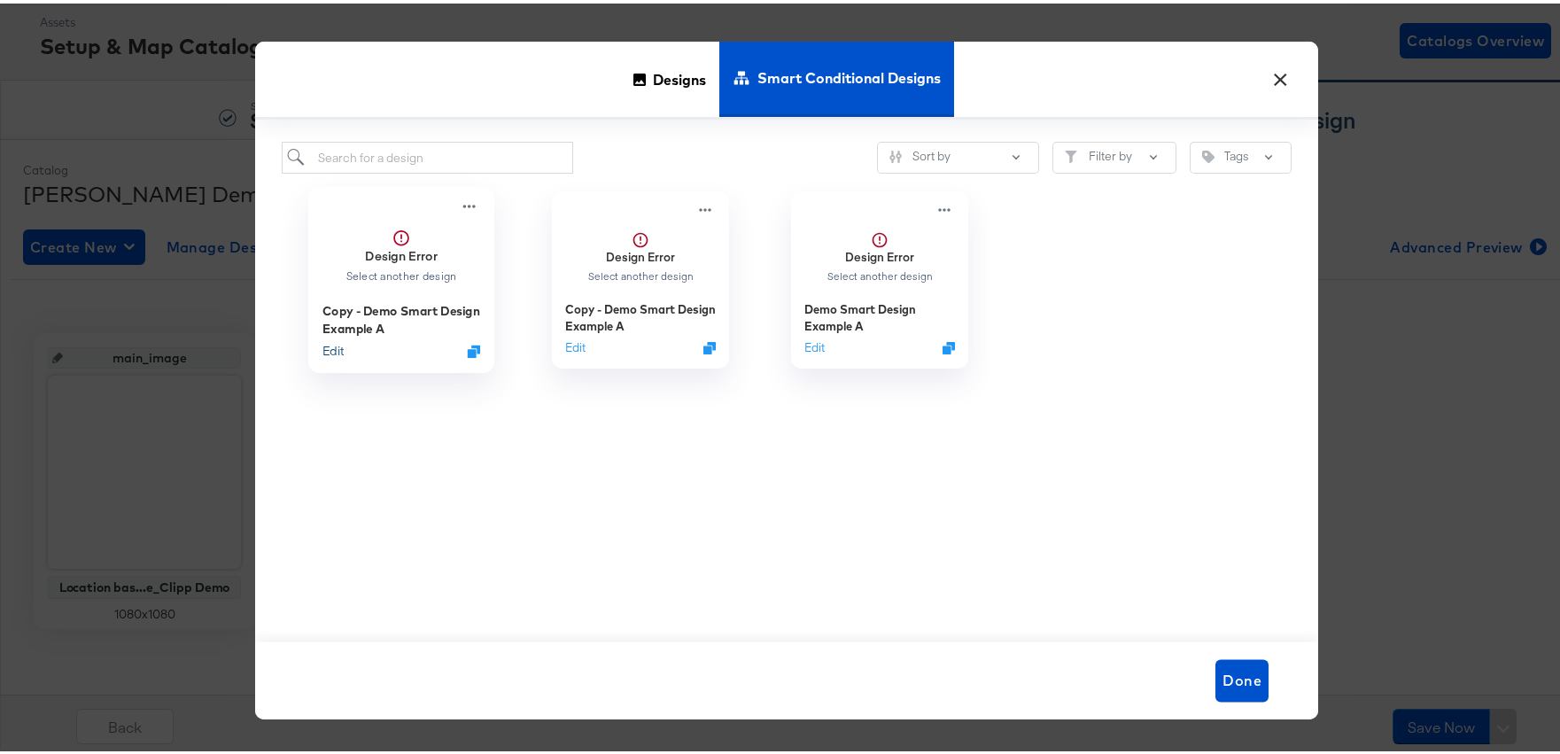
click at [330, 350] on button "Edit" at bounding box center [332, 347] width 21 height 17
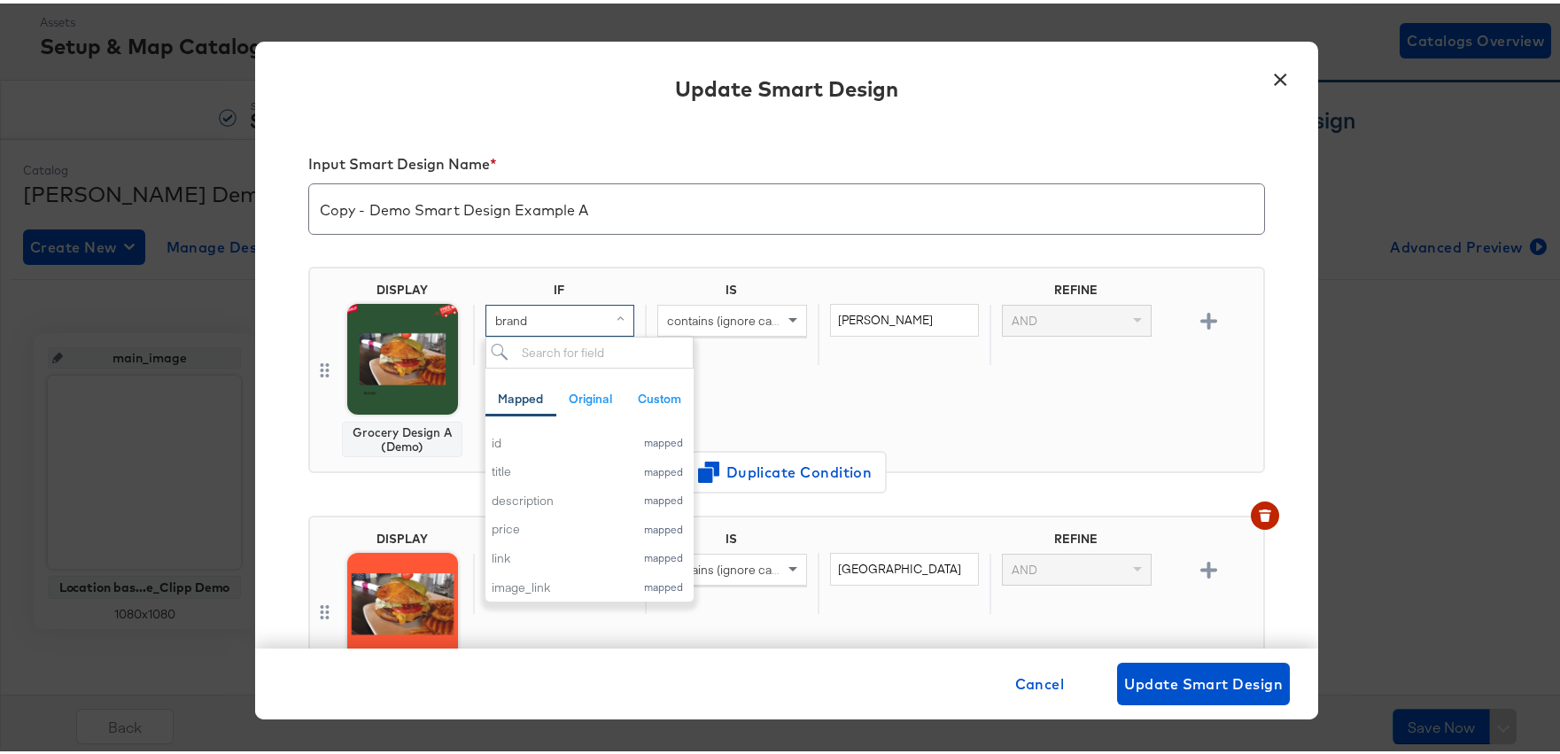
click at [538, 315] on div "brand" at bounding box center [559, 317] width 147 height 30
click at [539, 492] on div "description" at bounding box center [559, 497] width 134 height 17
click at [711, 333] on div "contains (ignore case)" at bounding box center [731, 331] width 172 height 60
click at [717, 315] on span "contains (ignore case)" at bounding box center [727, 317] width 121 height 16
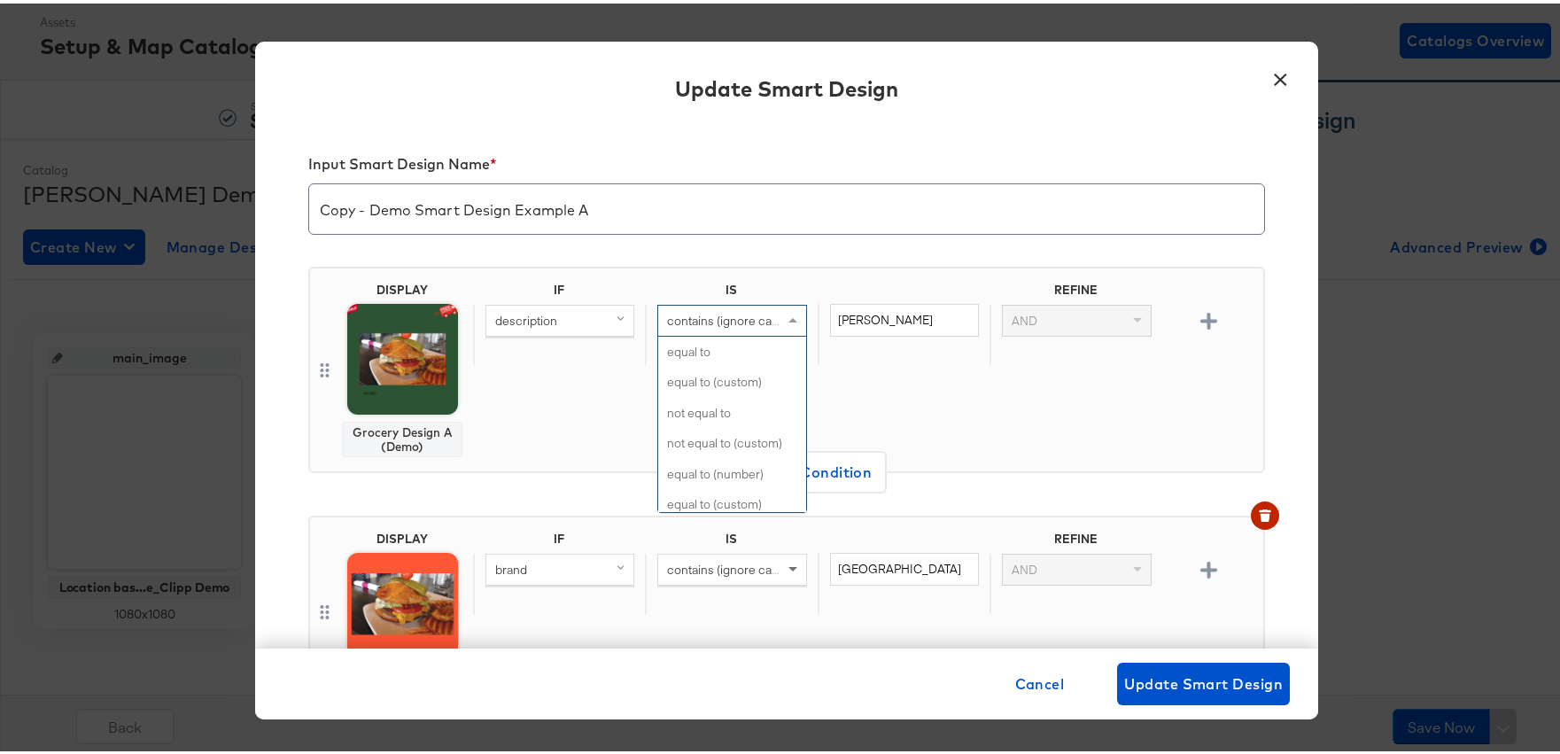
scroll to position [806, 0]
click at [851, 311] on input "traeger" at bounding box center [904, 316] width 149 height 33
click at [929, 369] on div "IF IS REFINE description matches (regex) havertys AND" at bounding box center [864, 366] width 783 height 175
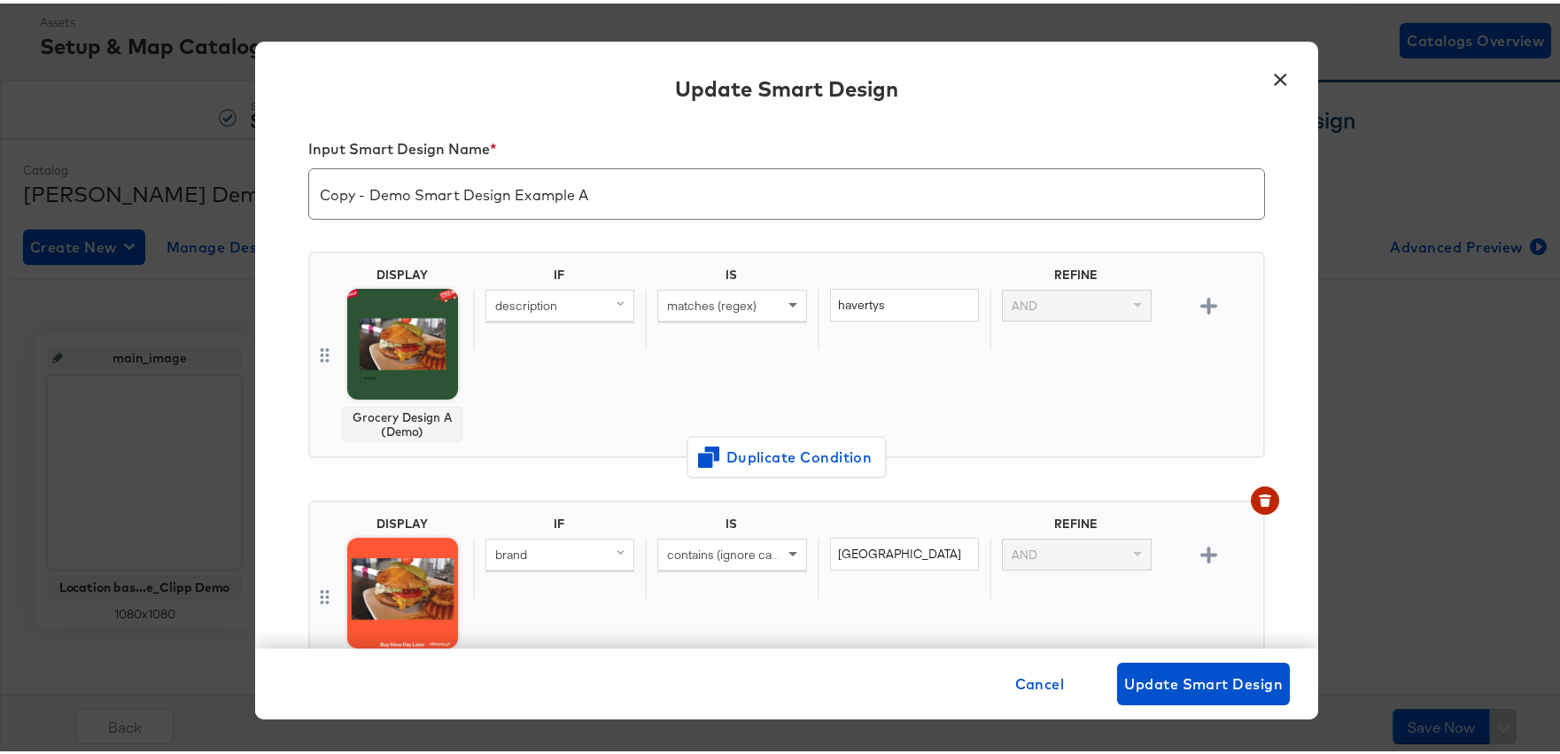
scroll to position [8, 0]
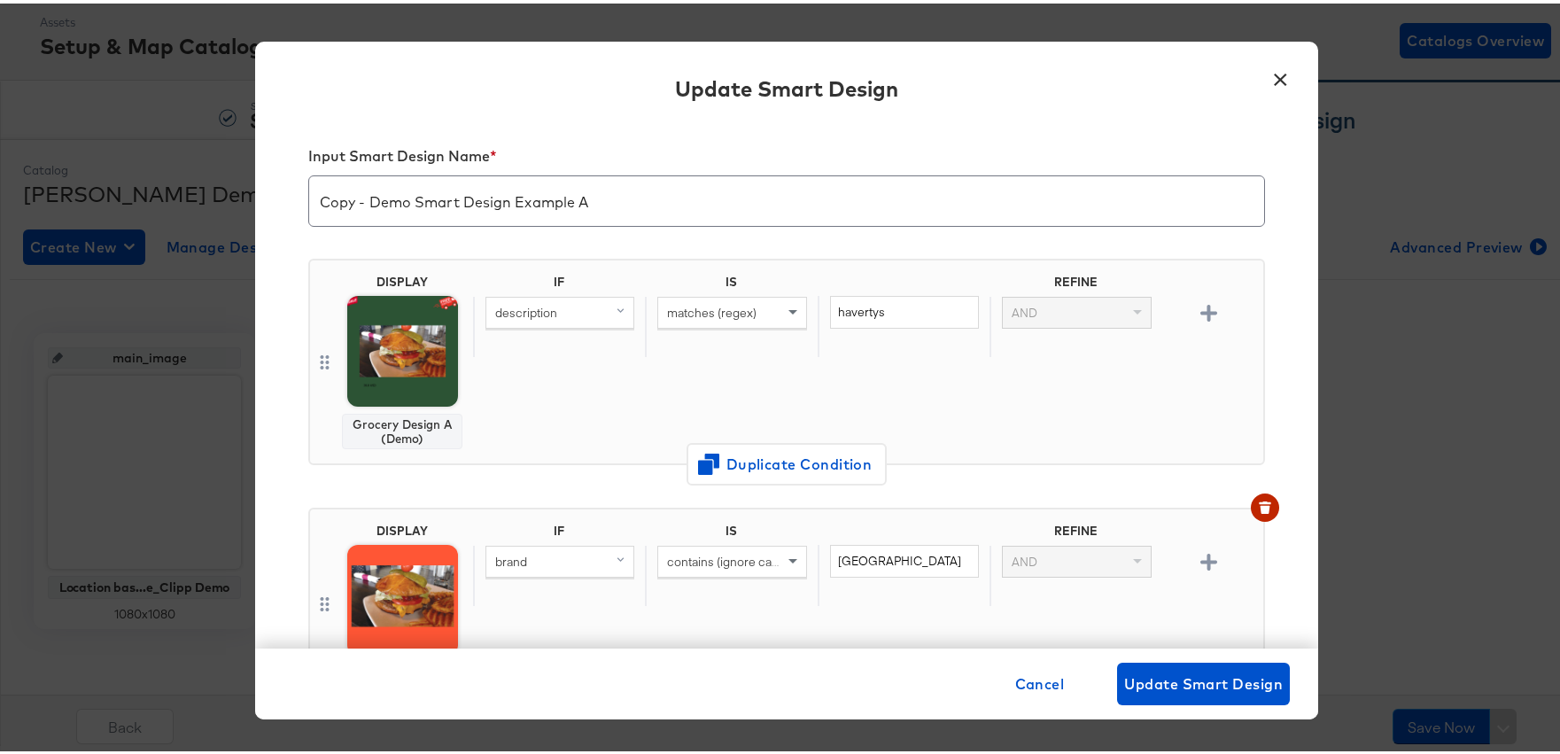
click at [566, 300] on div "description" at bounding box center [559, 309] width 147 height 30
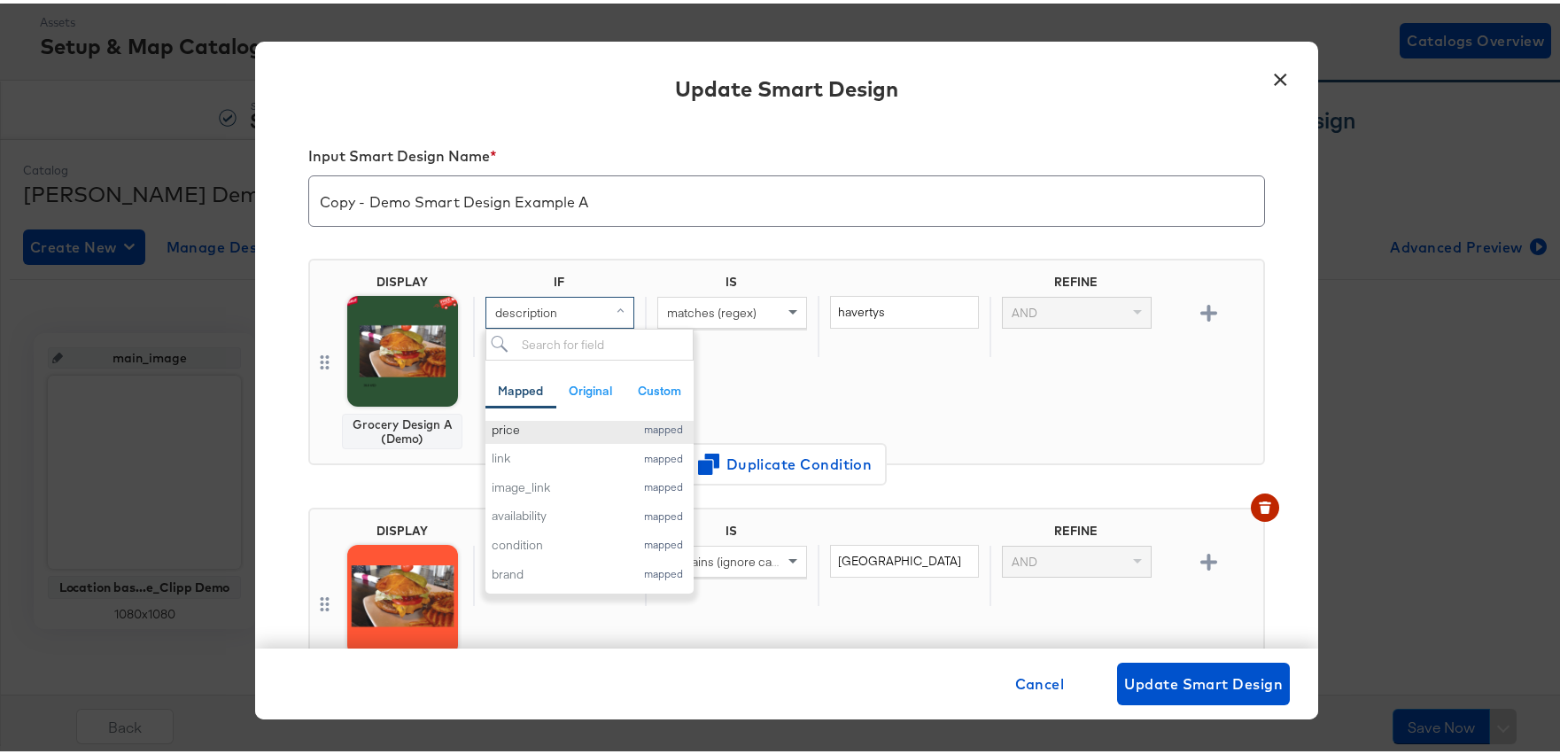
click at [571, 428] on div "price" at bounding box center [559, 426] width 134 height 17
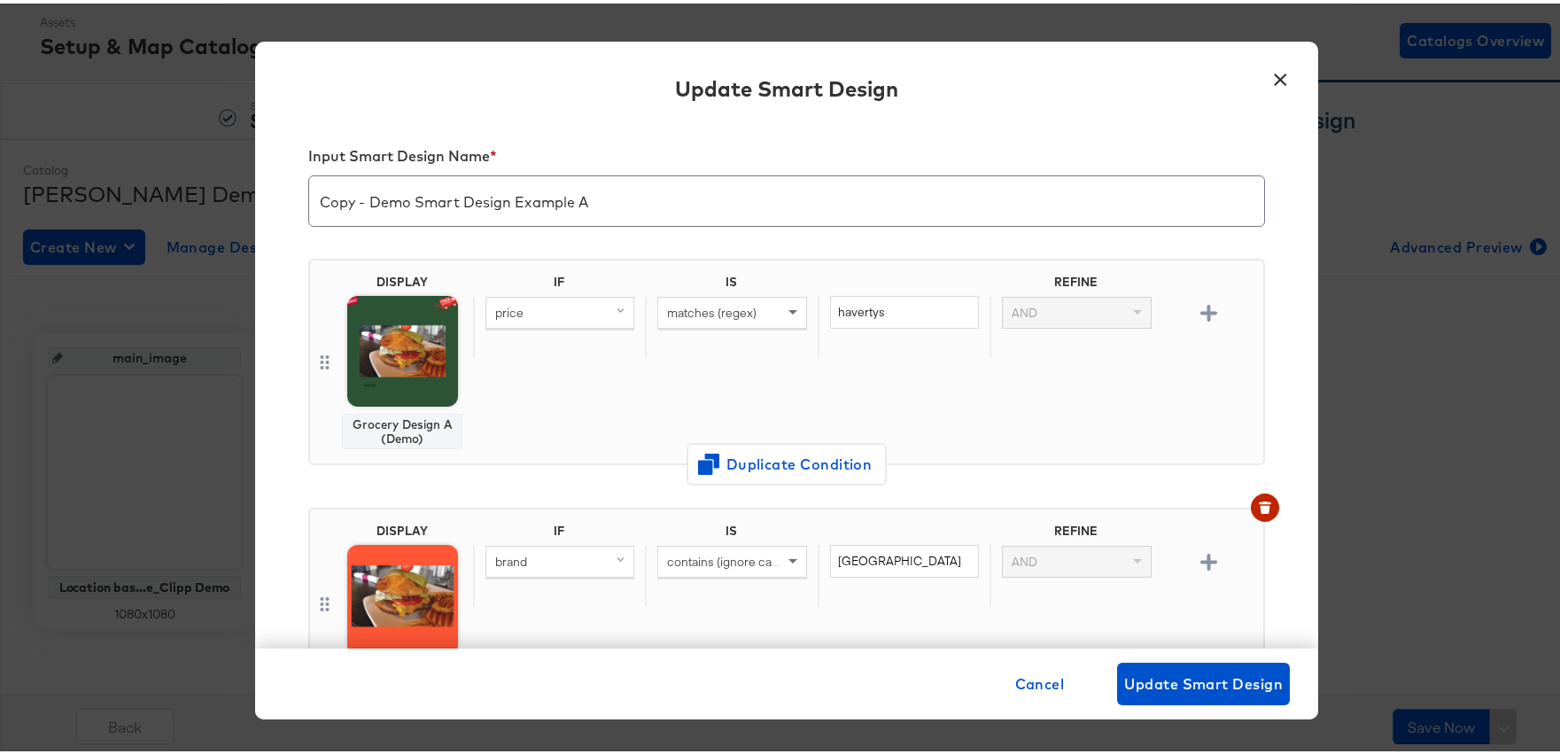
click at [709, 307] on span "matches (regex)" at bounding box center [711, 309] width 89 height 16
click at [853, 306] on input "havertys" at bounding box center [904, 308] width 149 height 33
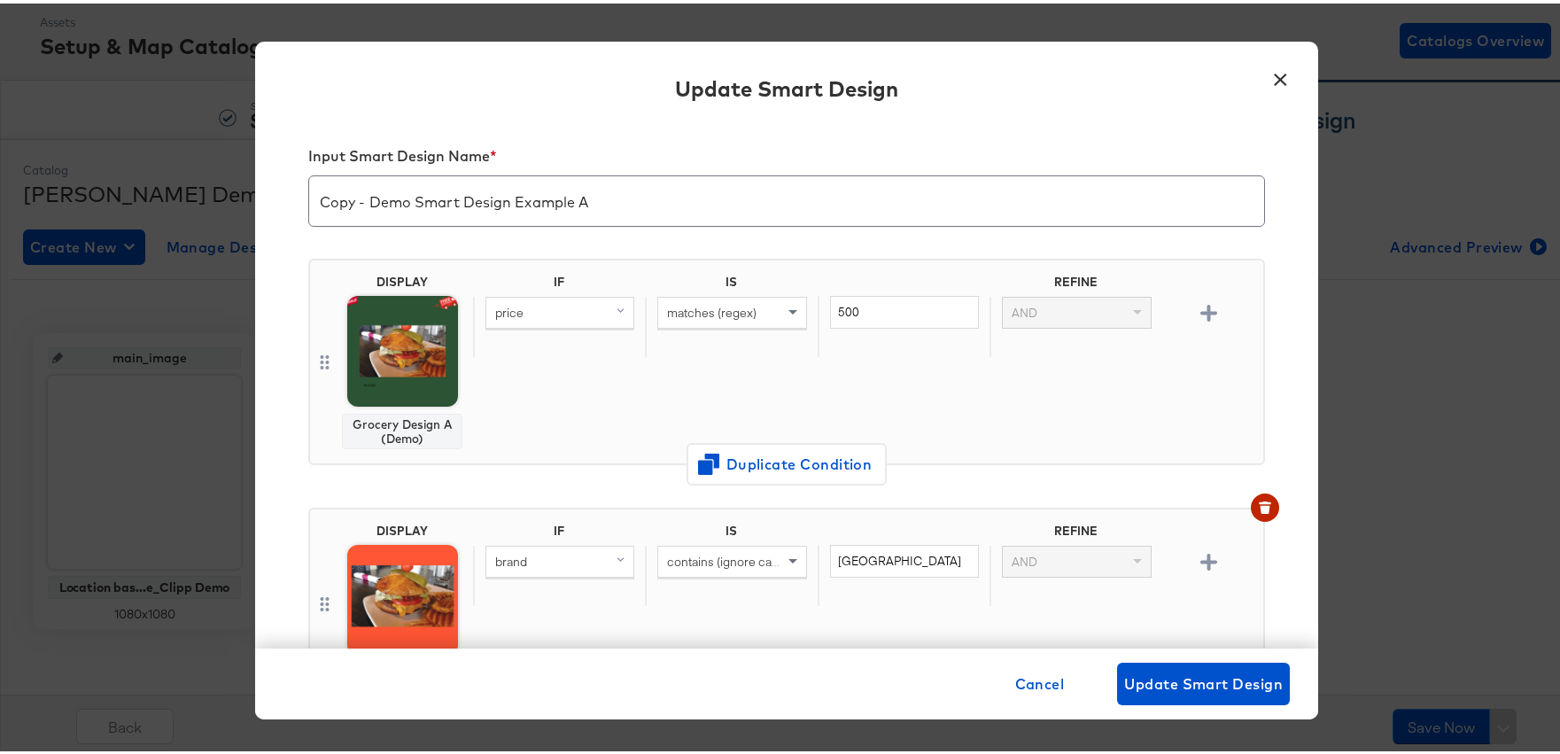
click at [749, 320] on div "matches (regex)" at bounding box center [731, 309] width 147 height 30
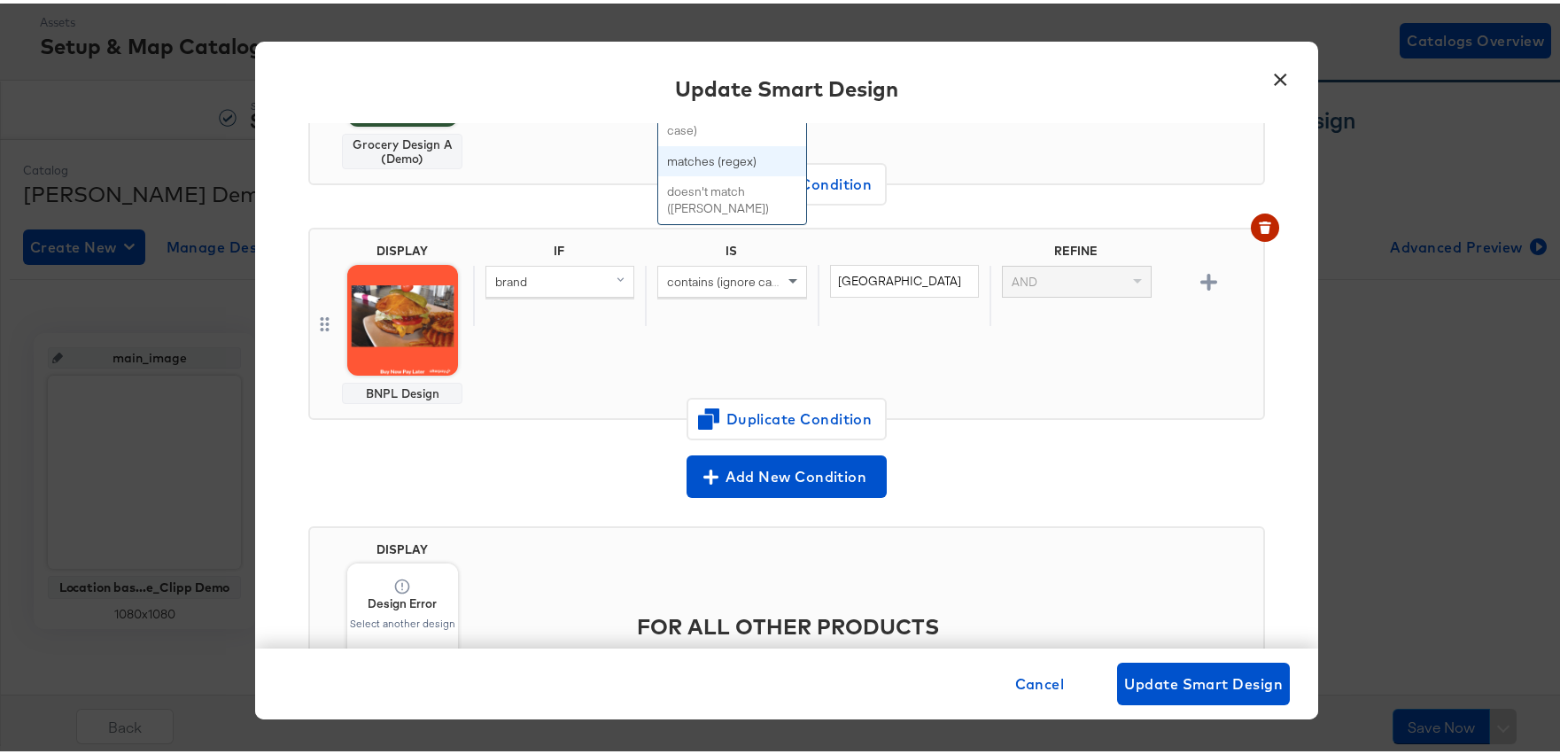
scroll to position [0, 0]
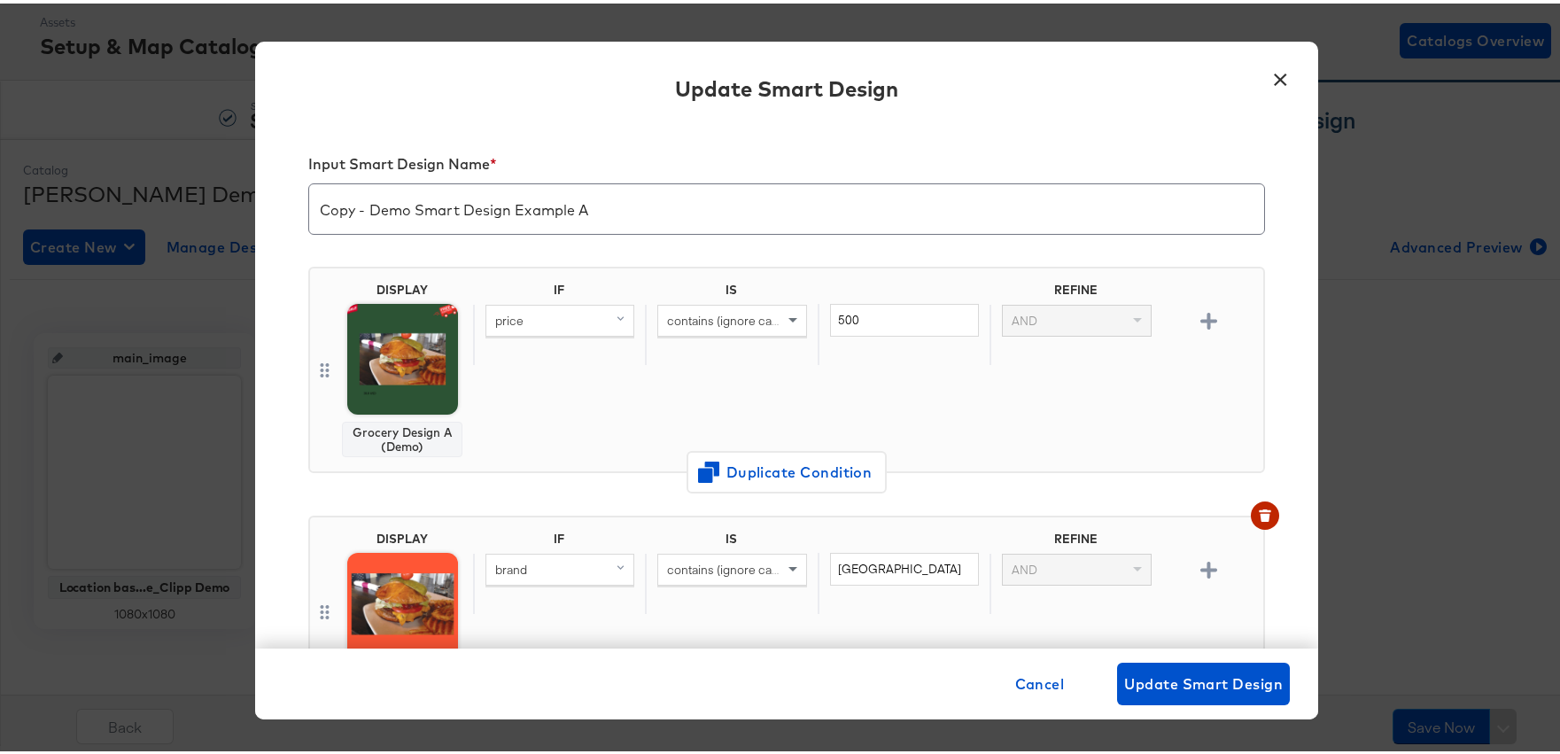
click at [889, 368] on div "IF IS REFINE price contains (ignore case) 500 AND" at bounding box center [864, 366] width 783 height 175
click at [866, 320] on input "500" at bounding box center [904, 316] width 149 height 33
type input "5"
click at [973, 397] on div "IF IS REFINE price contains (ignore case) 10 AND" at bounding box center [864, 366] width 783 height 175
click at [832, 314] on input "10" at bounding box center [904, 316] width 149 height 33
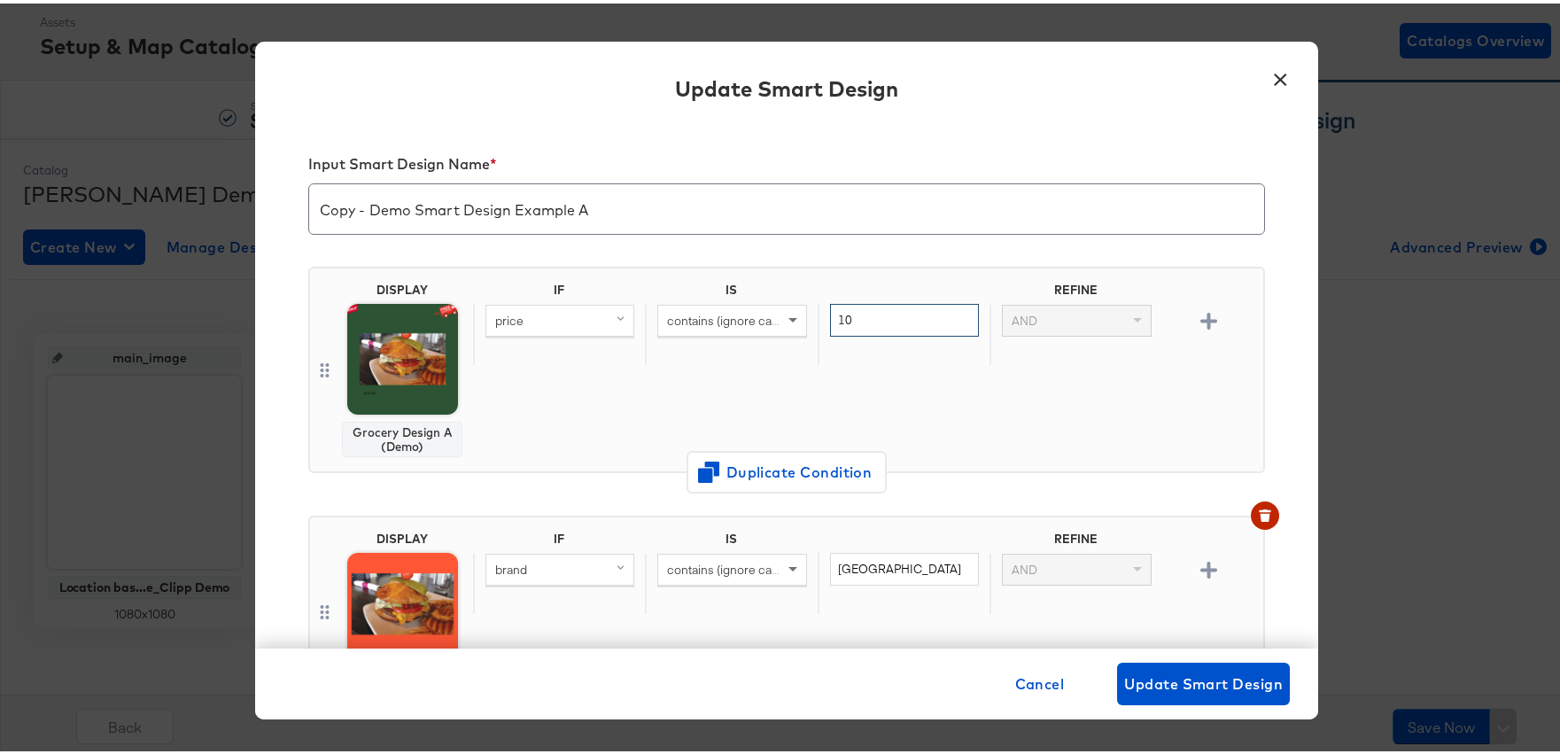
drag, startPoint x: 832, startPoint y: 314, endPoint x: 822, endPoint y: 318, distance: 10.7
click at [830, 318] on input "10" at bounding box center [904, 316] width 149 height 33
type input "0"
type input "50"
click at [1099, 350] on div "AND" at bounding box center [1076, 331] width 172 height 60
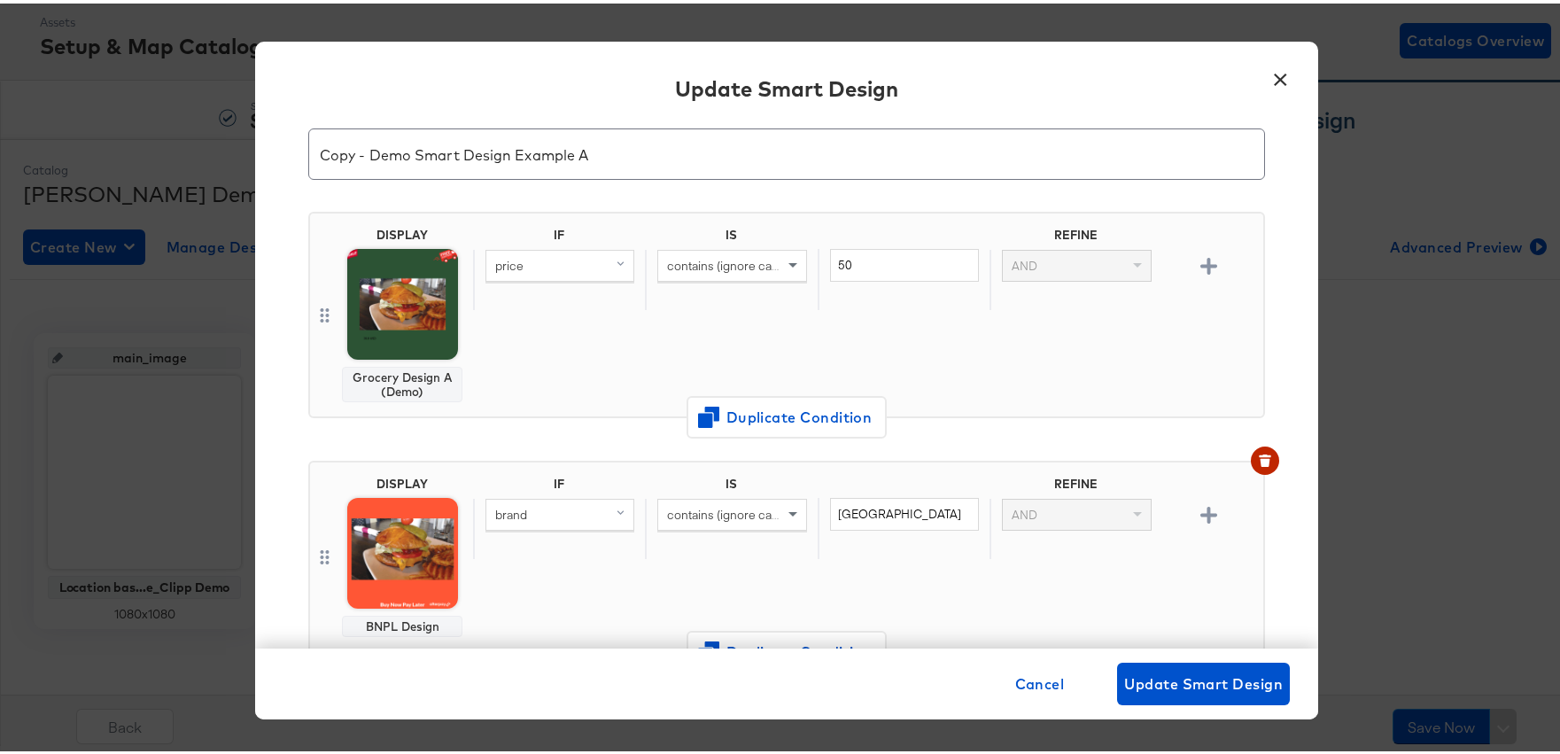
scroll to position [70, 0]
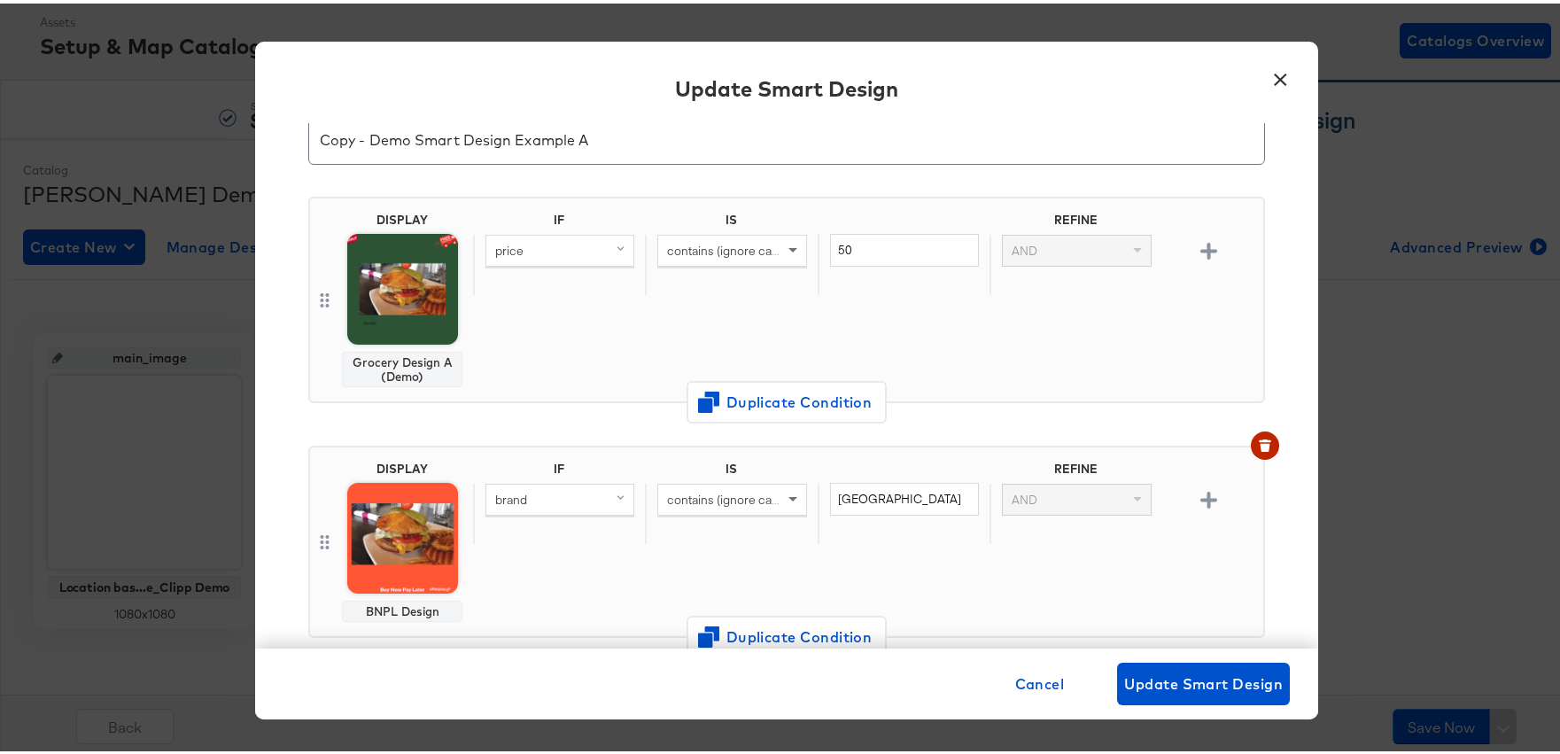
click at [531, 493] on div "brand" at bounding box center [559, 496] width 147 height 30
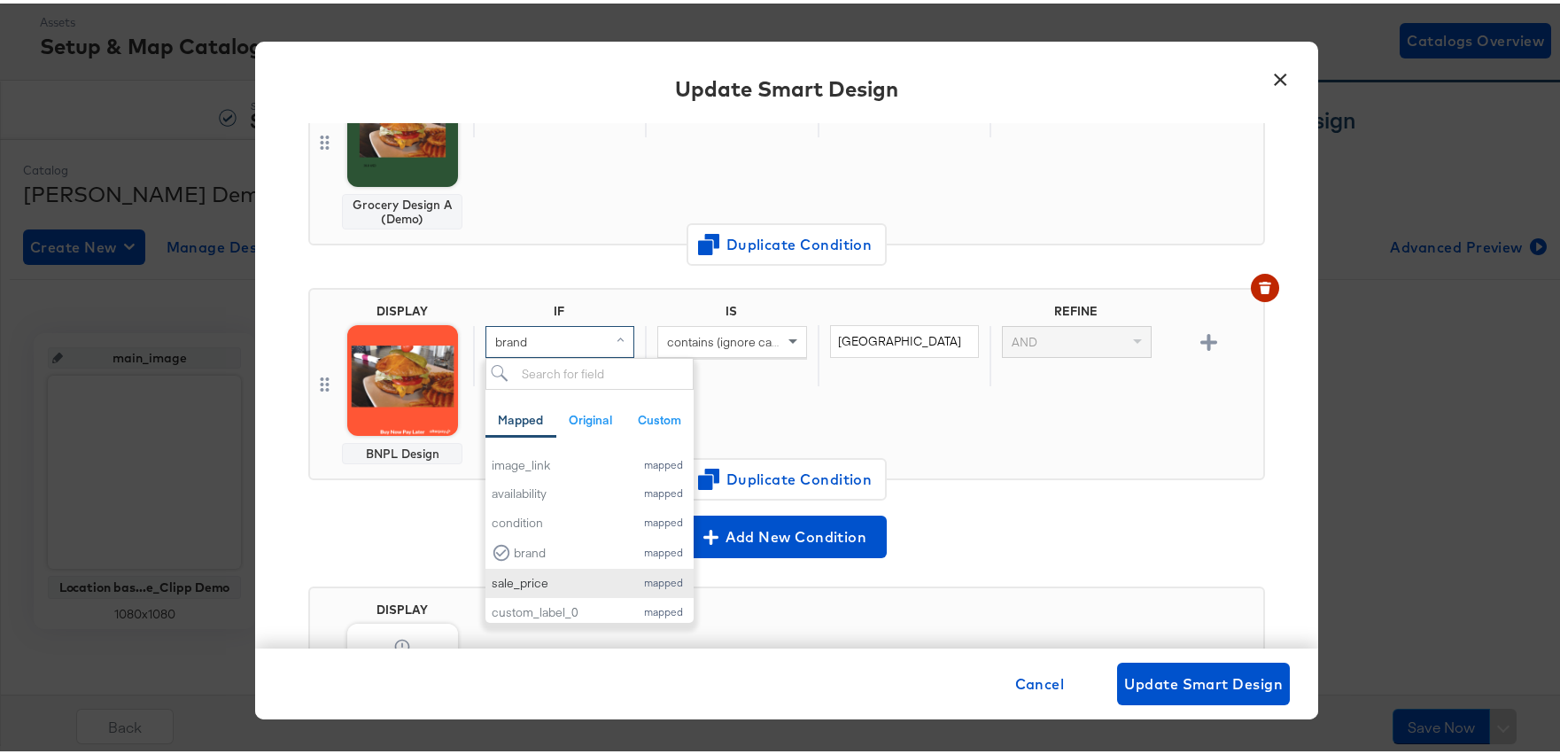
click at [568, 579] on div "sale_price" at bounding box center [559, 579] width 134 height 17
click at [961, 333] on input "milwaukee" at bounding box center [904, 338] width 149 height 33
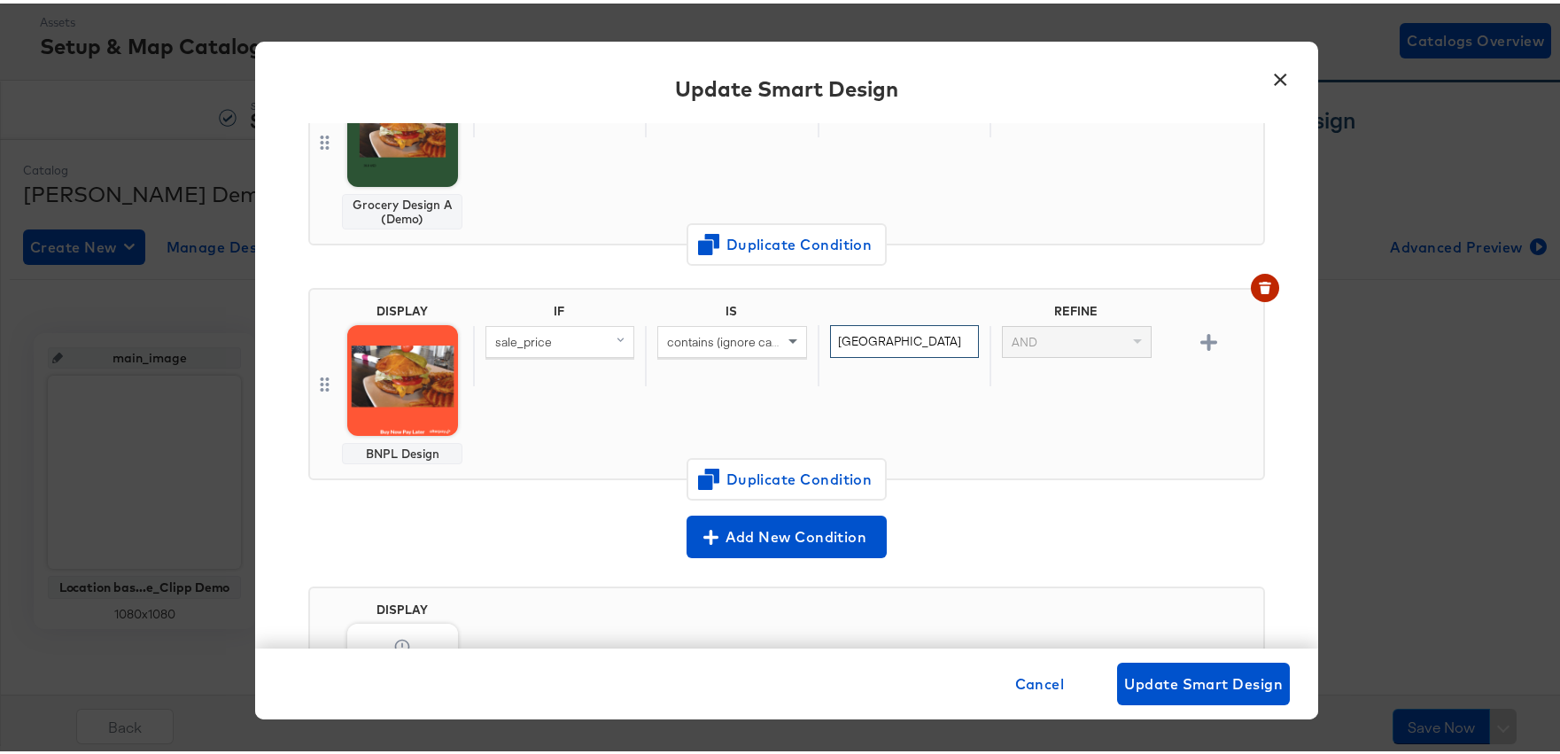
click at [913, 334] on input "milwaukee" at bounding box center [904, 338] width 149 height 33
click at [724, 341] on span "contains (ignore case)" at bounding box center [727, 338] width 121 height 16
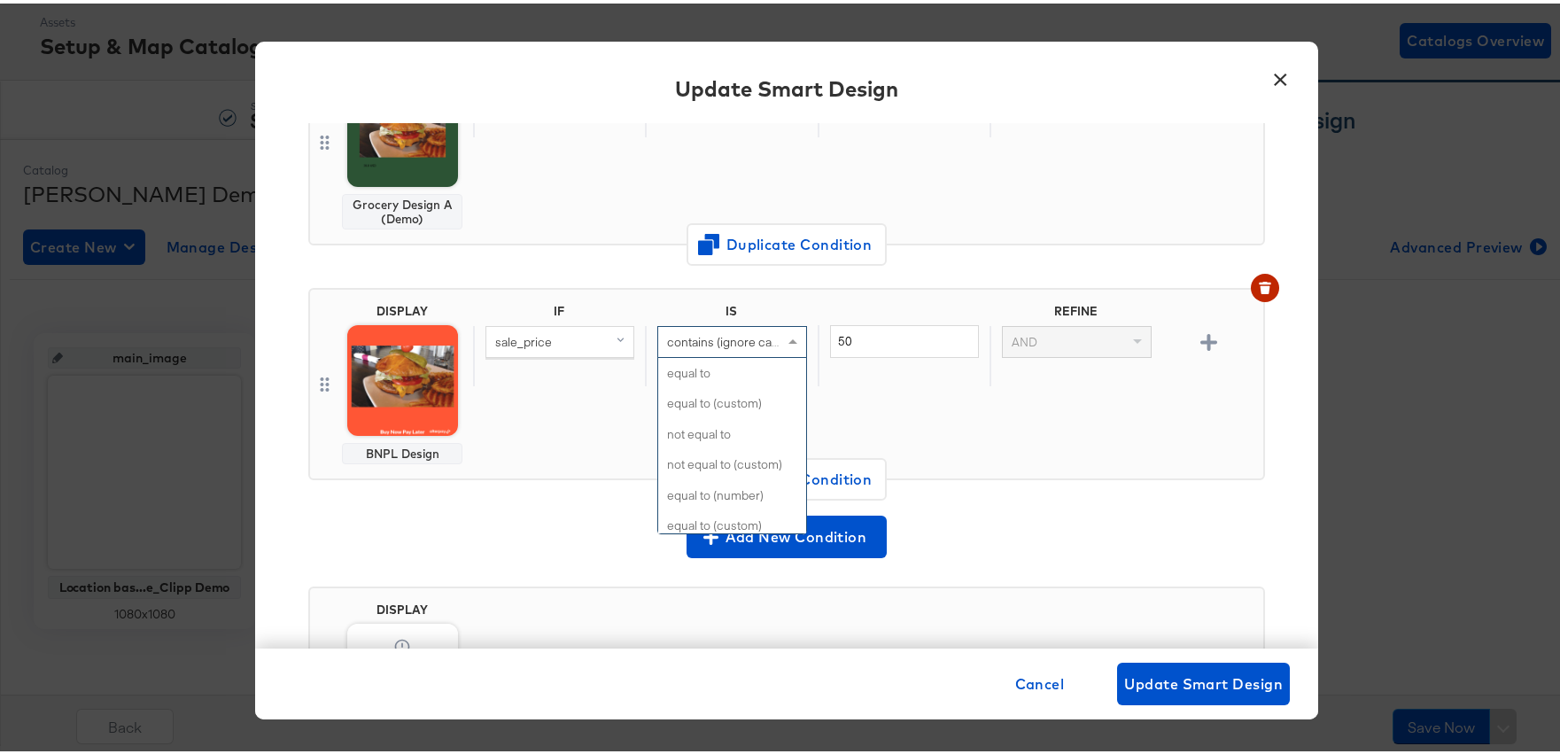
scroll to position [806, 0]
click at [876, 346] on input "50" at bounding box center [904, 338] width 149 height 33
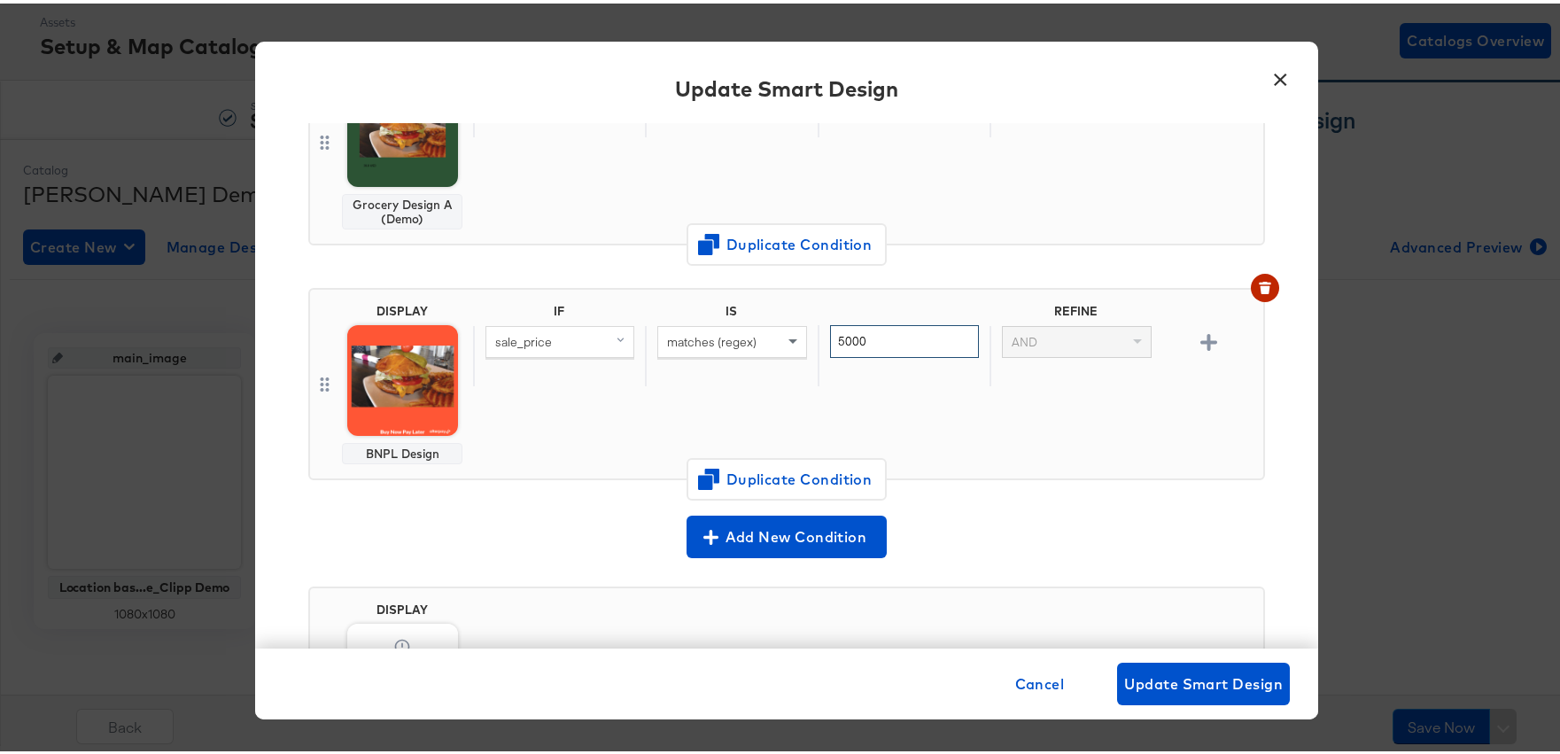
type input "5000"
click at [969, 432] on div "IF IS REFINE sale_price matches (regex) 5000 AND" at bounding box center [864, 380] width 783 height 160
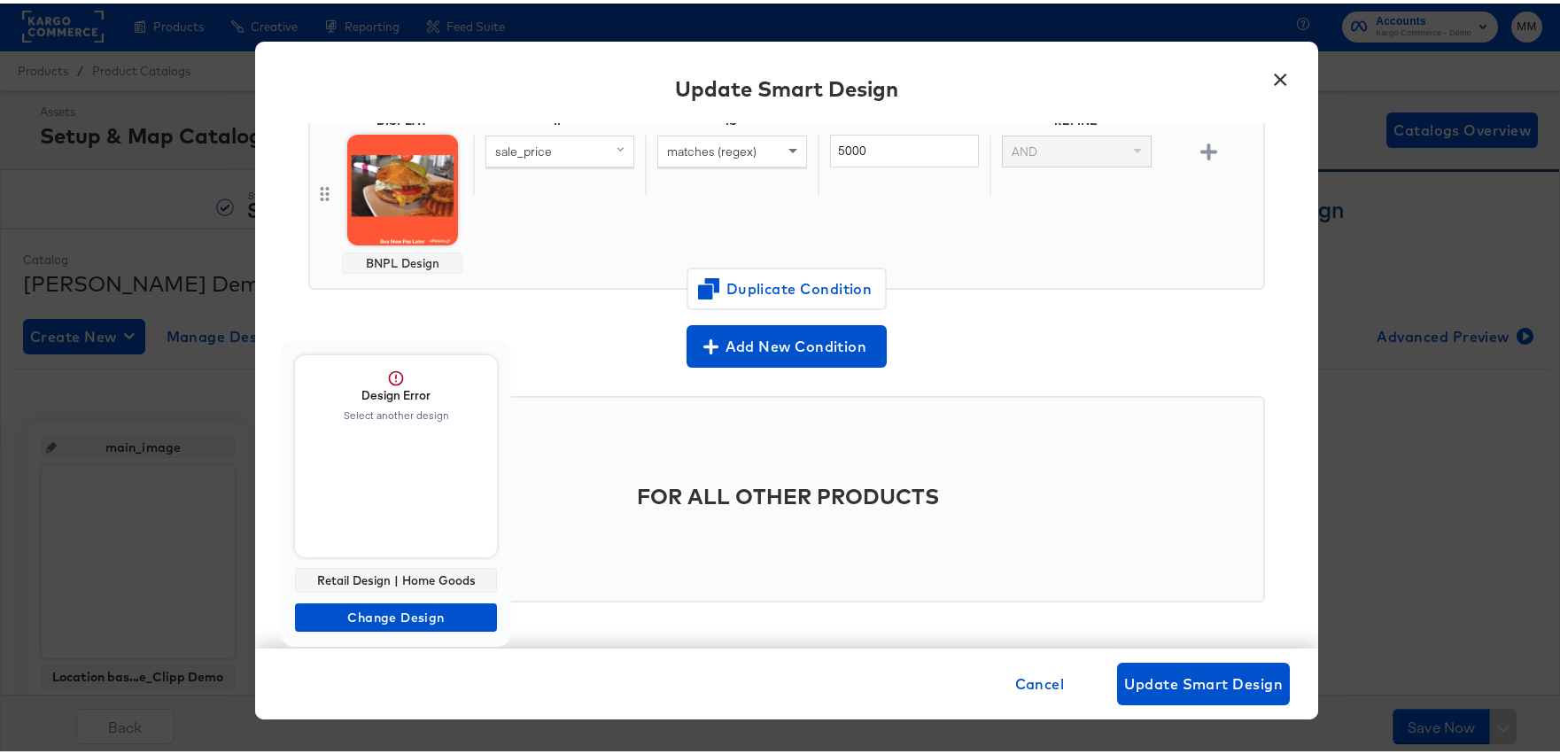
scroll to position [0, 0]
click at [1262, 74] on div at bounding box center [786, 377] width 1573 height 754
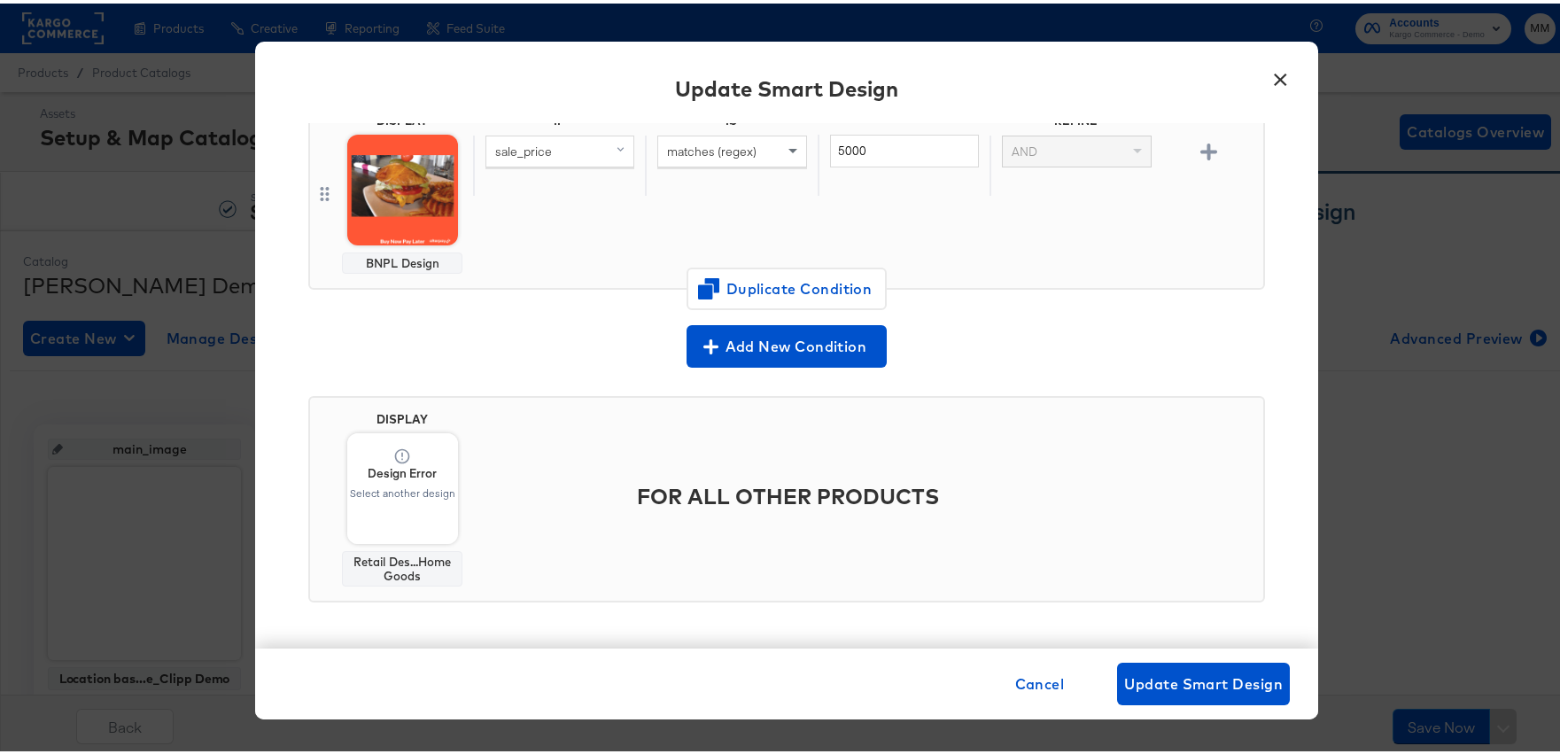
click at [1281, 77] on button "×" at bounding box center [1280, 72] width 32 height 32
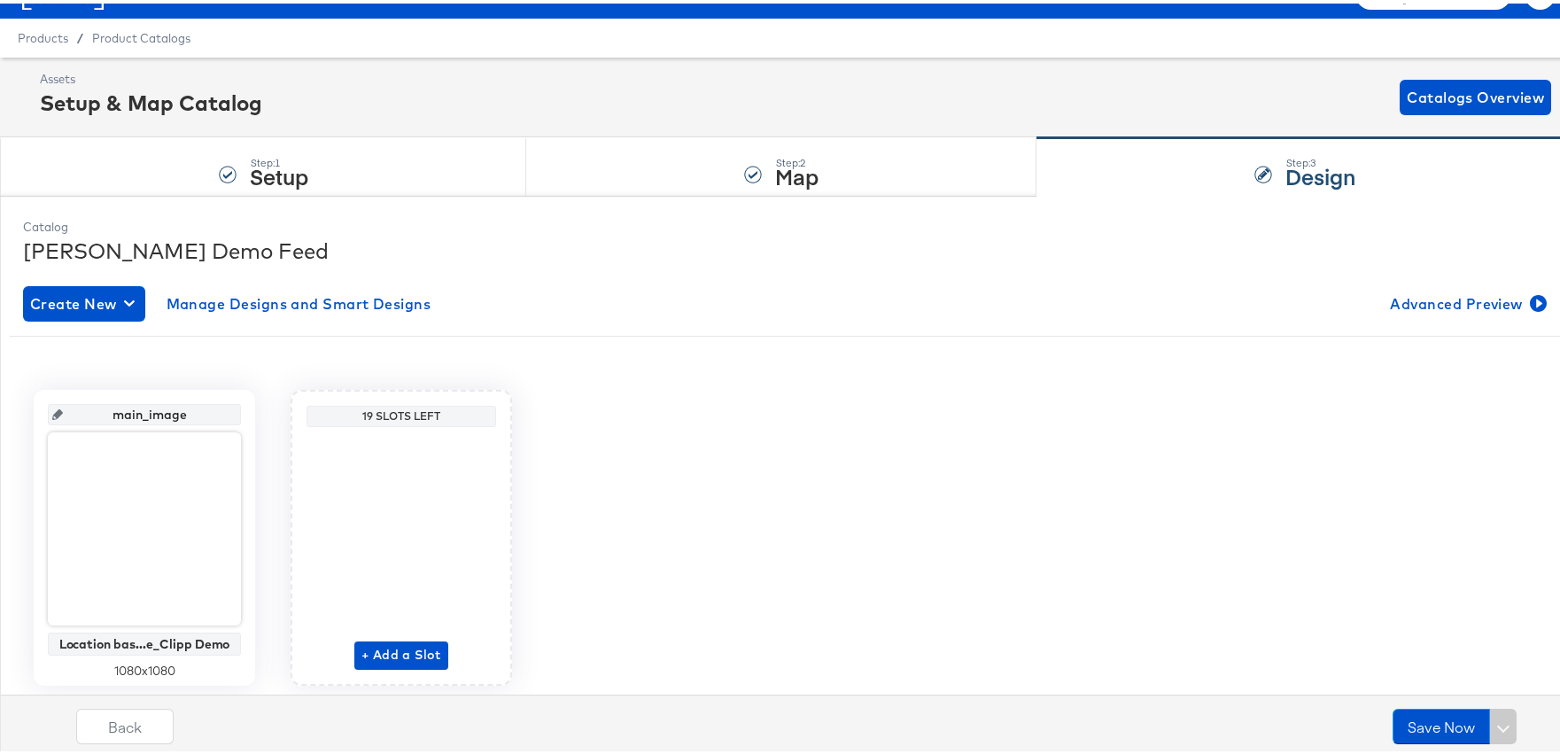
scroll to position [91, 0]
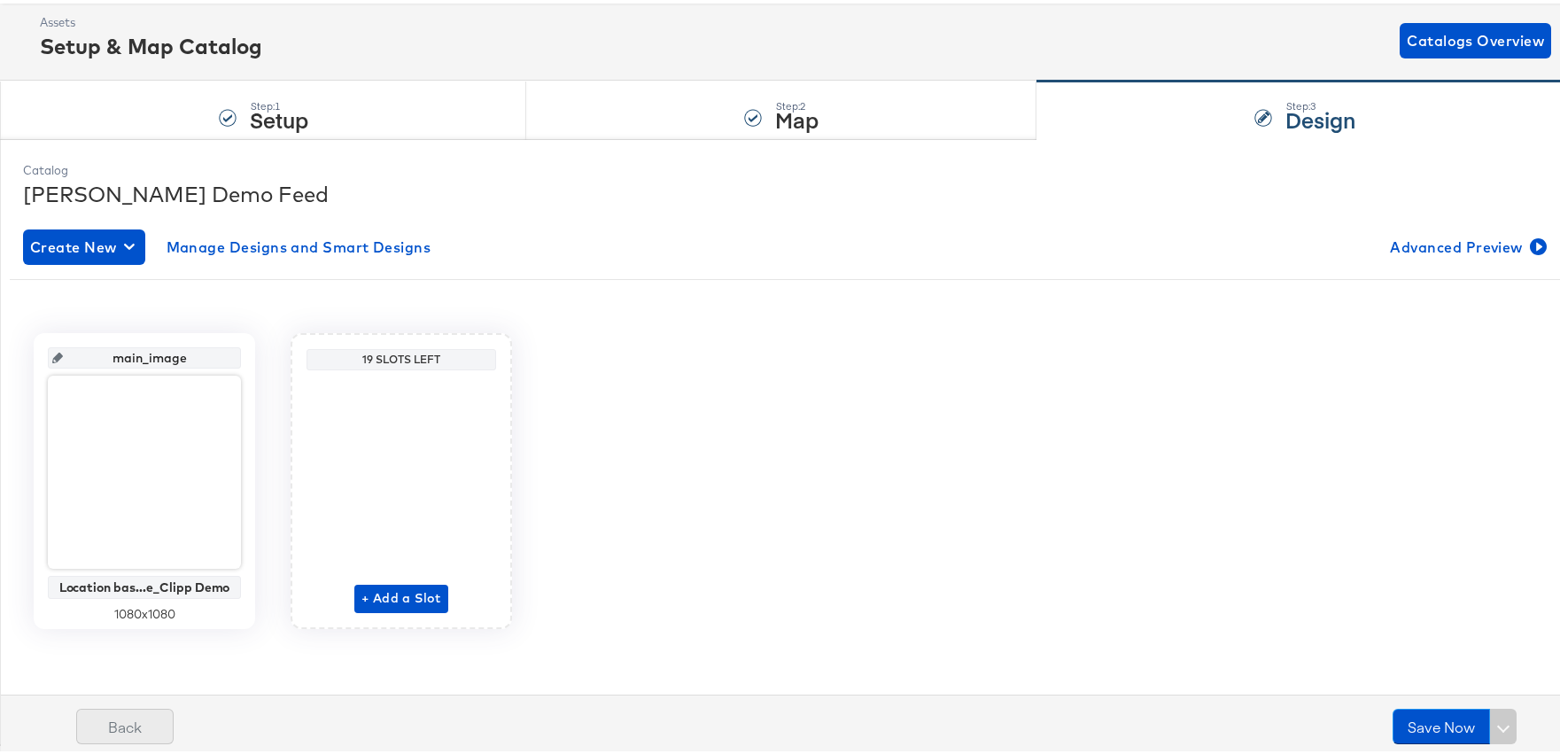
click at [142, 726] on button "Back" at bounding box center [124, 722] width 97 height 35
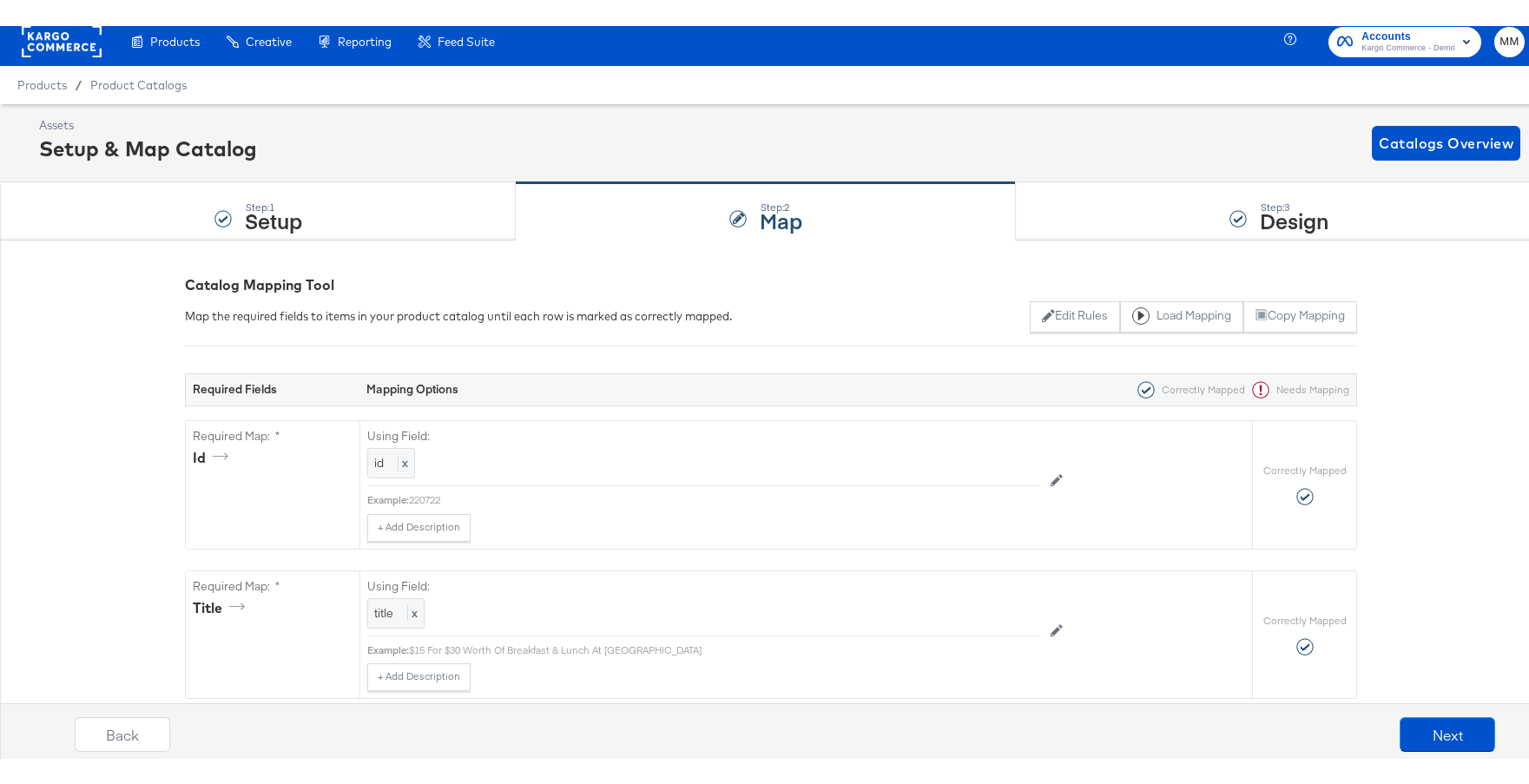
scroll to position [0, 0]
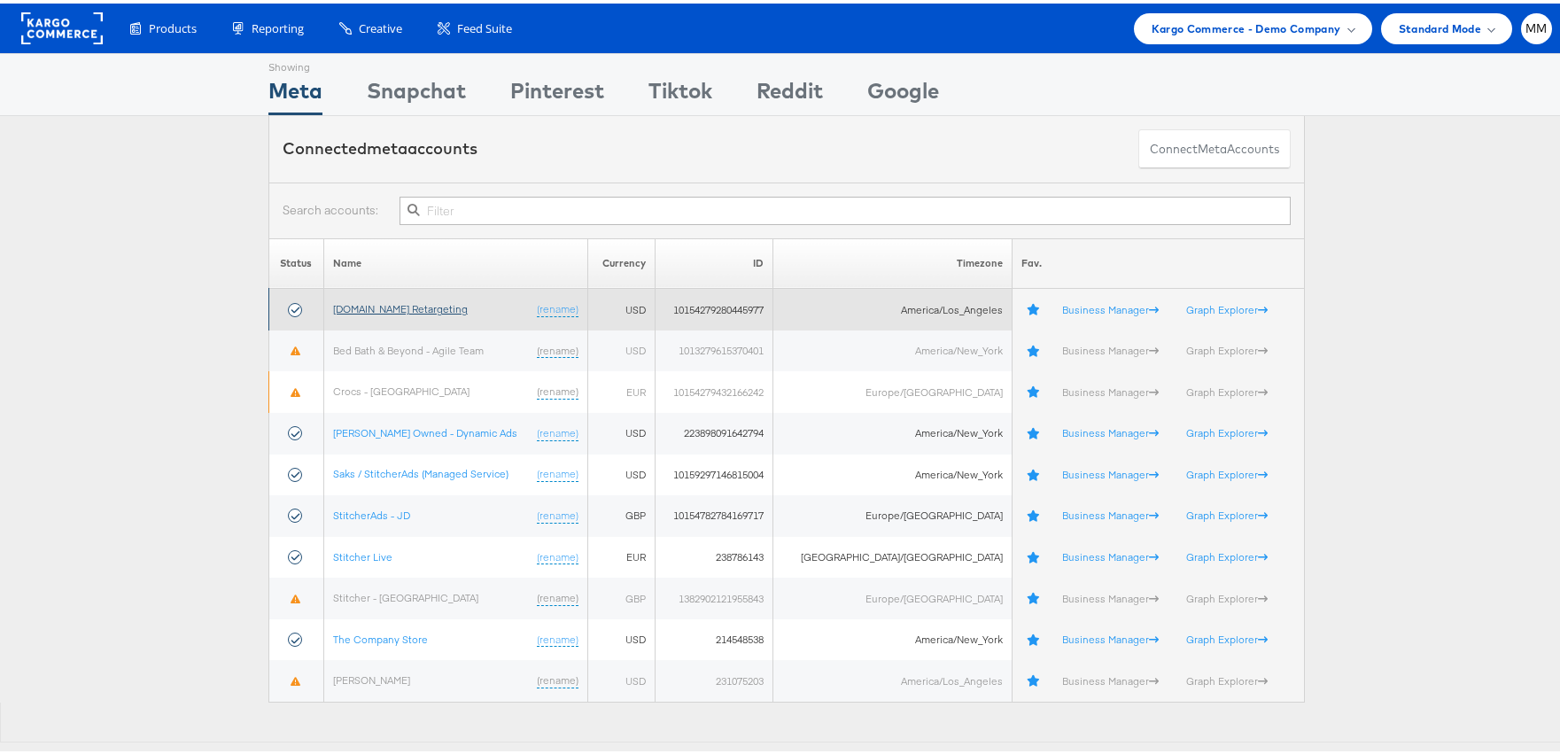
click at [434, 309] on link "[DOMAIN_NAME] Retargeting" at bounding box center [400, 305] width 135 height 13
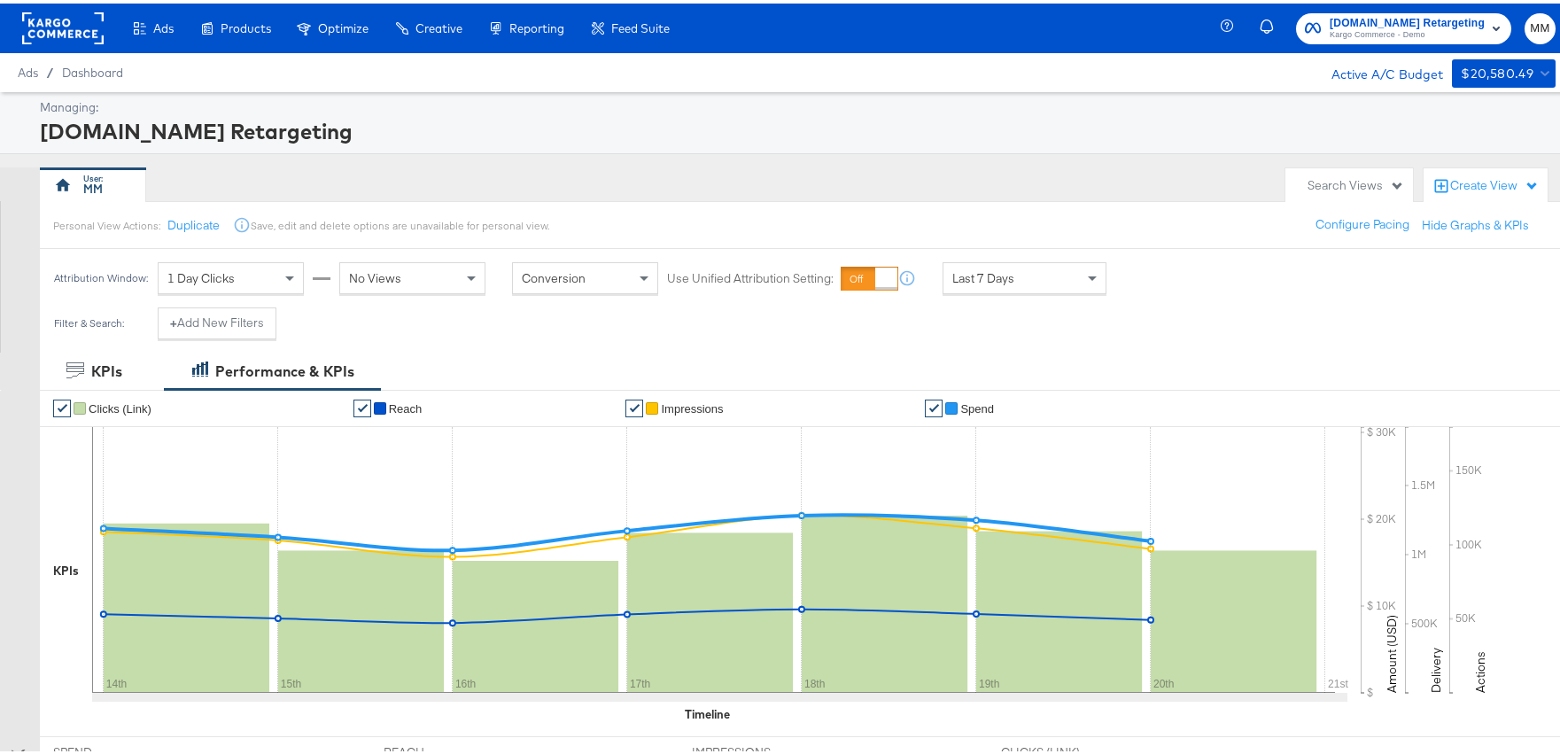
click at [1508, 68] on div "$20,580.49" at bounding box center [1497, 70] width 73 height 22
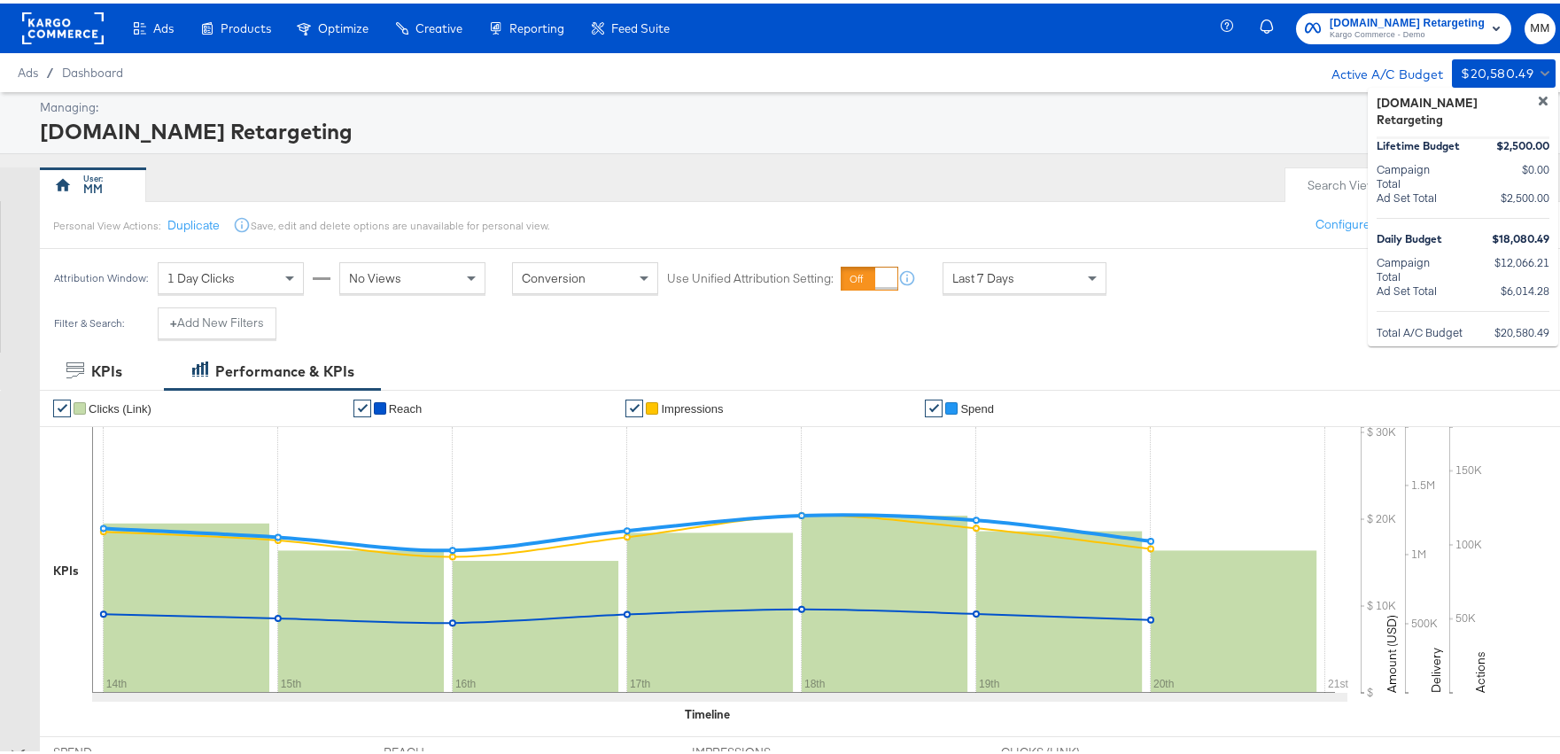
click at [1508, 66] on div at bounding box center [786, 377] width 1573 height 754
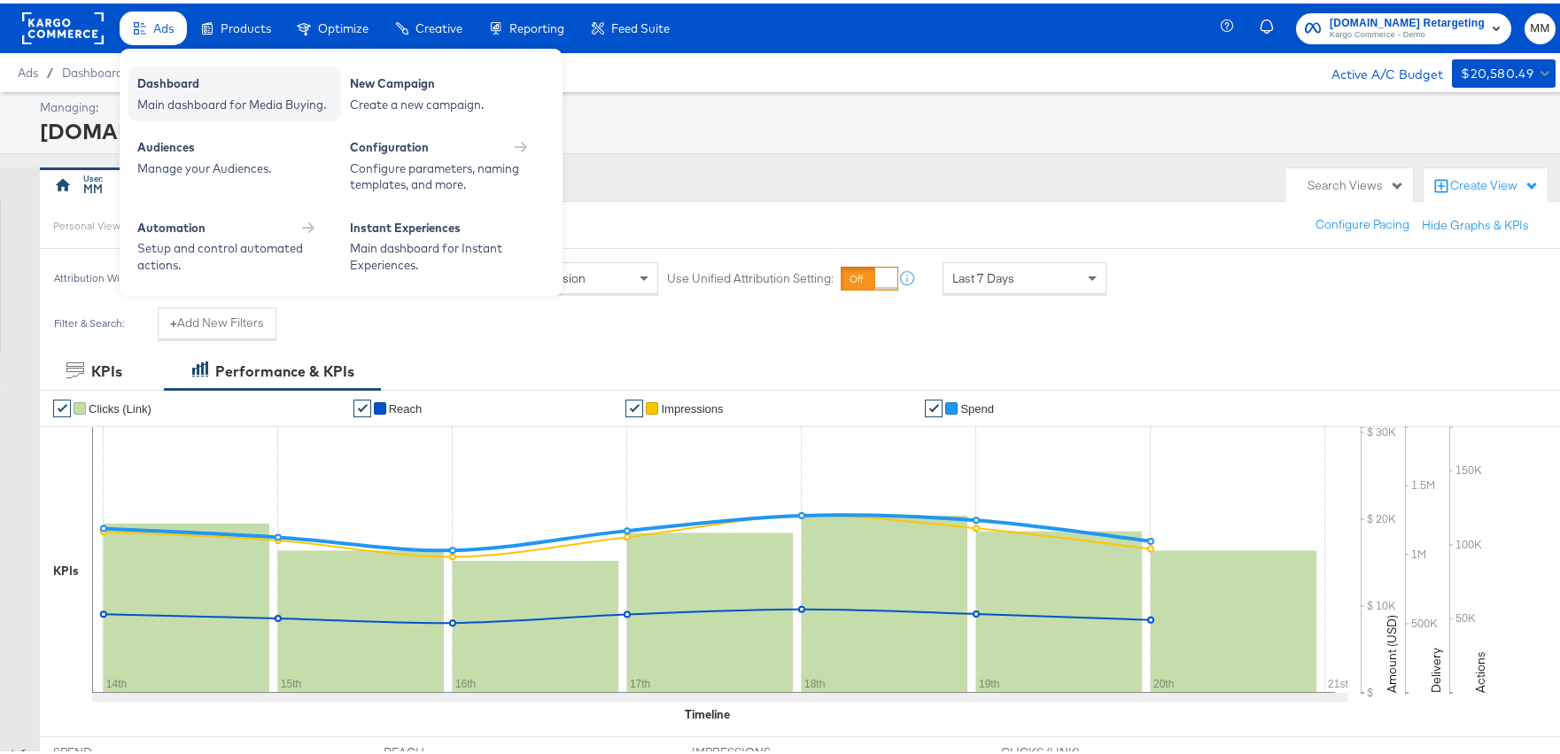
click at [174, 97] on div "Main dashboard for Media Buying." at bounding box center [234, 101] width 195 height 17
click at [150, 82] on div "Dashboard" at bounding box center [234, 82] width 195 height 21
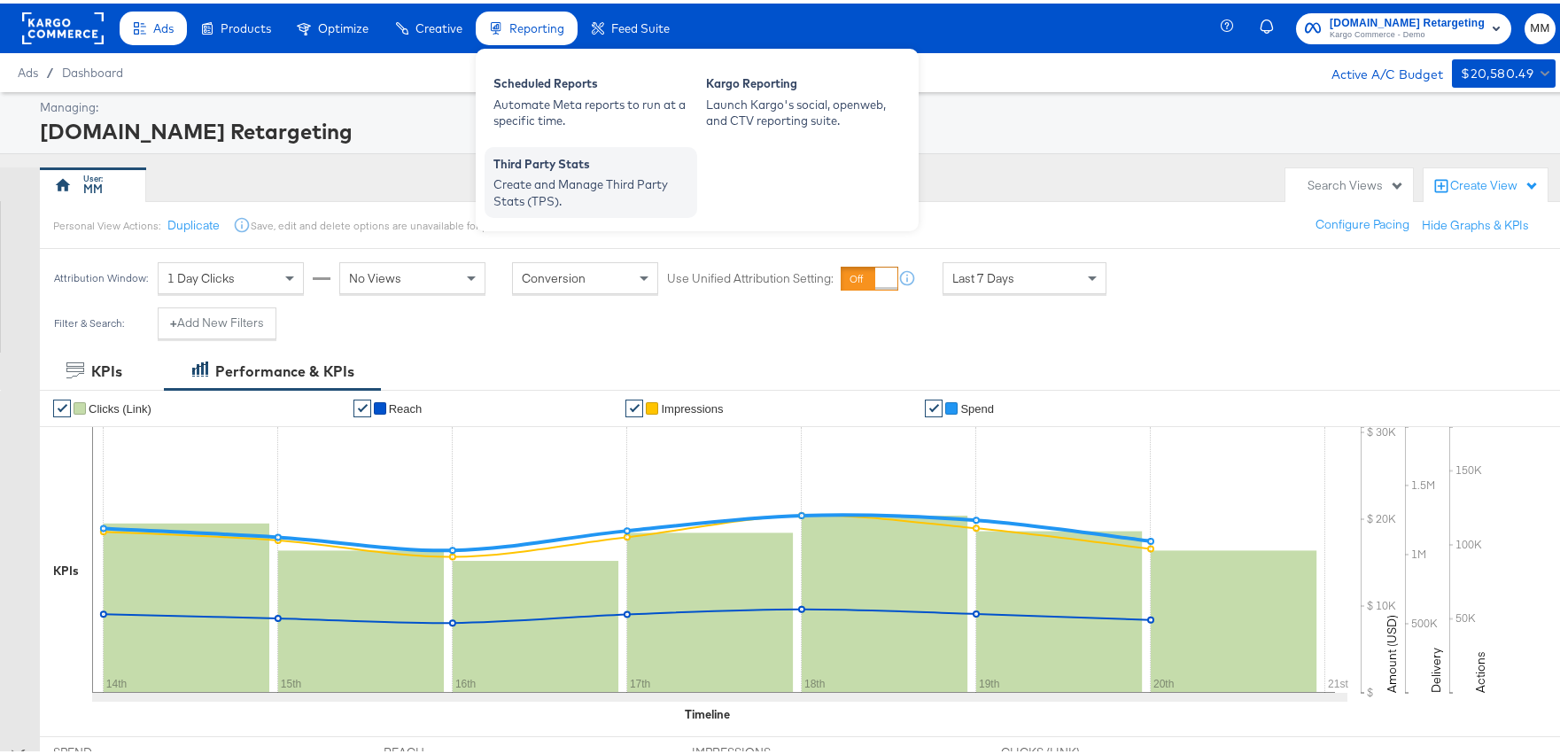
click at [555, 178] on div "Create and Manage Third Party Stats (TPS)." at bounding box center [590, 189] width 195 height 33
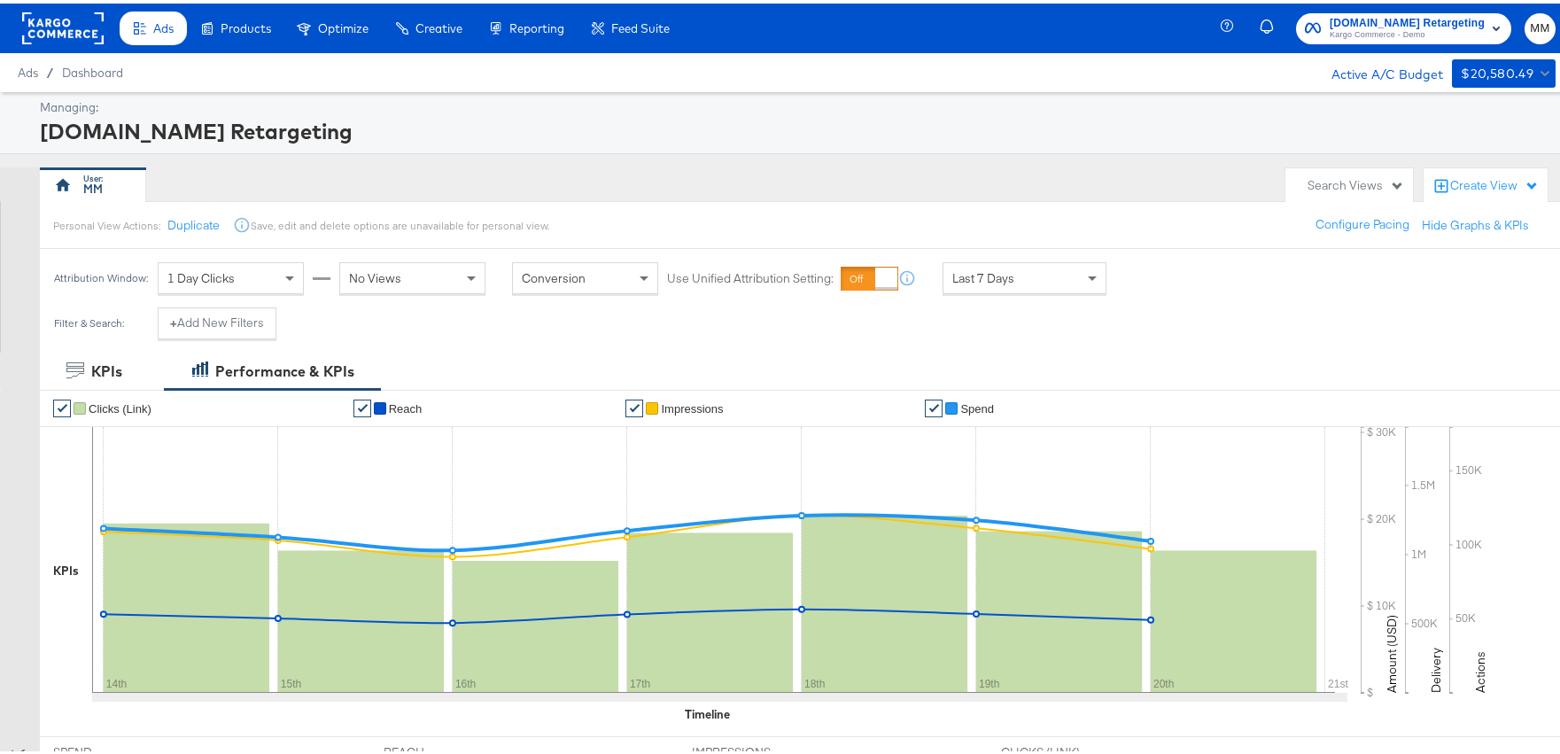
click at [0, 0] on div "Automate Meta reports to run at a specific time." at bounding box center [0, 0] width 0 height 0
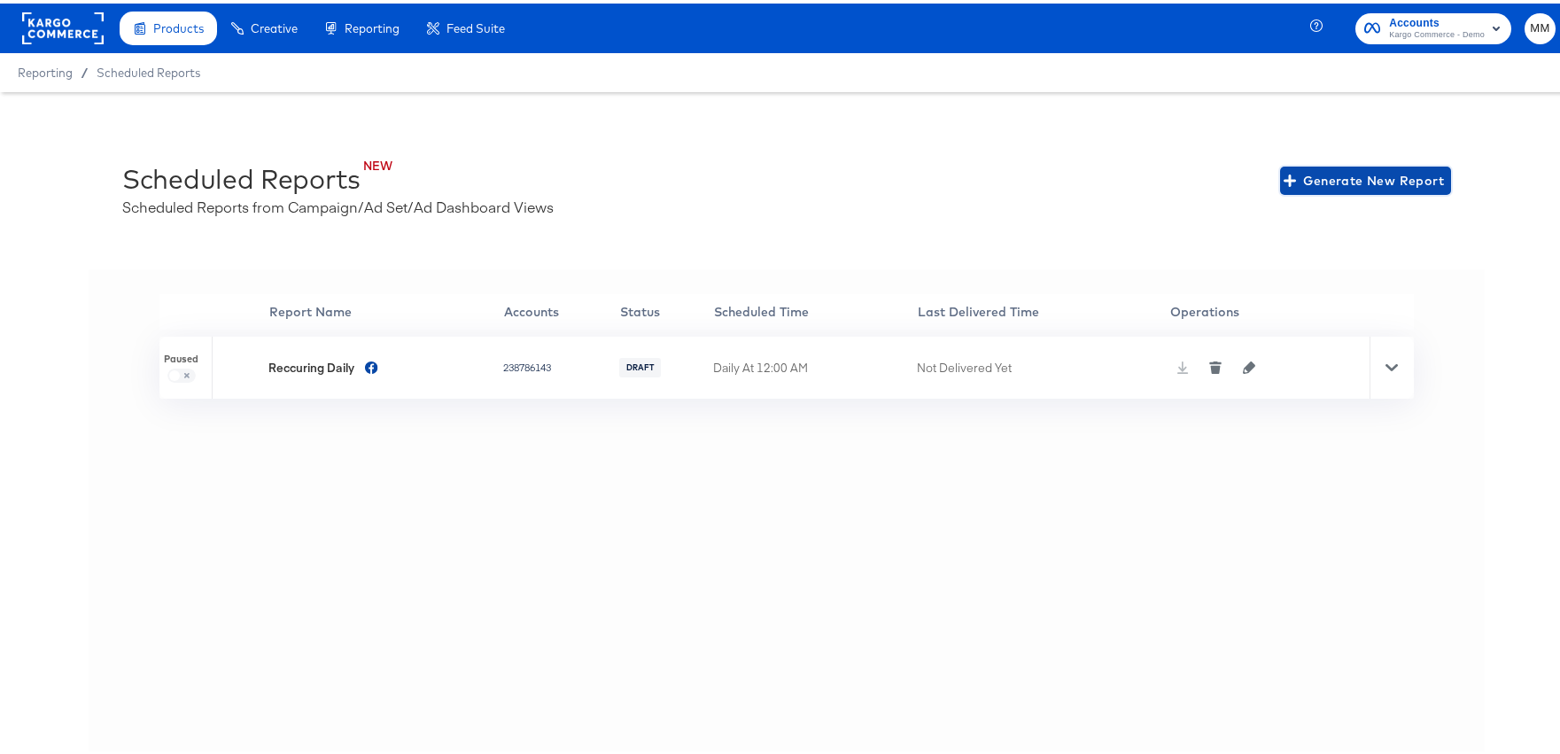
click at [1338, 177] on span "Generate New Report" at bounding box center [1365, 178] width 157 height 22
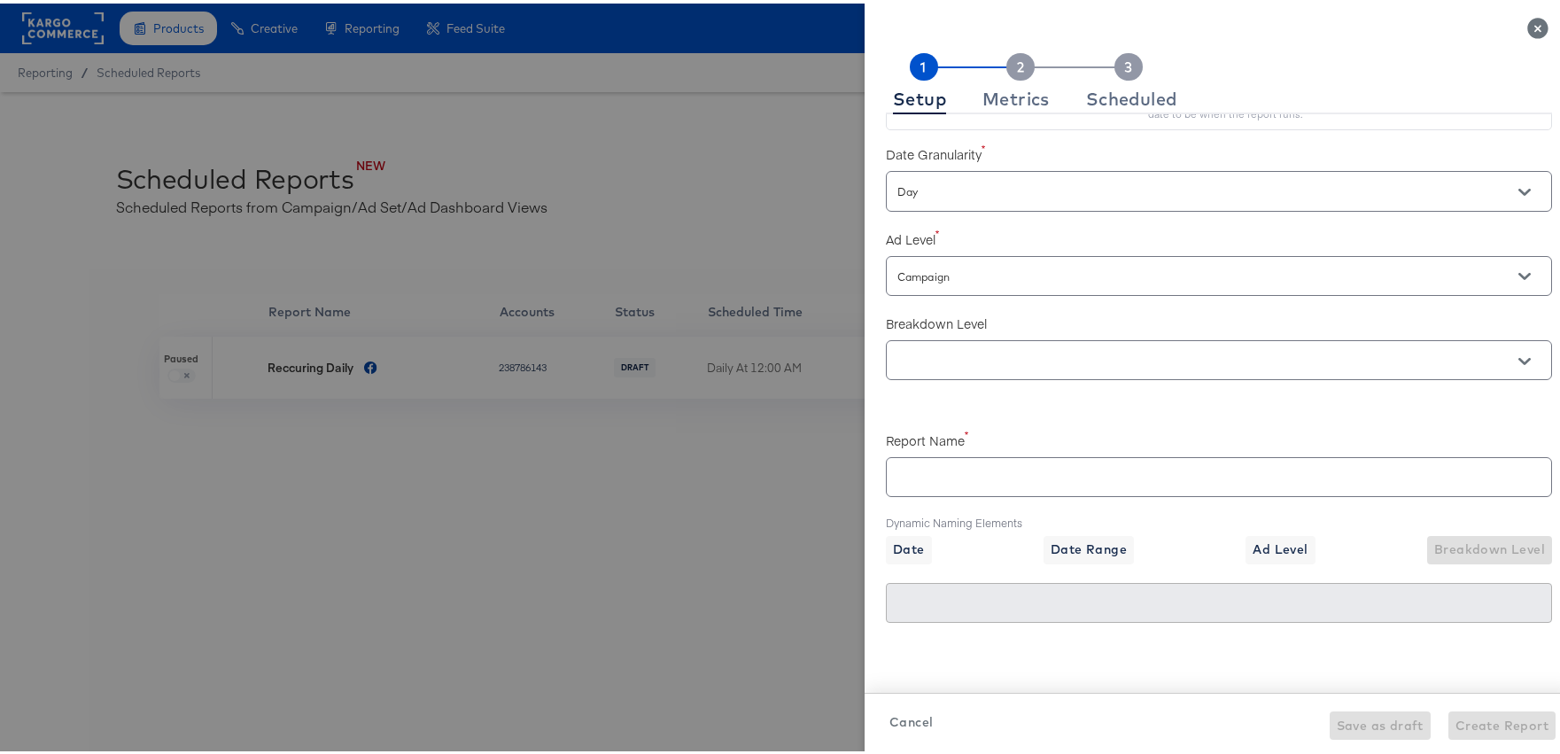
scroll to position [39, 0]
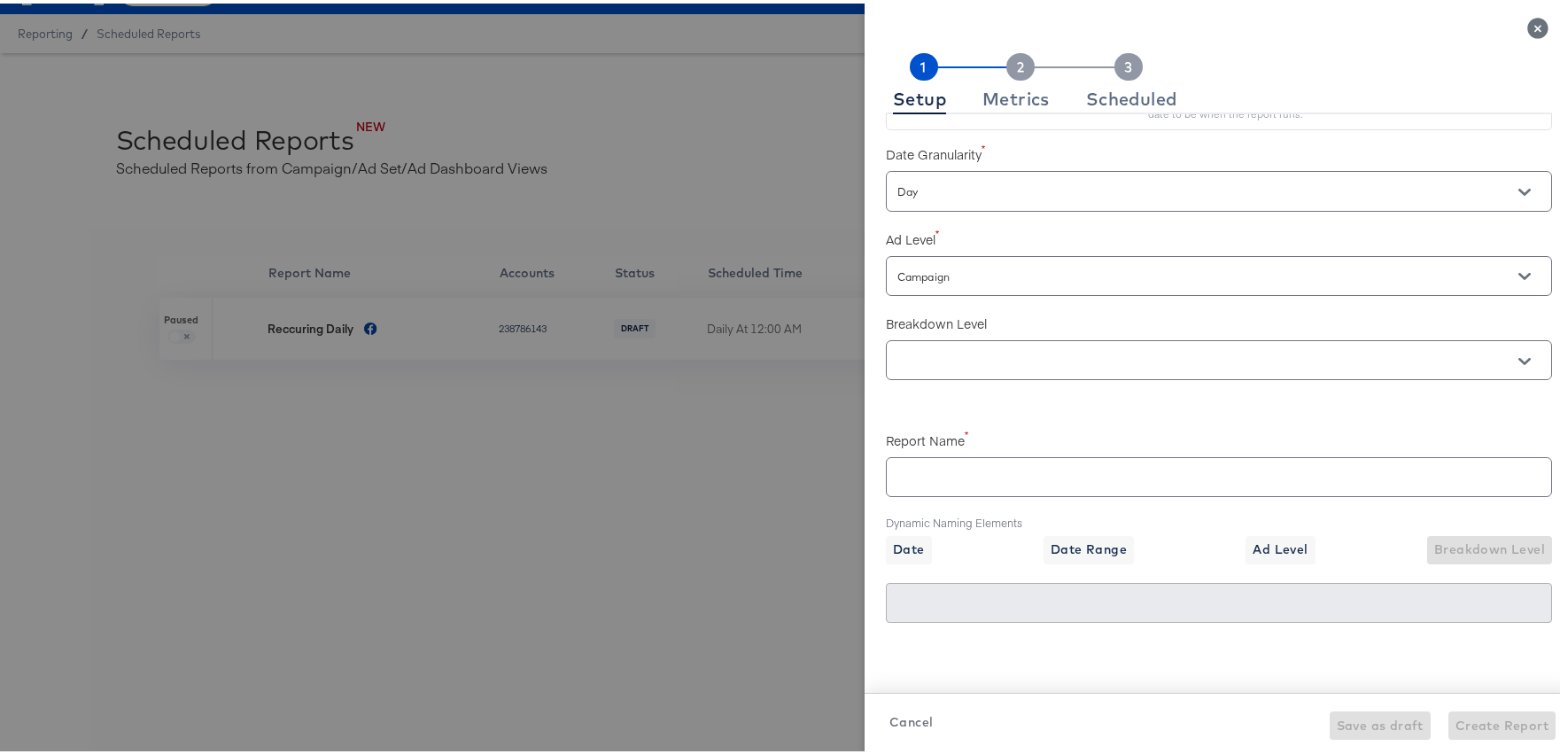
click at [1073, 274] on input "Campaign" at bounding box center [1194, 273] width 600 height 20
click at [1069, 382] on li "Ad" at bounding box center [1198, 373] width 651 height 28
checkbox input "true"
type input "Ad"
click at [985, 357] on input "text" at bounding box center [1194, 357] width 600 height 20
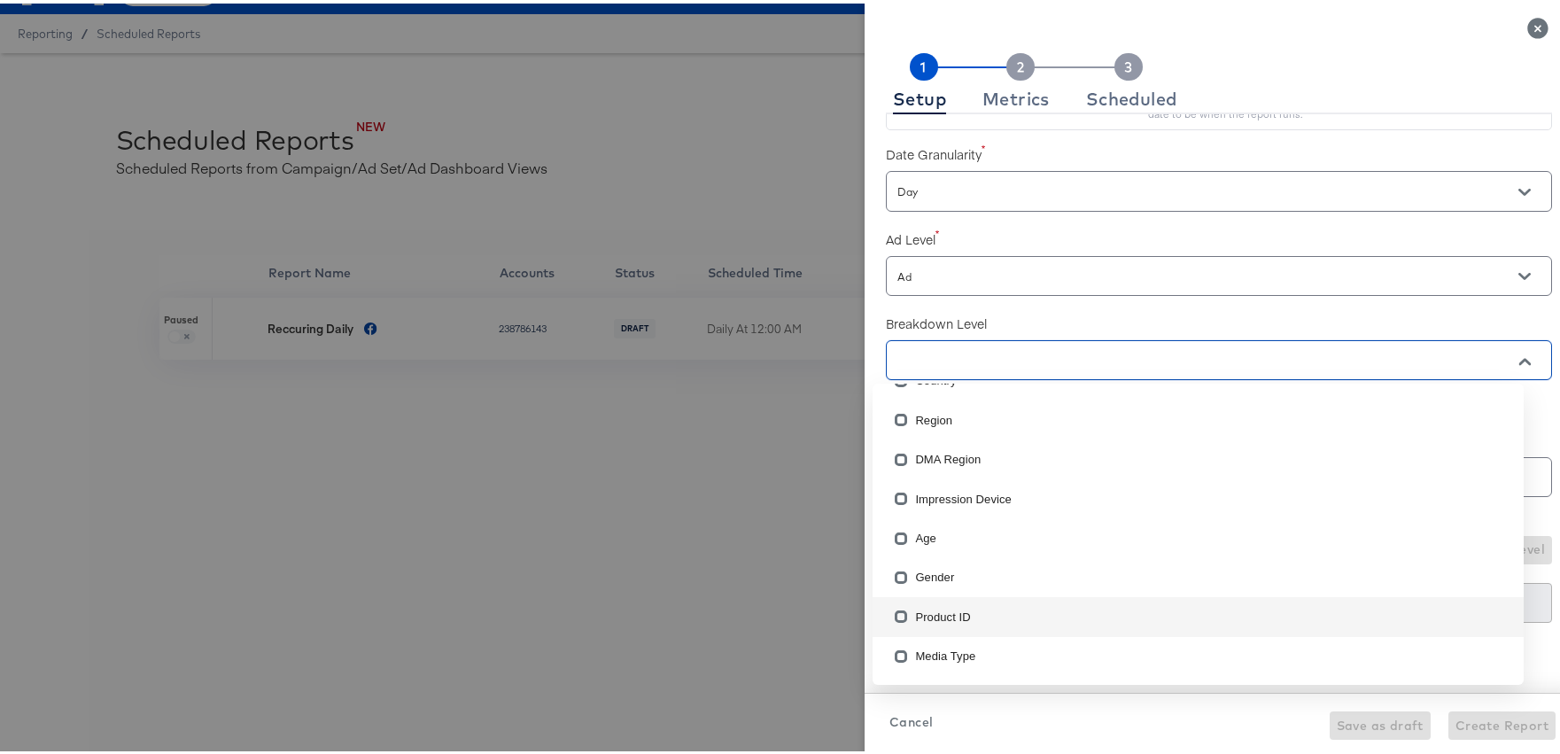
scroll to position [145, 0]
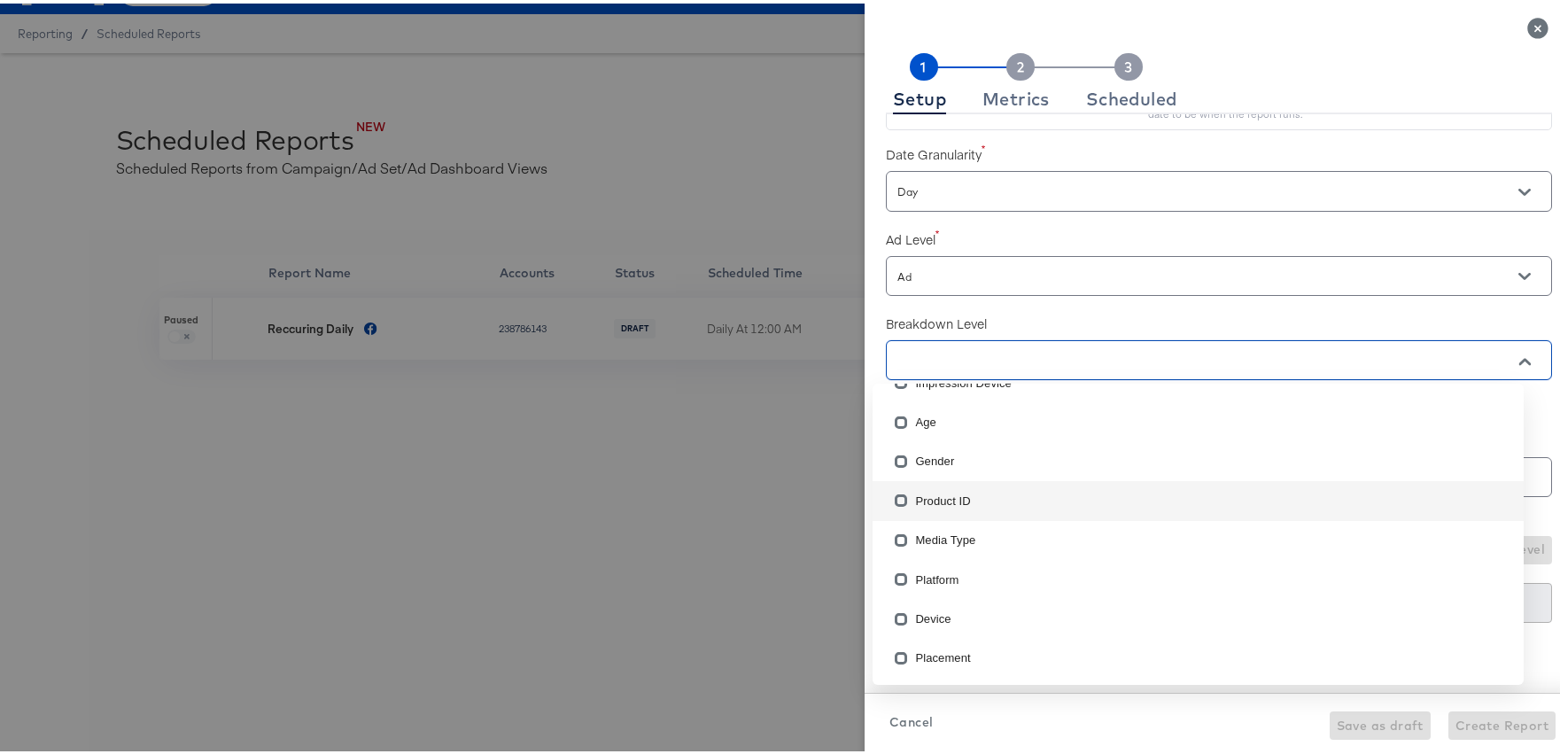
click at [1006, 495] on li "Product ID" at bounding box center [1198, 497] width 651 height 39
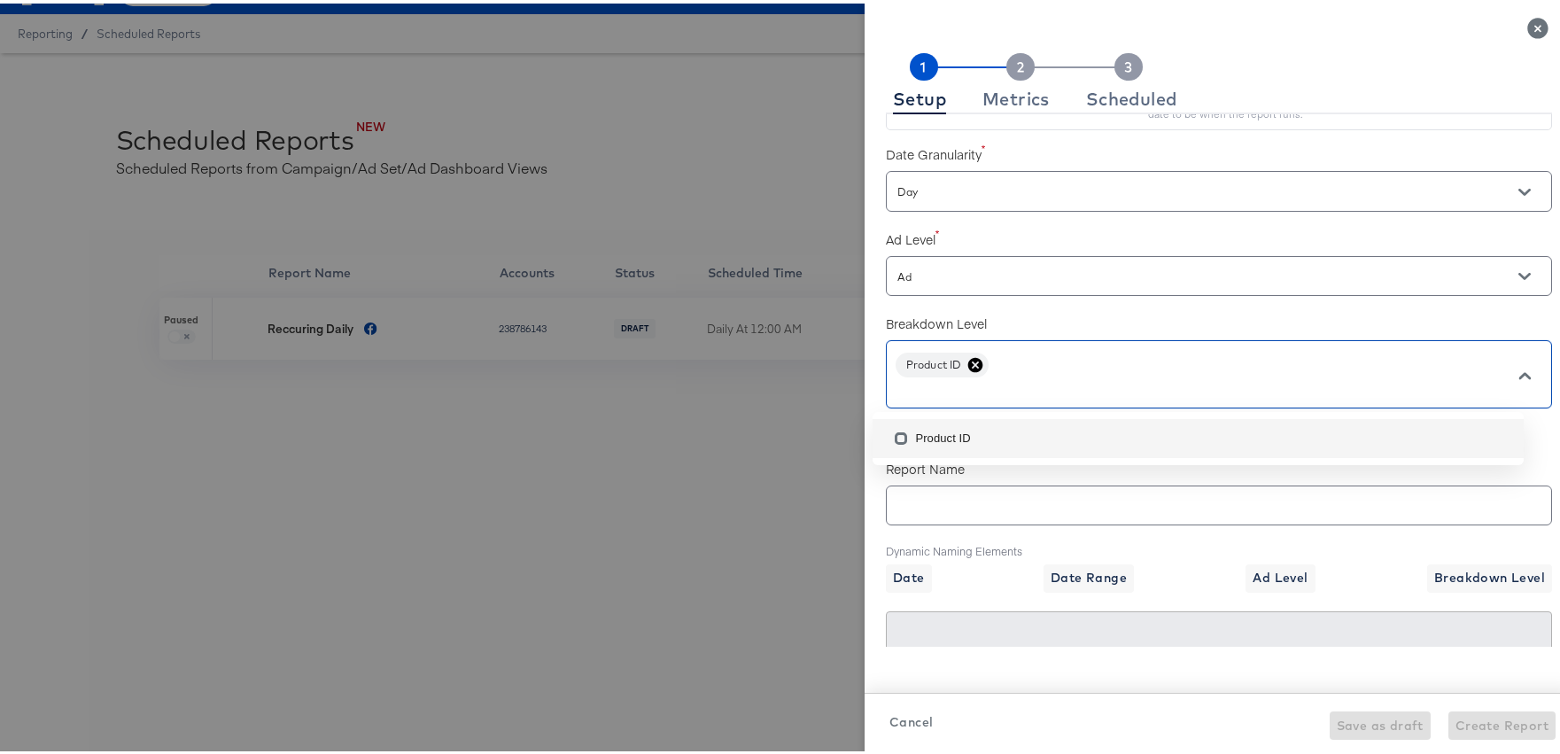
click at [1091, 421] on li "Product ID" at bounding box center [1198, 435] width 651 height 39
click at [1065, 360] on icon at bounding box center [1072, 361] width 15 height 15
checkbox input "true"
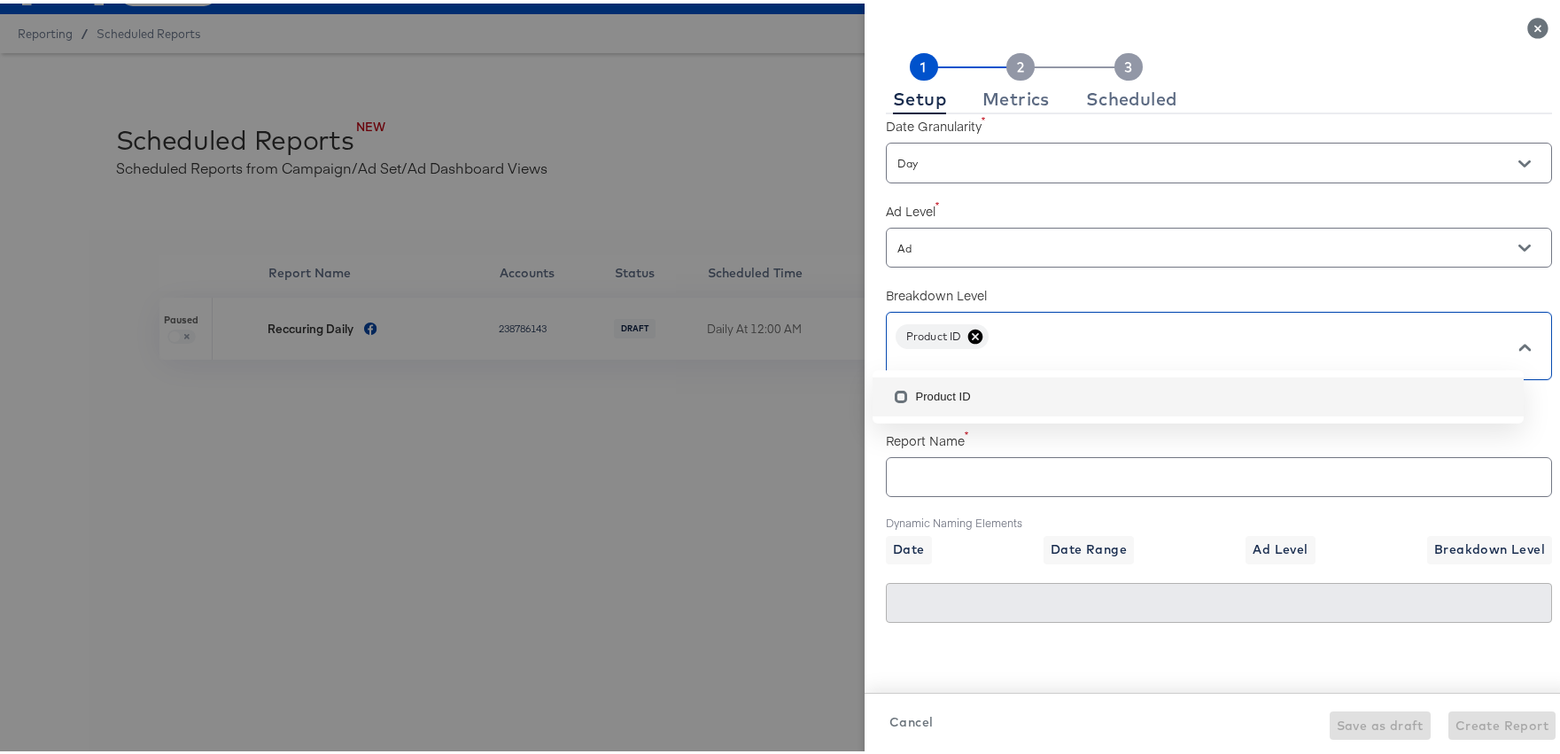
scroll to position [374, 0]
click at [1527, 25] on icon "Close" at bounding box center [1537, 24] width 20 height 20
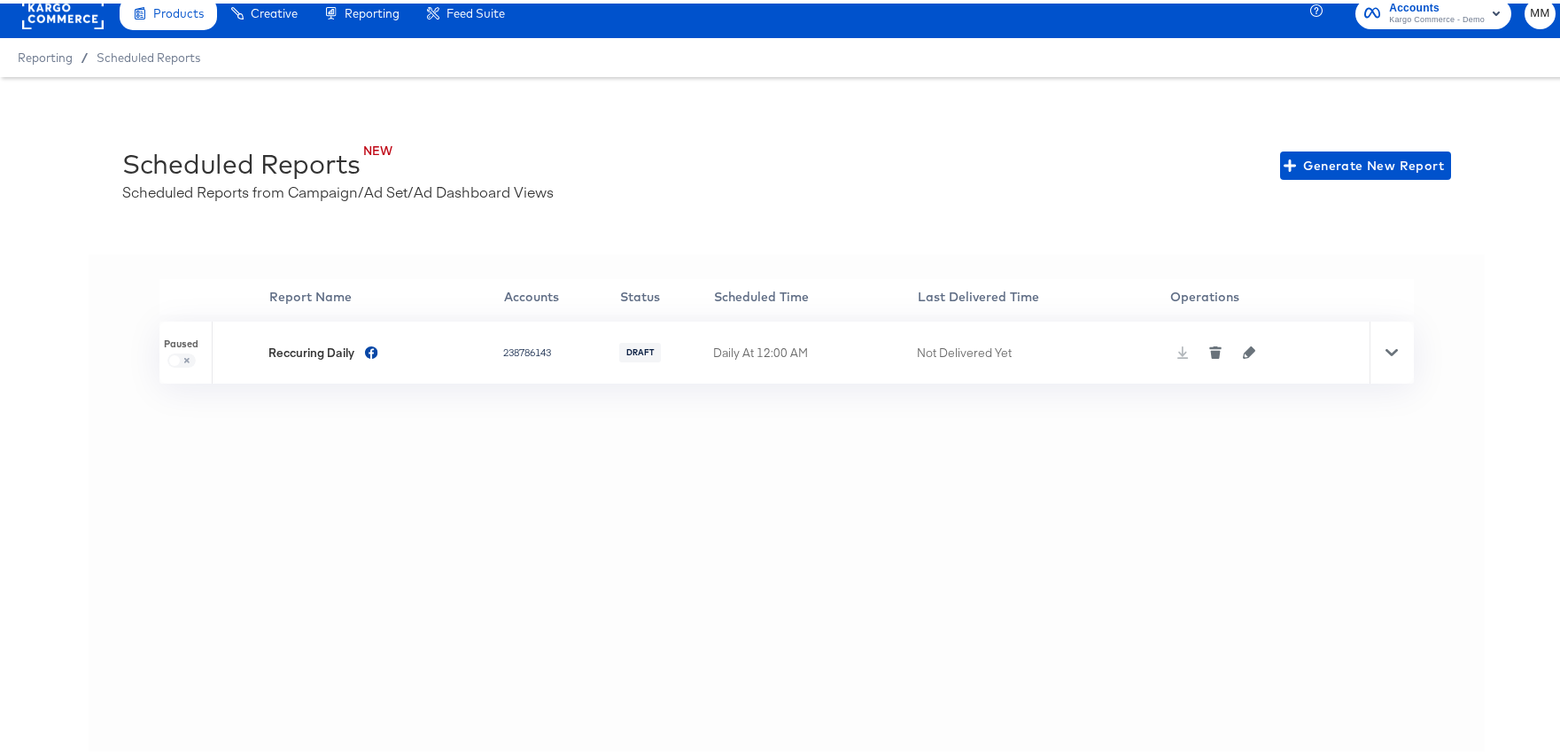
scroll to position [0, 0]
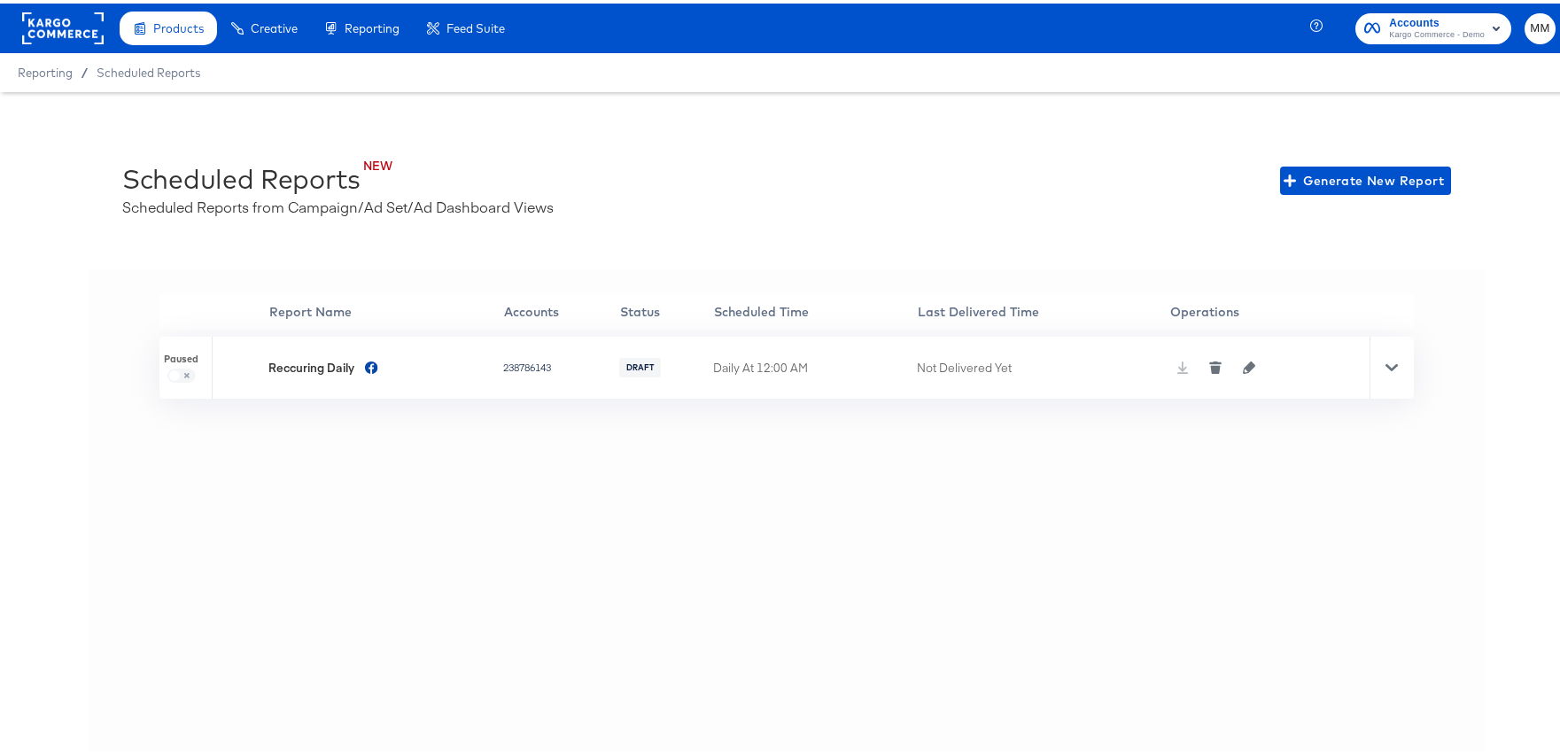
click at [1534, 31] on span "MM" at bounding box center [1540, 25] width 17 height 20
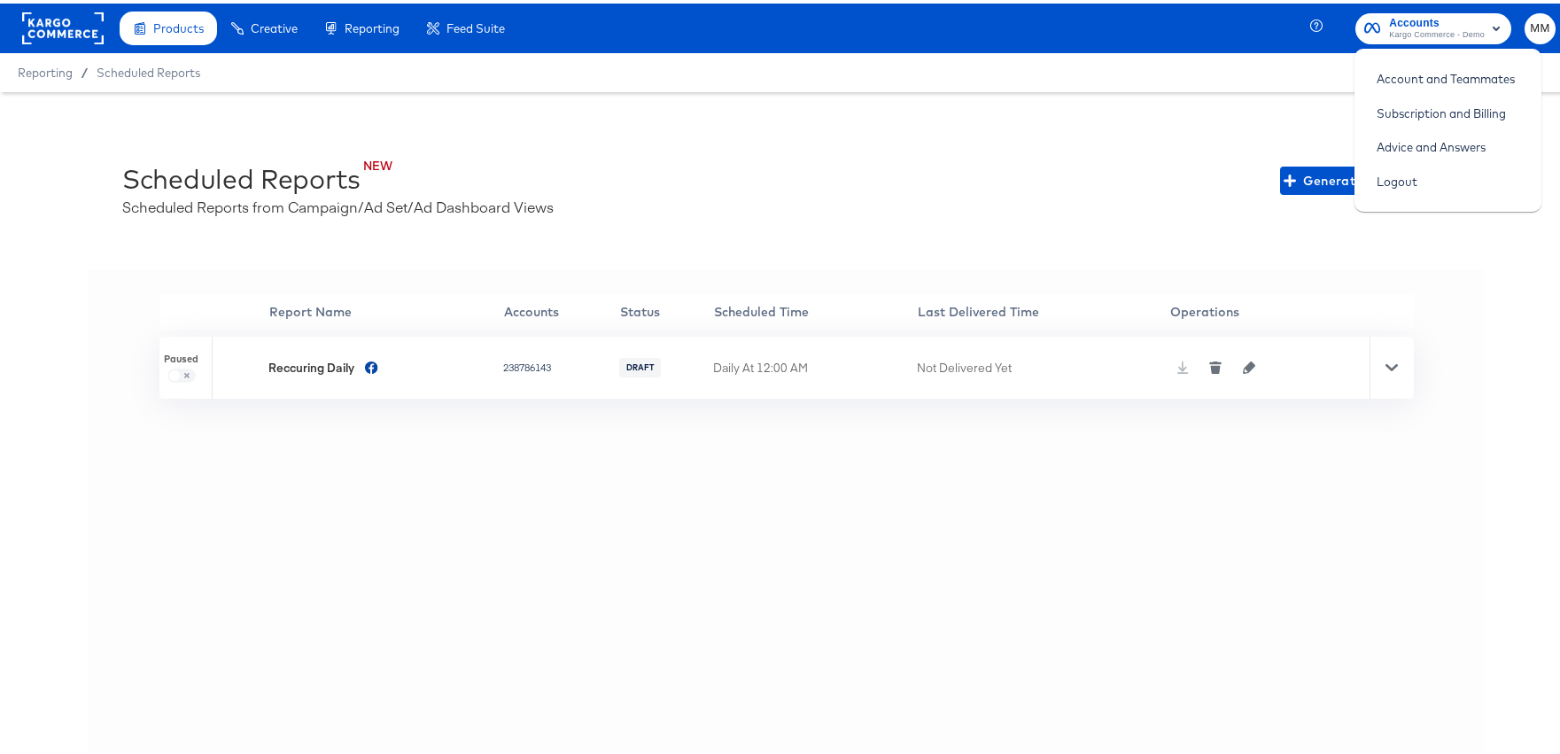
click at [1160, 85] on div "Reporting / Scheduled Reports" at bounding box center [786, 69] width 1573 height 39
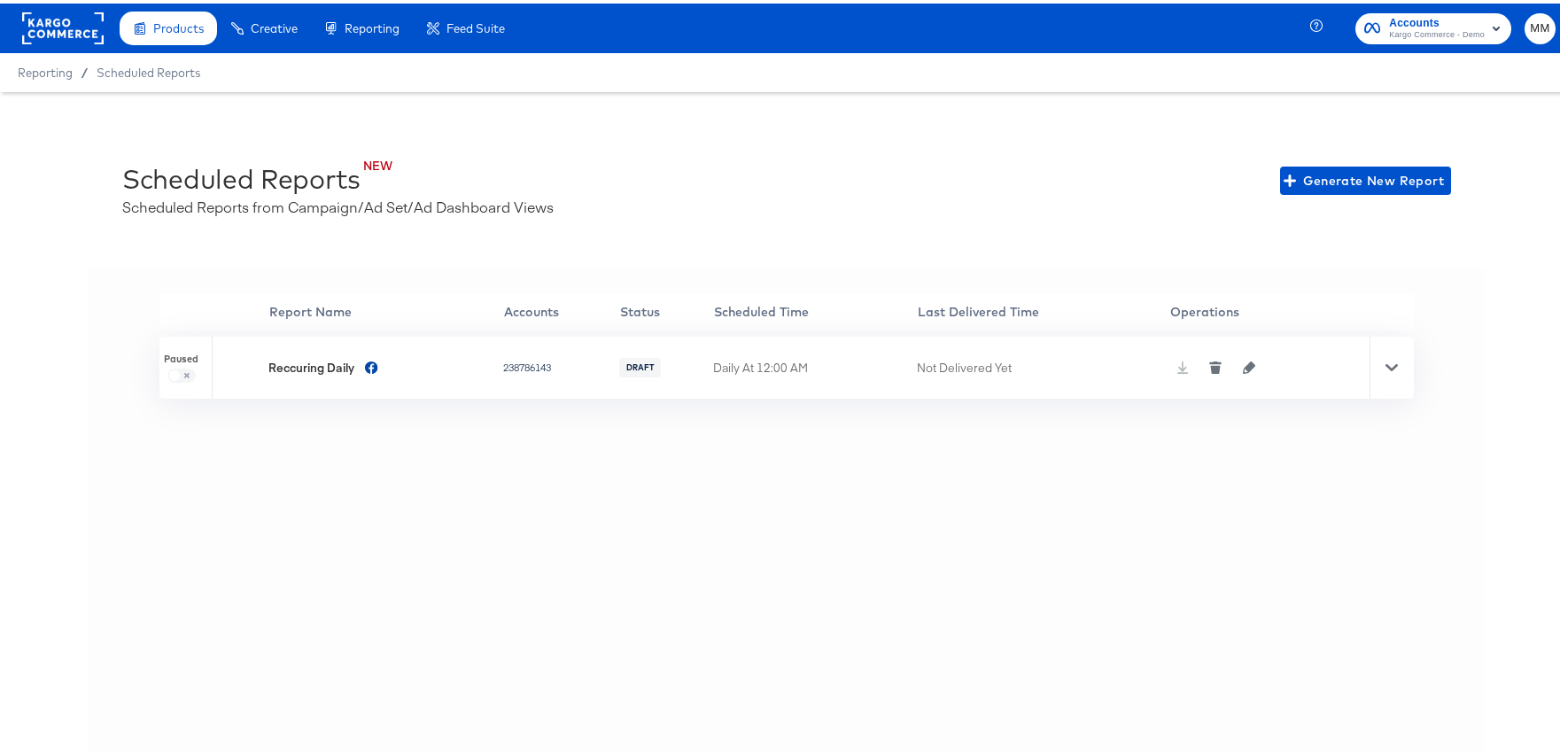
click at [1402, 26] on span "Kargo Commerce - Demo" at bounding box center [1437, 32] width 96 height 14
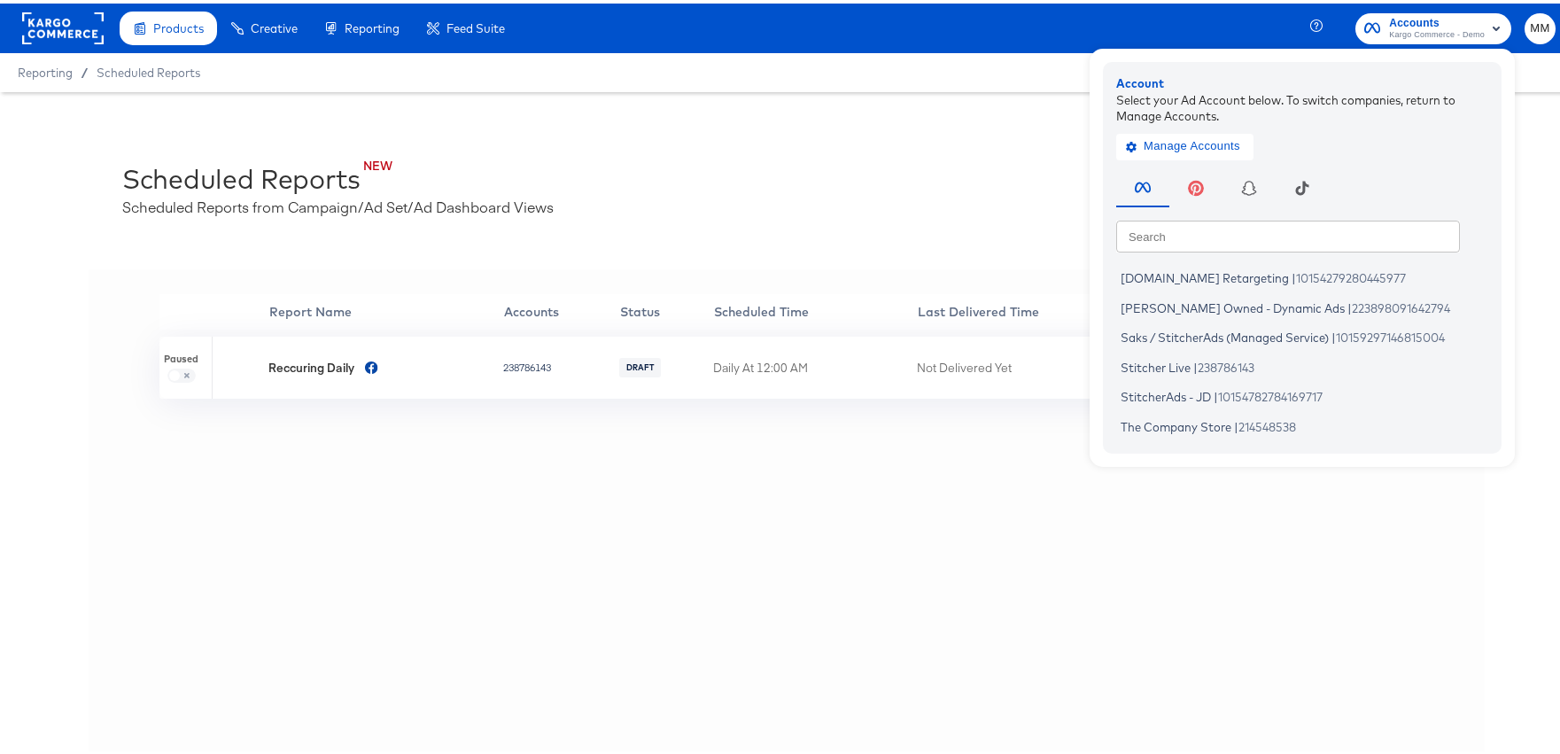
click at [610, 183] on div "NEW Scheduled Reports Scheduled Reports from Campaign/Ad Set/Ad Dashboard Views…" at bounding box center [786, 177] width 1329 height 72
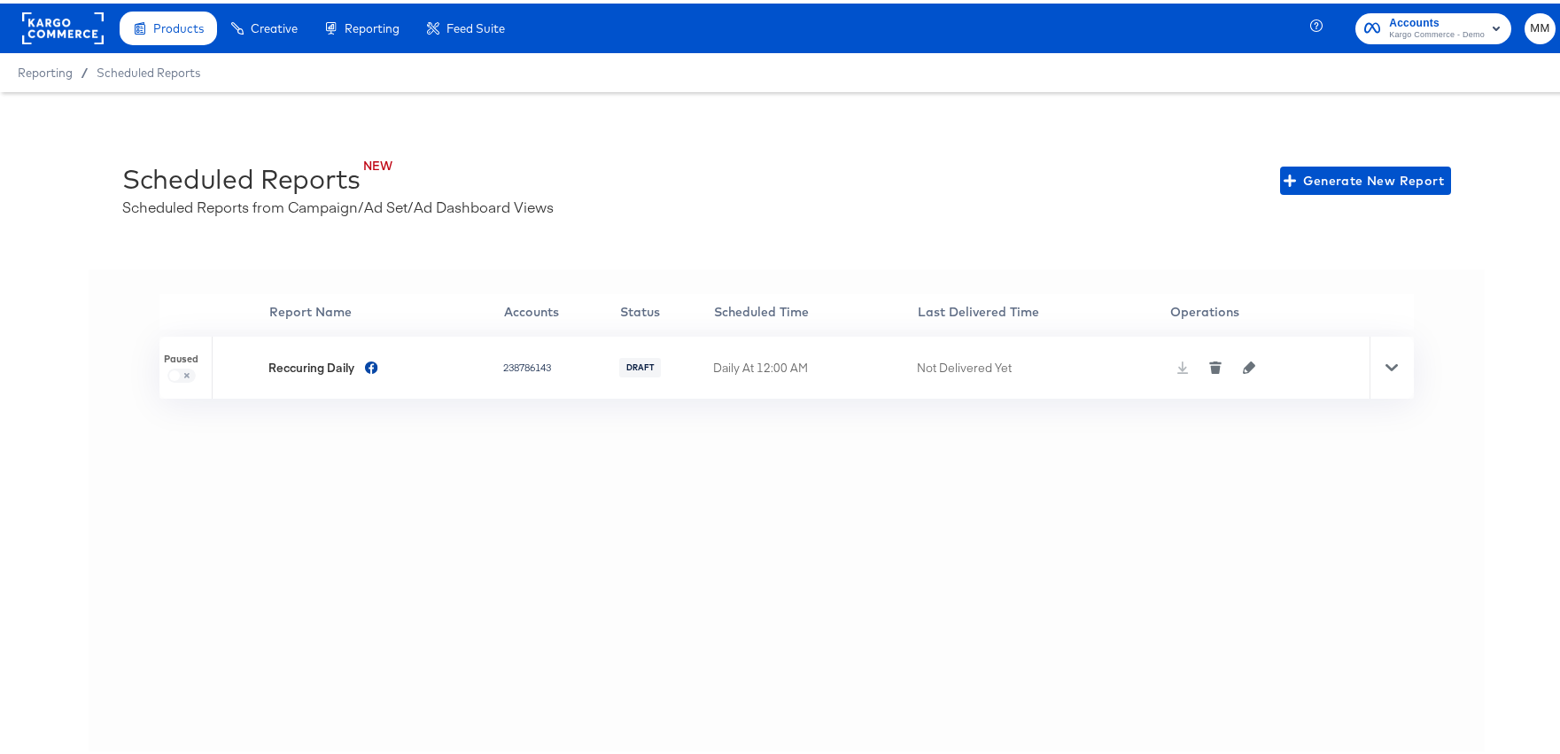
click at [43, 14] on rect at bounding box center [63, 25] width 82 height 32
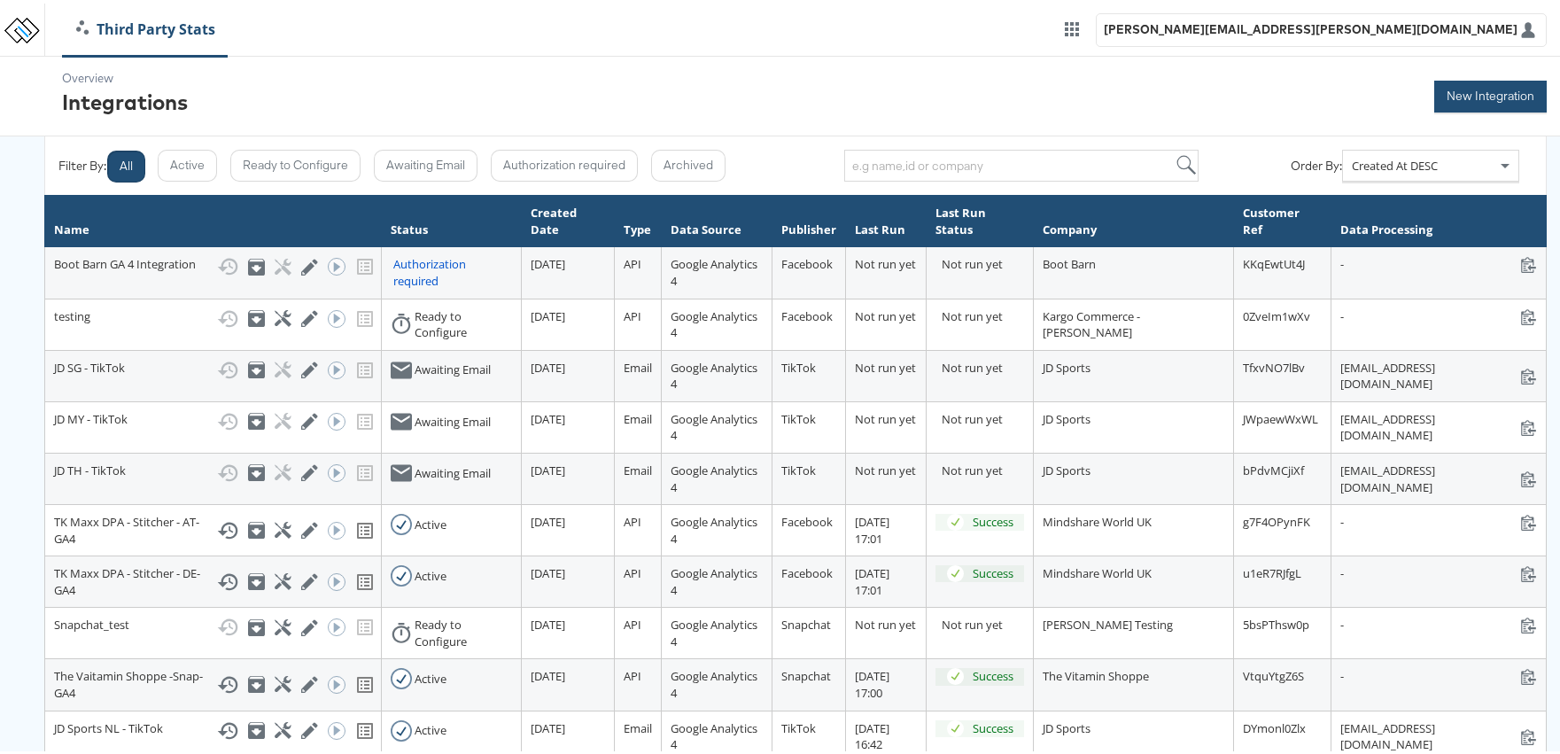
click at [1469, 100] on button "New Integration" at bounding box center [1490, 93] width 113 height 32
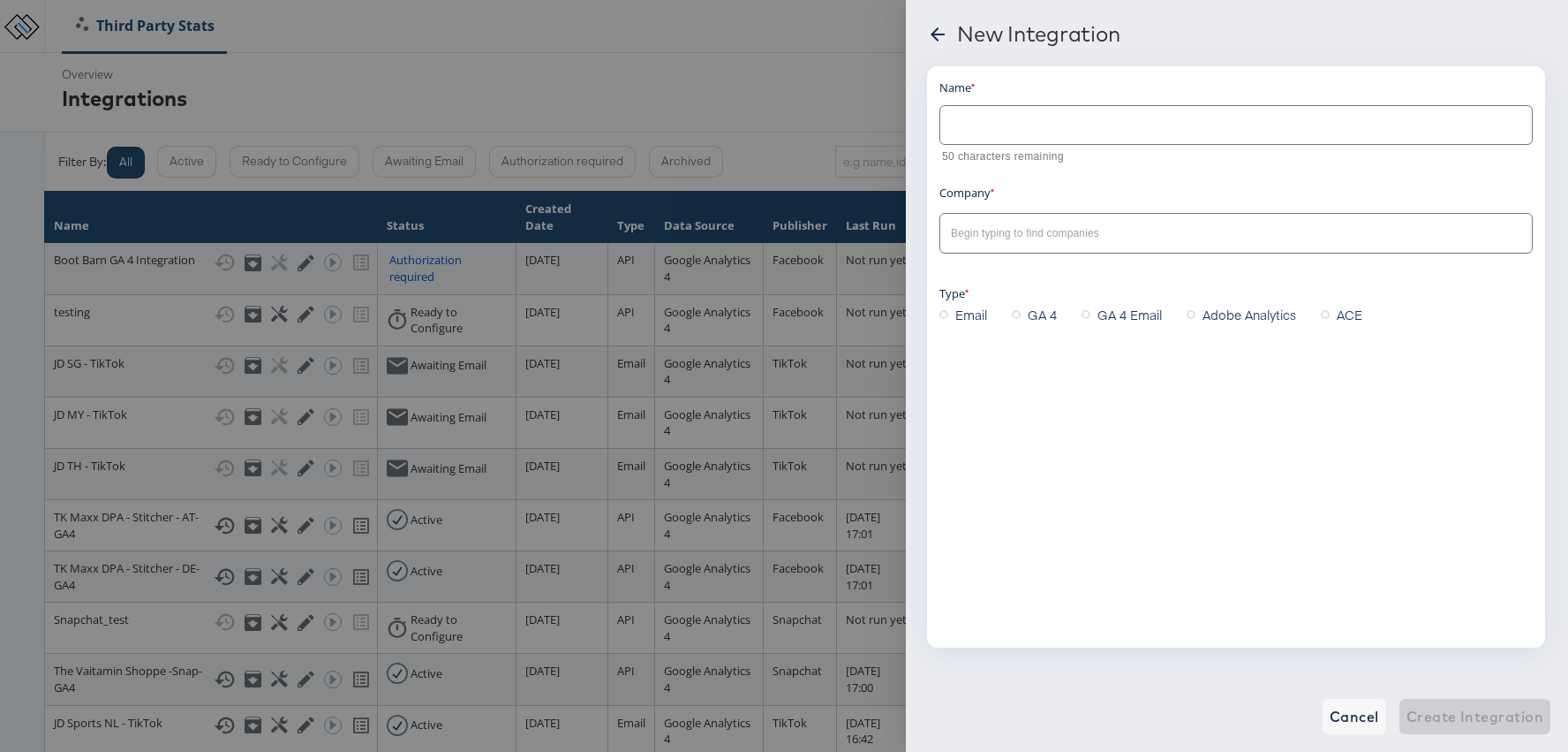
click at [1233, 314] on span "Adobe Analytics" at bounding box center [1250, 315] width 94 height 18
click at [0, 0] on input "Adobe Analytics" at bounding box center [0, 0] width 0 height 0
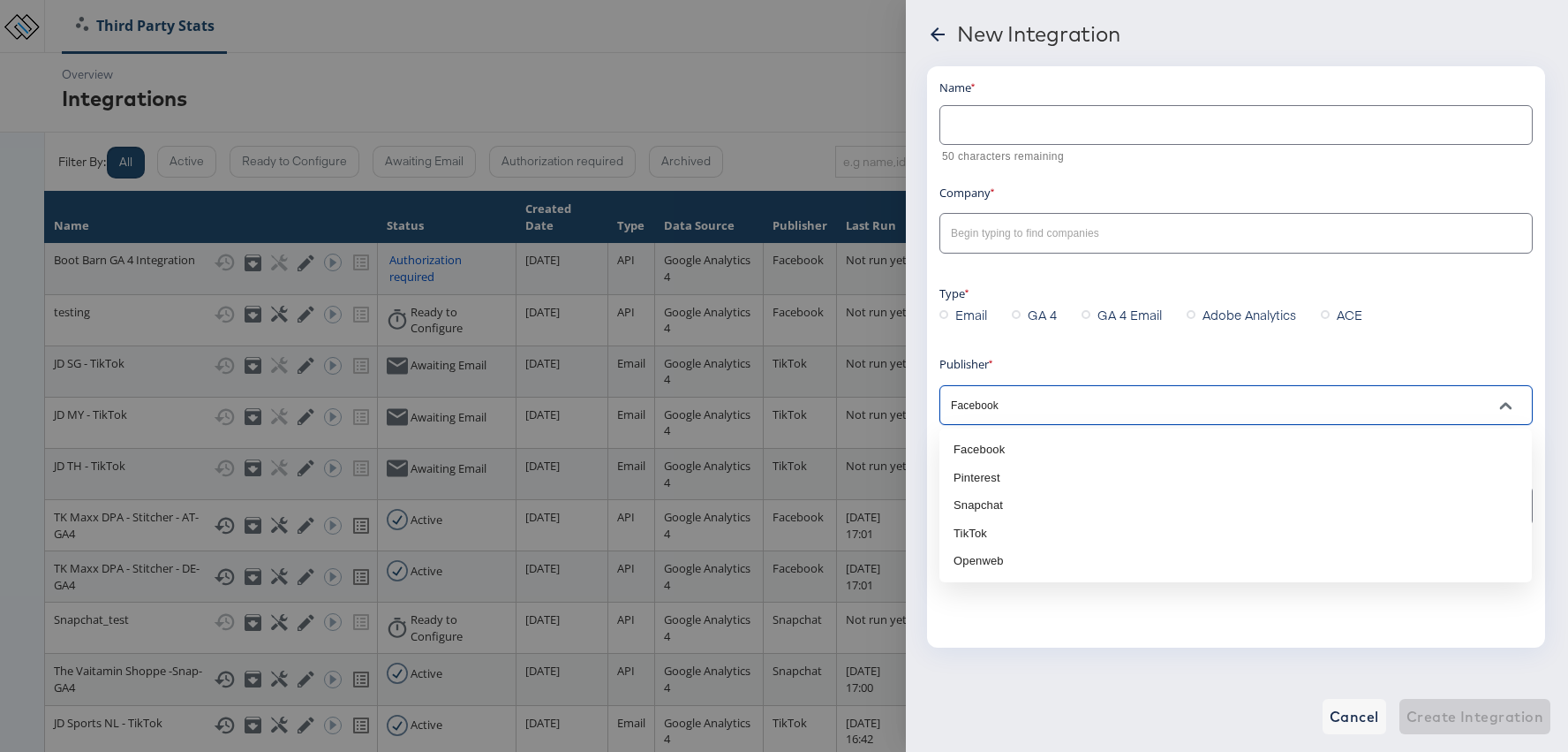
click at [1091, 406] on input "Facebook" at bounding box center [1223, 406] width 550 height 20
click at [1222, 621] on div "Name 50 characters remaining Company Type Email GA 4 GA 4 Email Adobe Analytics…" at bounding box center [1236, 356] width 618 height 581
click at [1096, 494] on div at bounding box center [1236, 506] width 593 height 40
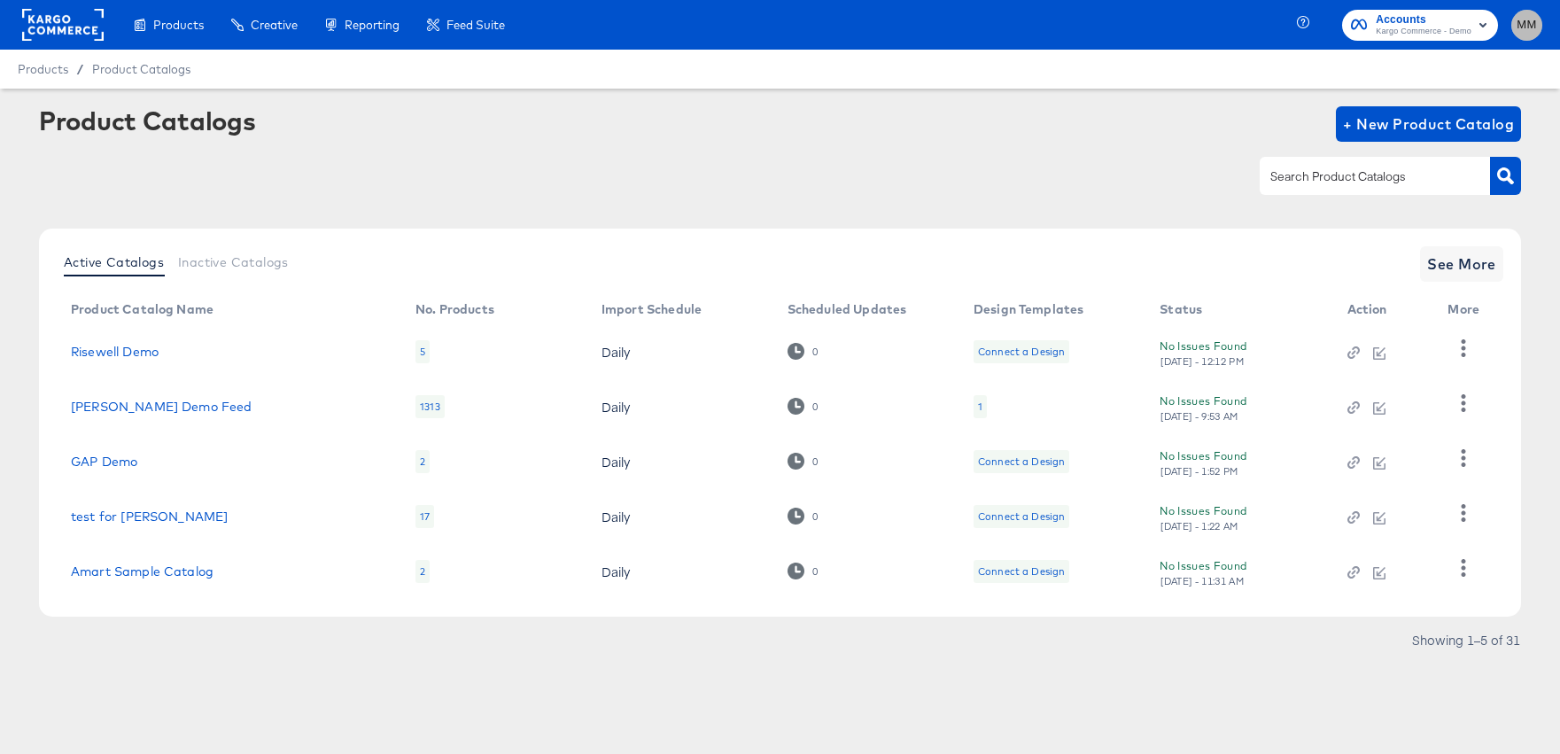
click at [1525, 23] on span "MM" at bounding box center [1527, 25] width 17 height 20
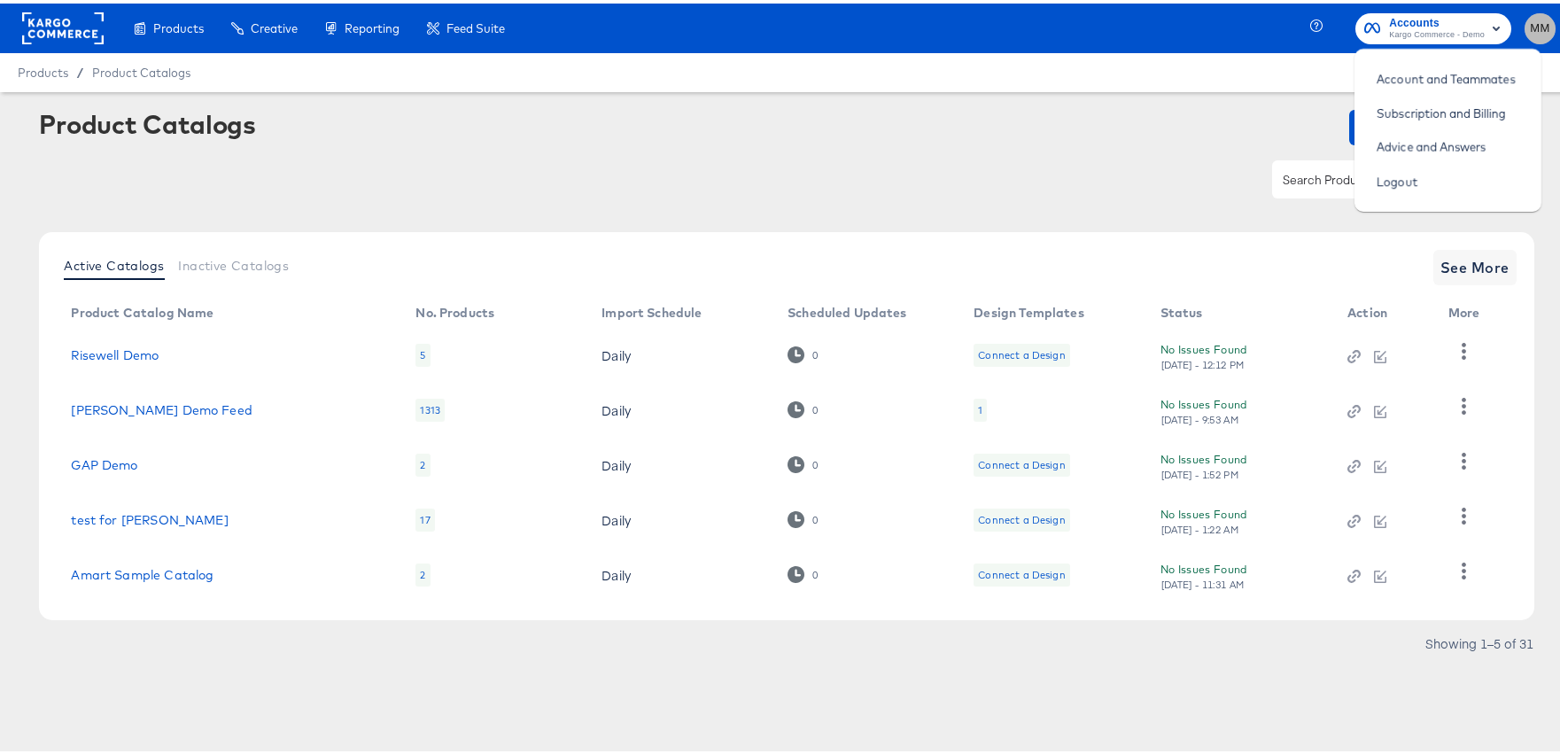
click at [1532, 23] on span "MM" at bounding box center [1540, 25] width 17 height 20
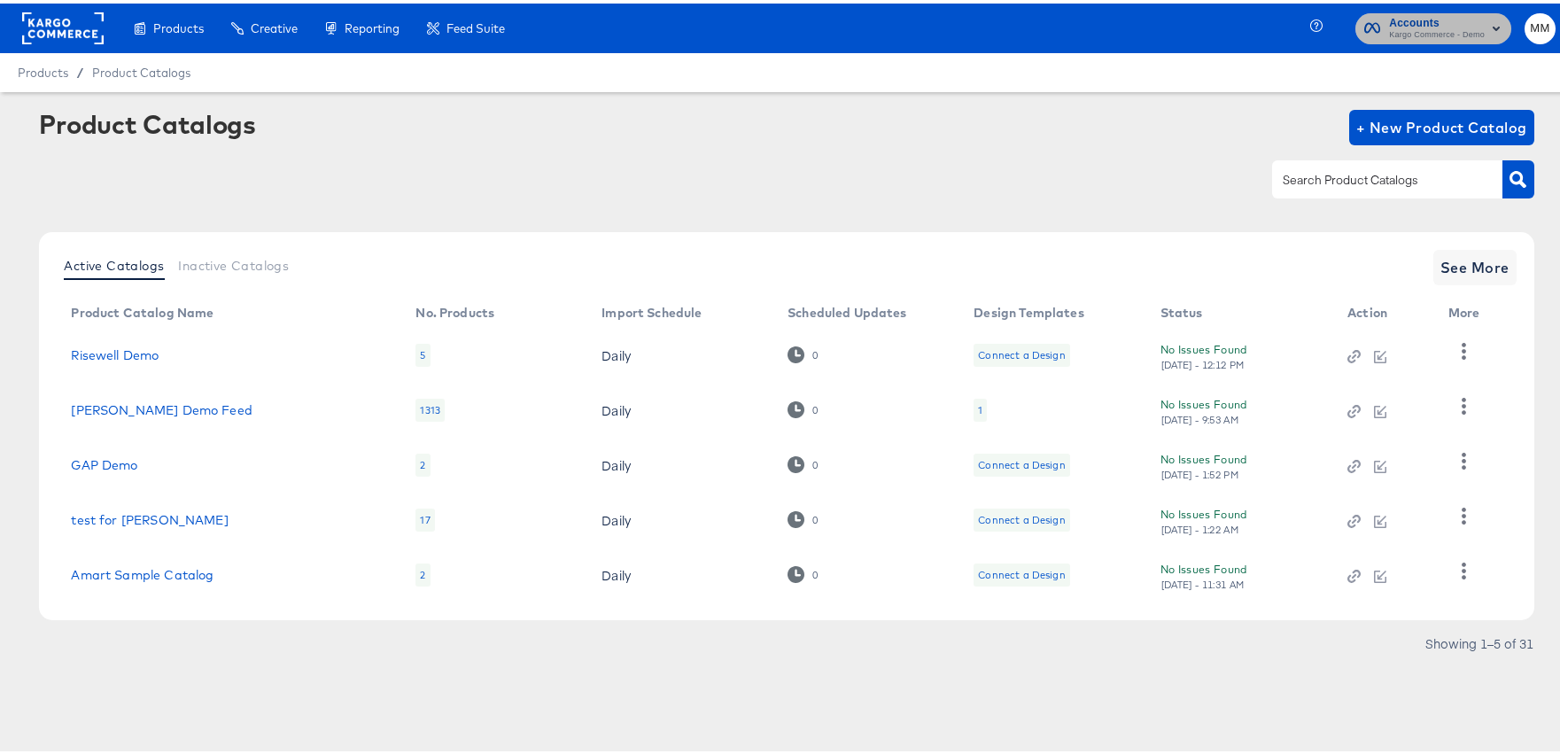
click at [1462, 25] on span "Kargo Commerce - Demo" at bounding box center [1437, 32] width 96 height 14
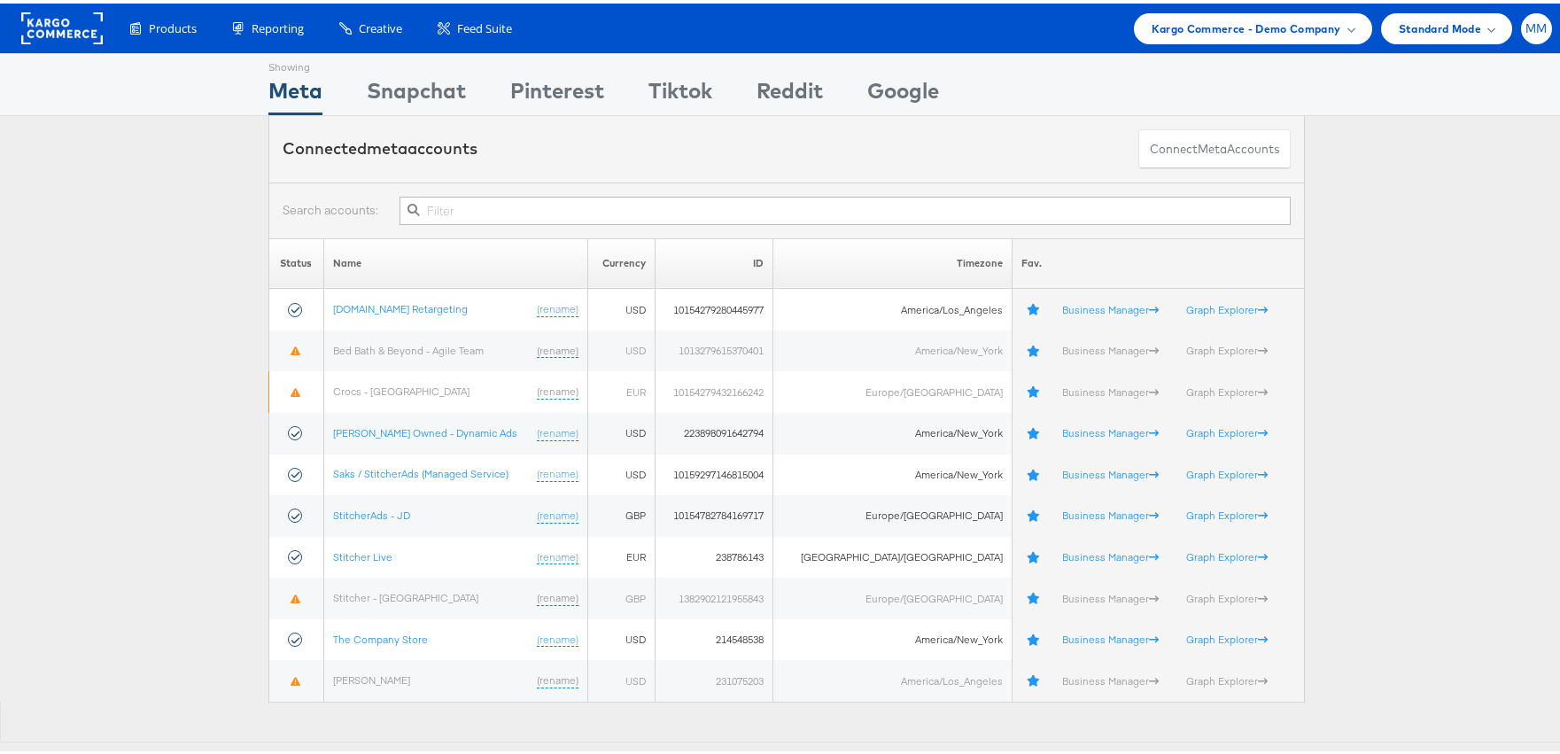
click at [1526, 30] on span "MM" at bounding box center [1537, 25] width 22 height 12
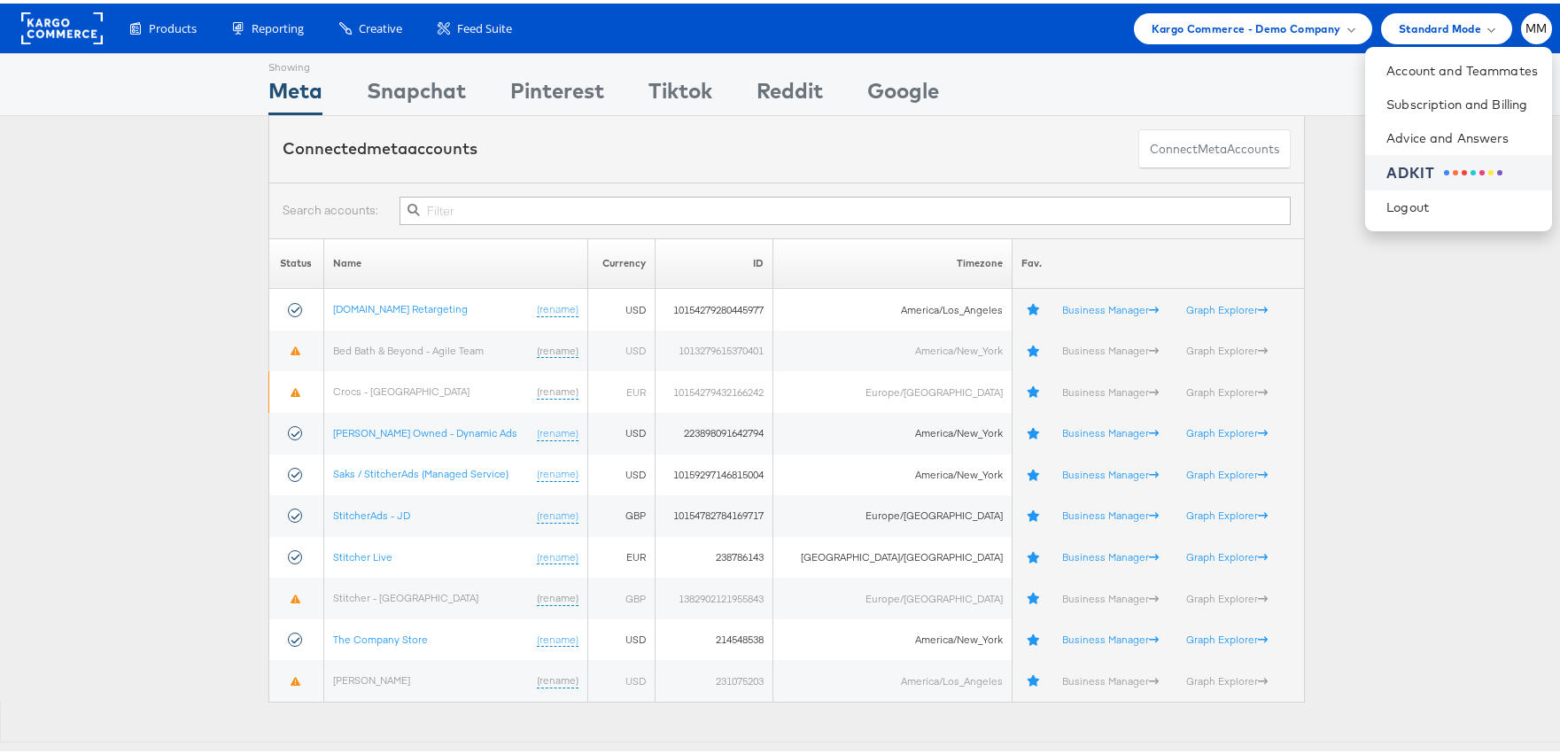
click at [1444, 168] on span at bounding box center [1446, 169] width 5 height 5
